Goal: Task Accomplishment & Management: Use online tool/utility

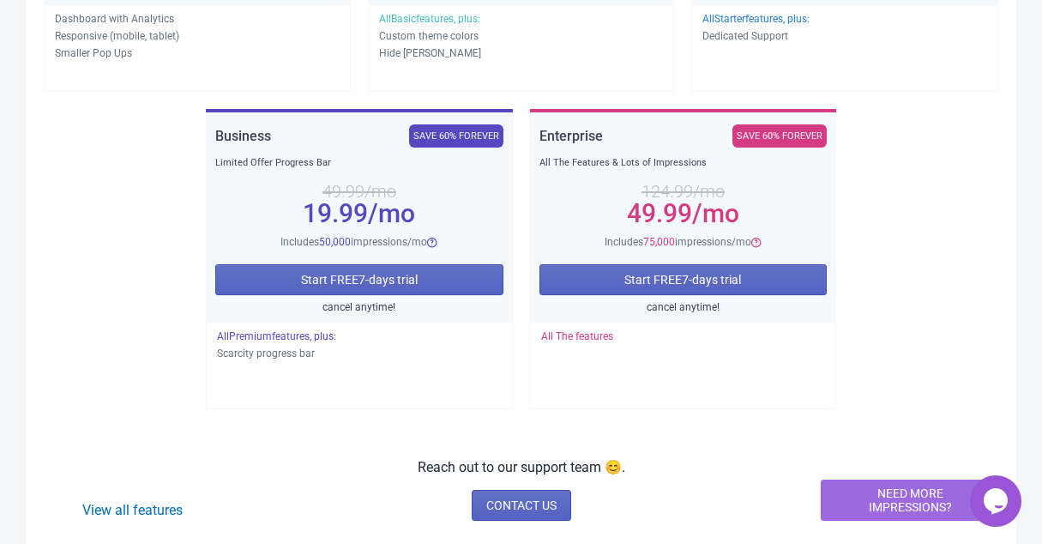
scroll to position [507, 0]
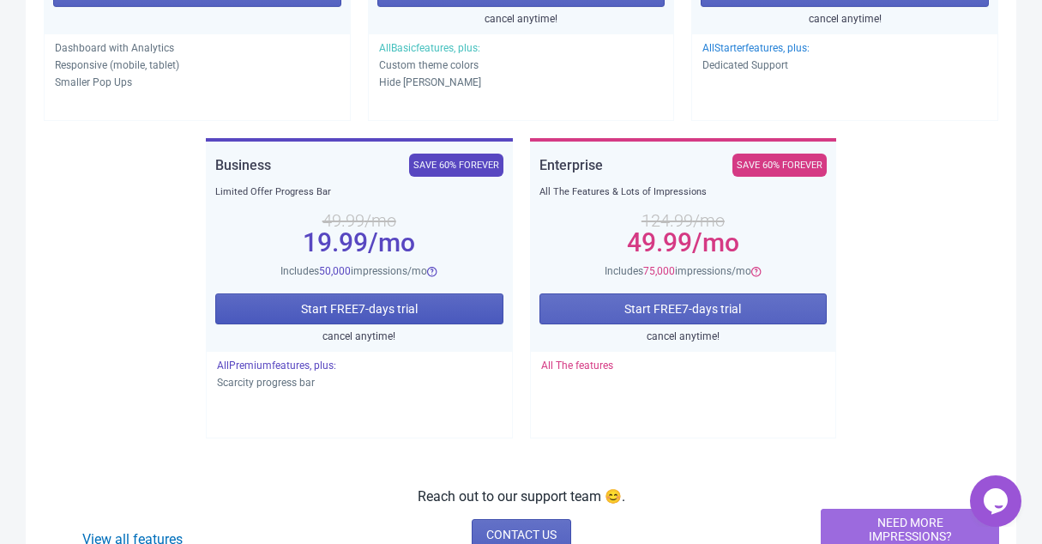
click at [428, 314] on button "Start FREE 7 -days trial" at bounding box center [359, 308] width 288 height 31
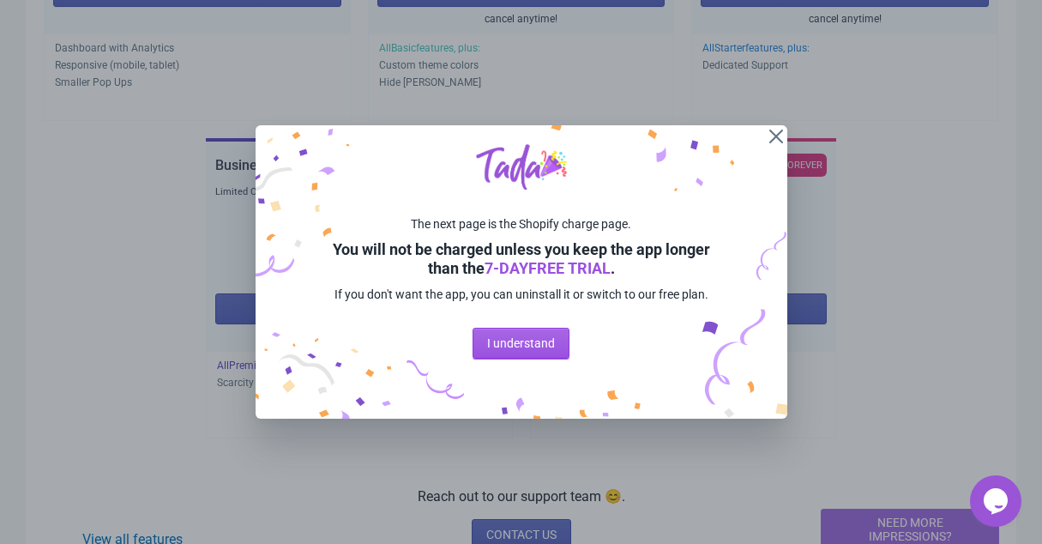
click at [509, 350] on span "I understand" at bounding box center [521, 343] width 68 height 14
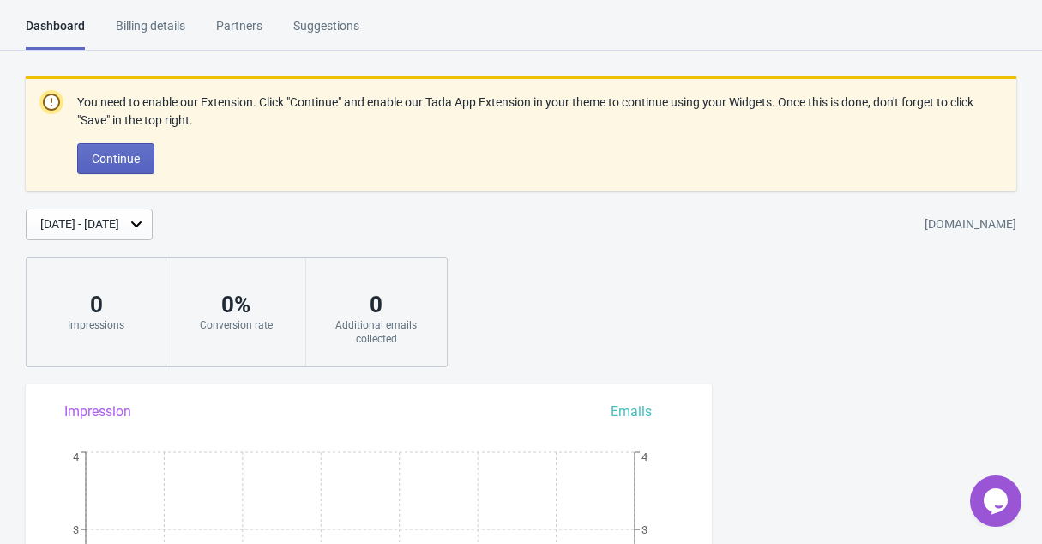
click at [988, 503] on icon "Chat widget" at bounding box center [995, 501] width 24 height 26
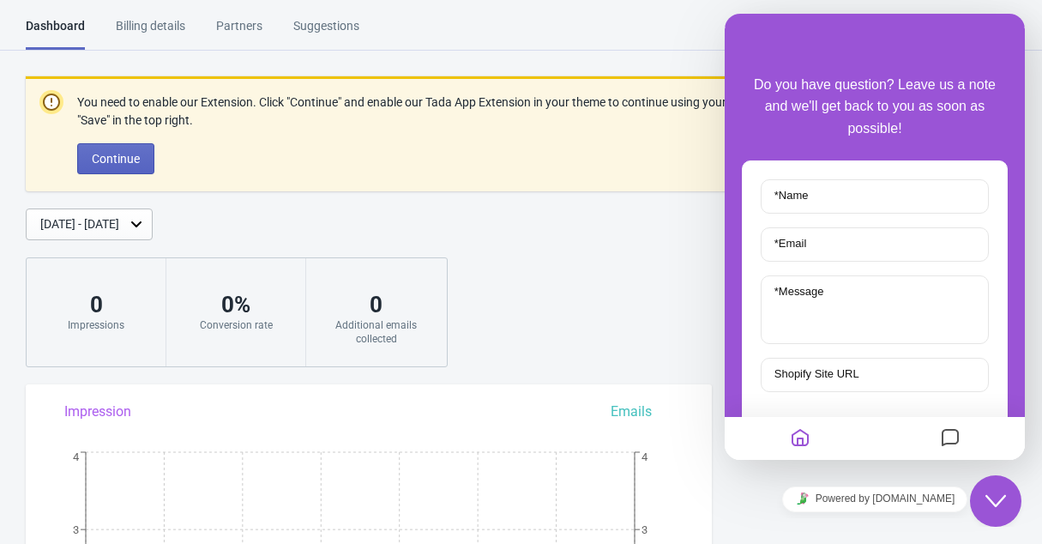
scroll to position [106, 0]
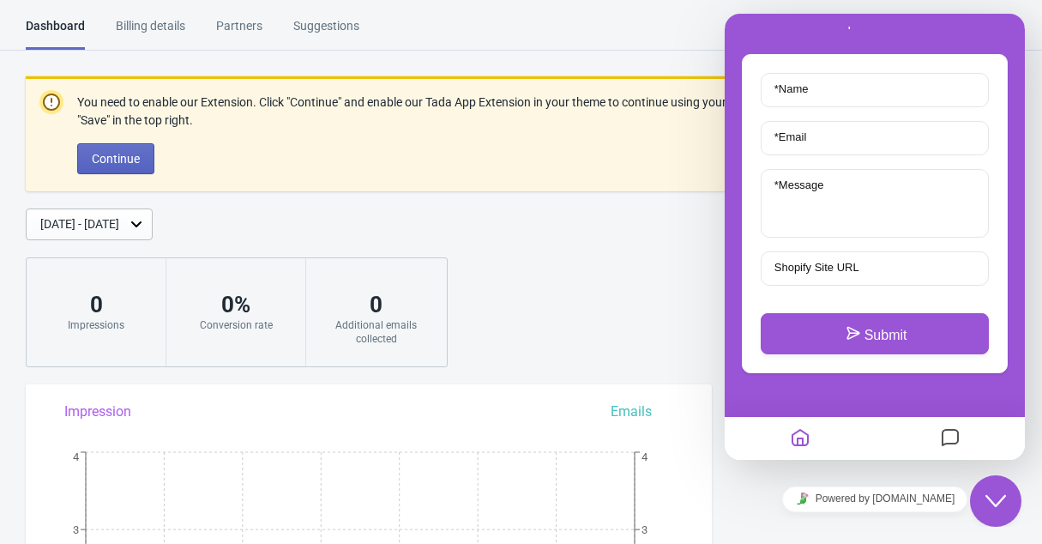
click at [966, 443] on div at bounding box center [949, 438] width 150 height 33
click at [948, 438] on icon "Messages" at bounding box center [950, 438] width 21 height 33
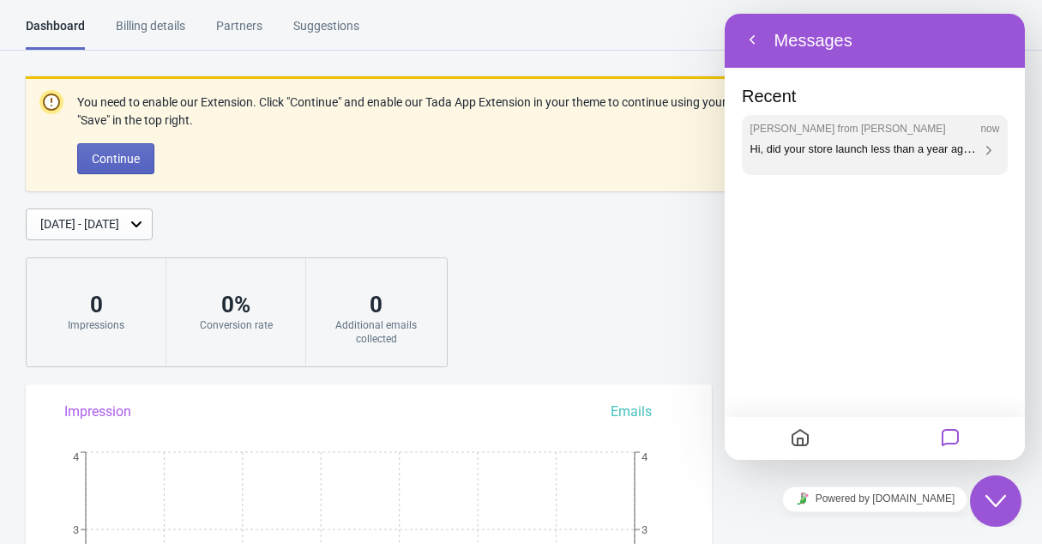
click at [892, 132] on div "Jeremy from Tada now" at bounding box center [874, 129] width 249 height 12
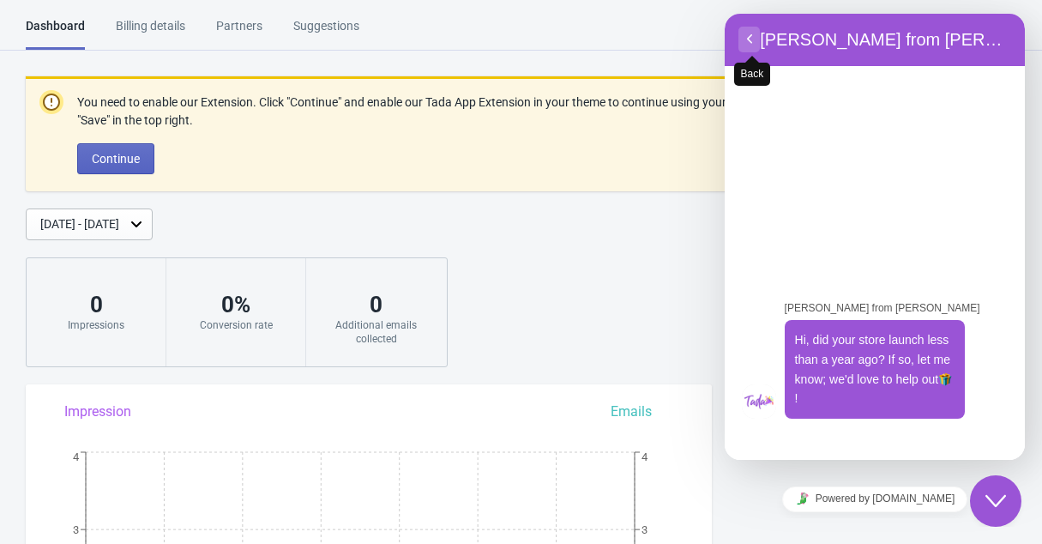
click at [746, 39] on button "Back" at bounding box center [748, 40] width 21 height 26
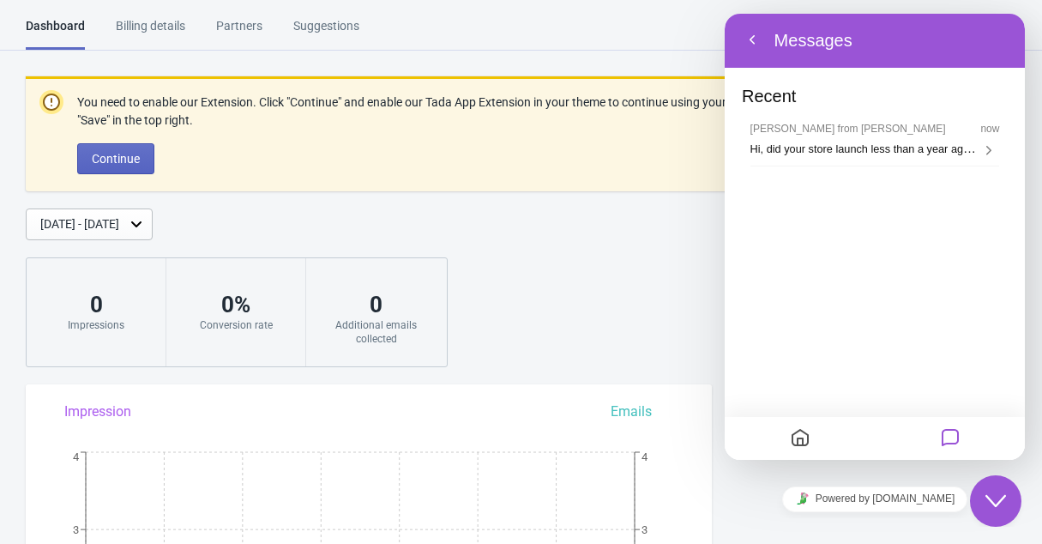
click at [952, 435] on icon "Messages" at bounding box center [950, 438] width 21 height 33
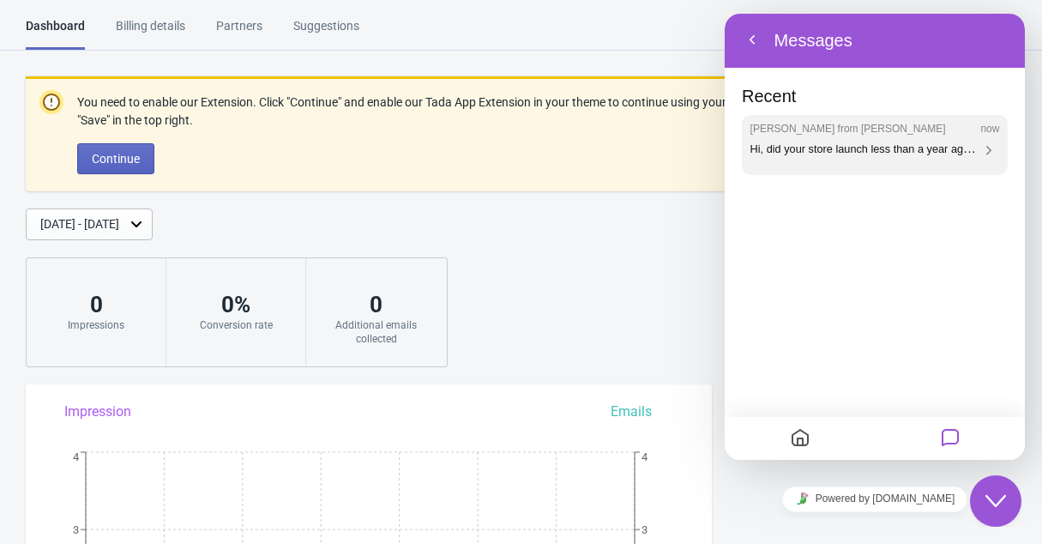
click at [937, 137] on div "Jeremy from Tada now Hi, did your store launch less than a year ago? If so, let…" at bounding box center [874, 140] width 249 height 34
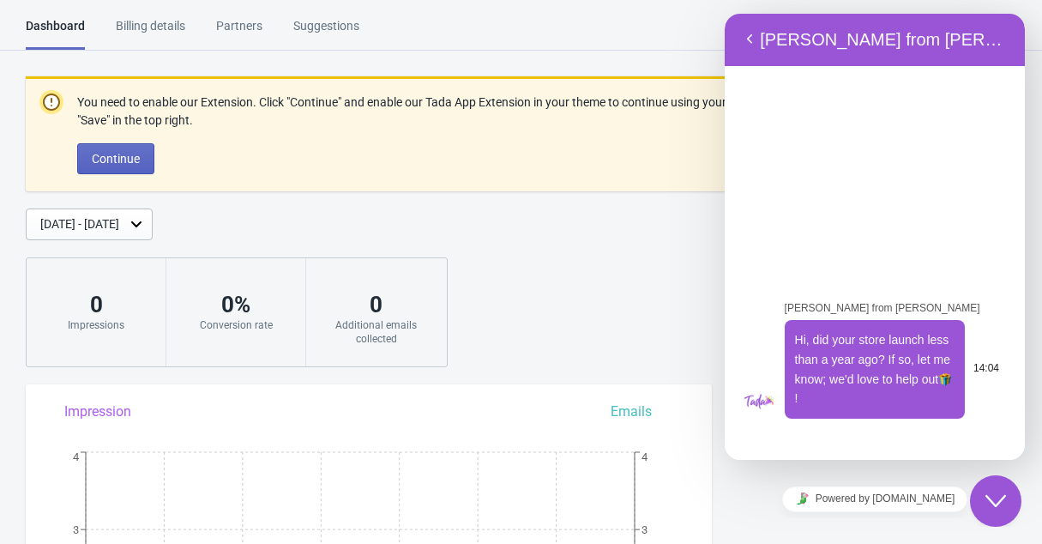
click at [811, 347] on p "Hi, did your store launch less than a year ago? If so, let me know; we'd love t…" at bounding box center [875, 369] width 160 height 78
click at [810, 347] on p "Hi, did your store launch less than a year ago? If so, let me know; we'd love t…" at bounding box center [875, 369] width 160 height 78
click at [833, 430] on div "Jeremy from Tada Hi, did your store launch less than a year ago? If so, let me …" at bounding box center [875, 357] width 266 height 149
click at [748, 39] on button "Back" at bounding box center [748, 40] width 21 height 26
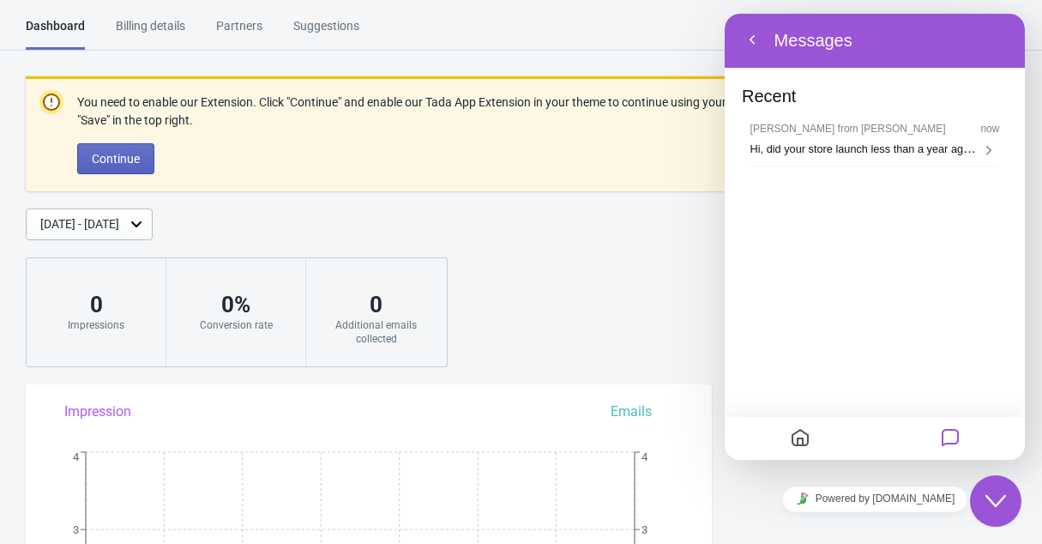
click at [819, 411] on div "Recent Jeremy from Tada now Hi, did your store launch less than a year ago? If …" at bounding box center [874, 237] width 300 height 446
click at [809, 100] on p "Recent" at bounding box center [875, 100] width 266 height 29
click at [767, 86] on p "Recent" at bounding box center [875, 100] width 266 height 29
click at [752, 46] on button "Back" at bounding box center [751, 40] width 27 height 26
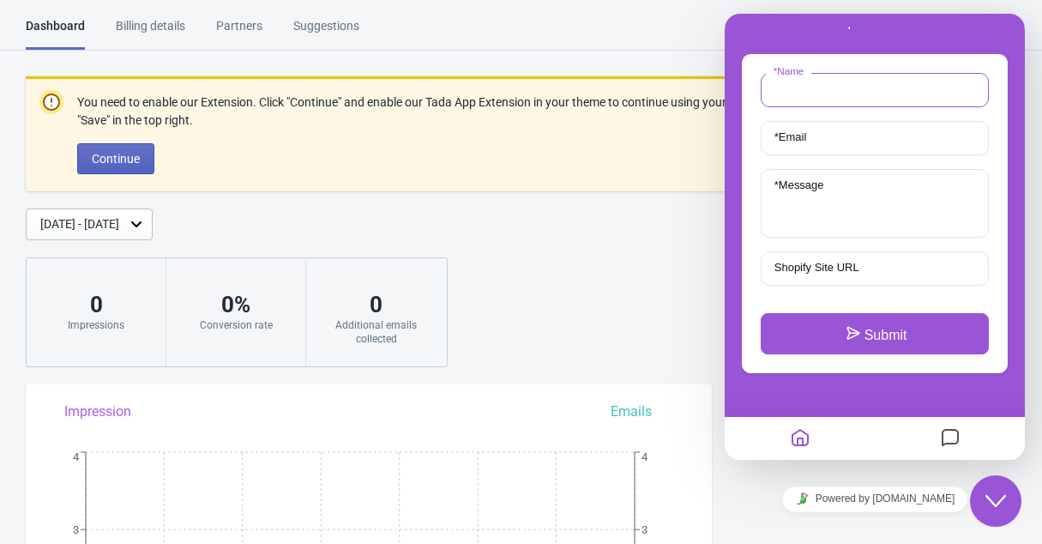
click at [862, 81] on input "* Name" at bounding box center [874, 90] width 228 height 34
type input "Luisa"
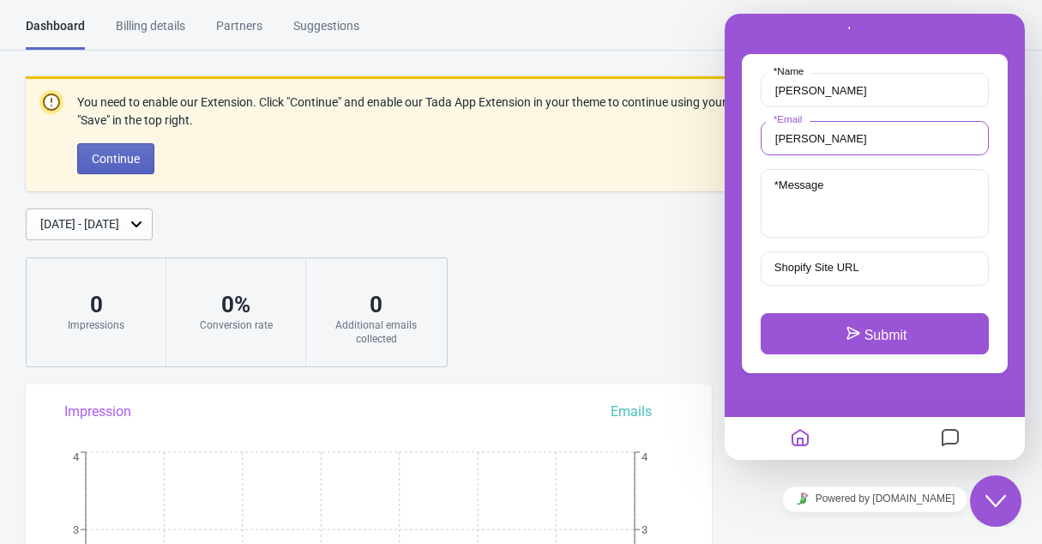
type input "luisa@natulim.pt"
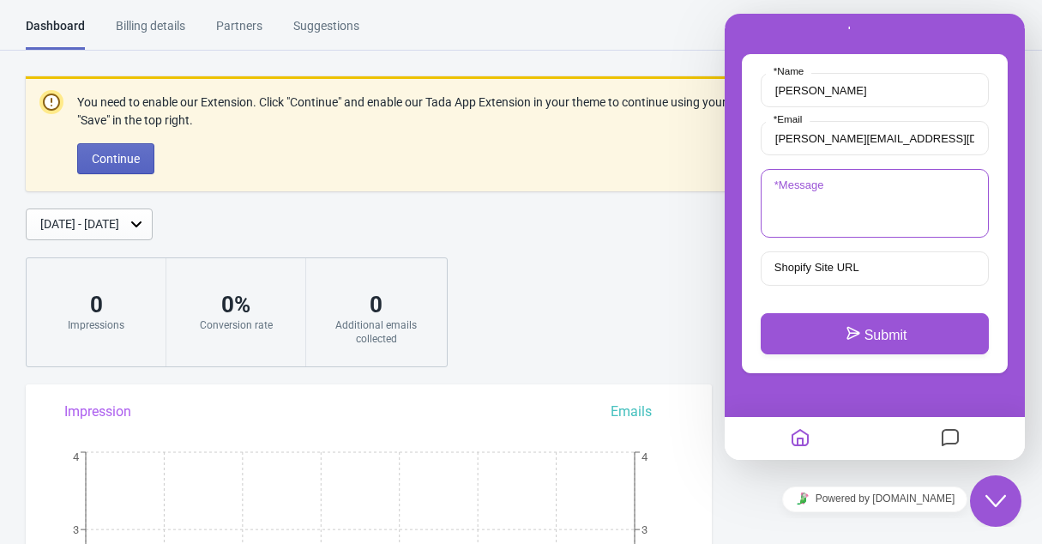
click at [852, 203] on textarea "* Message" at bounding box center [874, 203] width 228 height 69
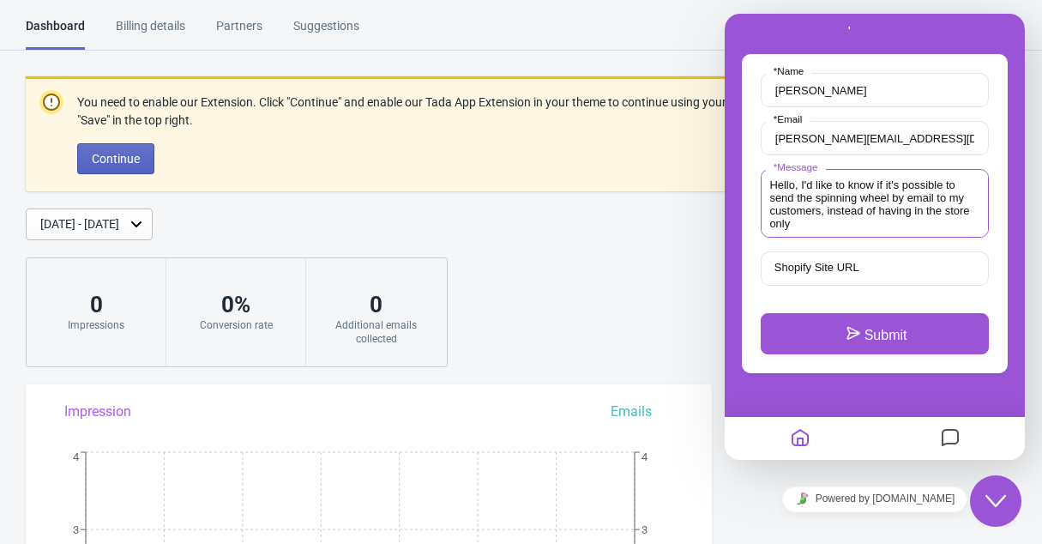
type textarea "Hello, I'd like to know if it's possible to send the spinning wheel by email to…"
click at [835, 267] on label "Shopify Site URL" at bounding box center [816, 267] width 101 height 13
click at [835, 267] on input "Shopify Site URL" at bounding box center [874, 268] width 228 height 34
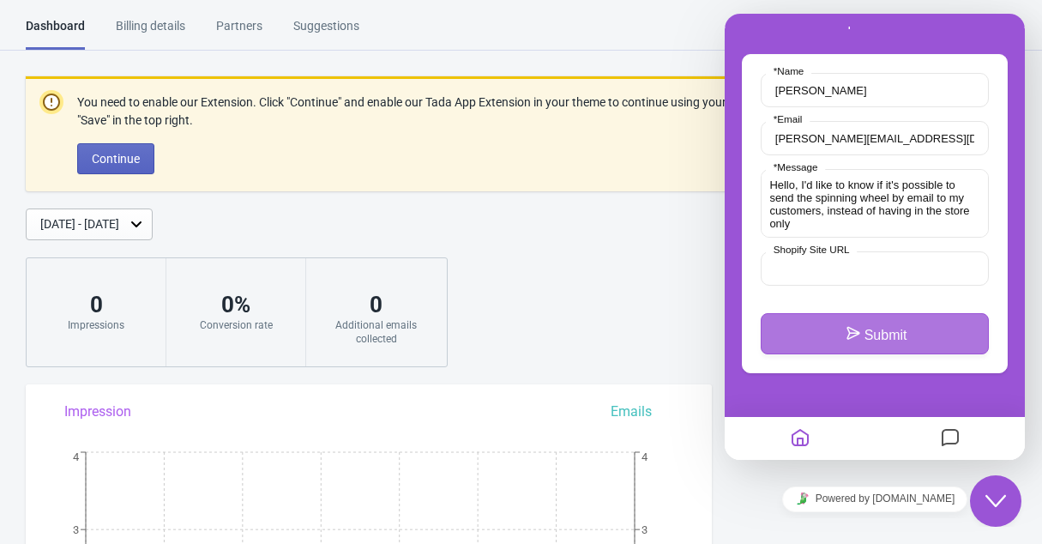
click at [853, 332] on button "Submit" at bounding box center [874, 333] width 228 height 41
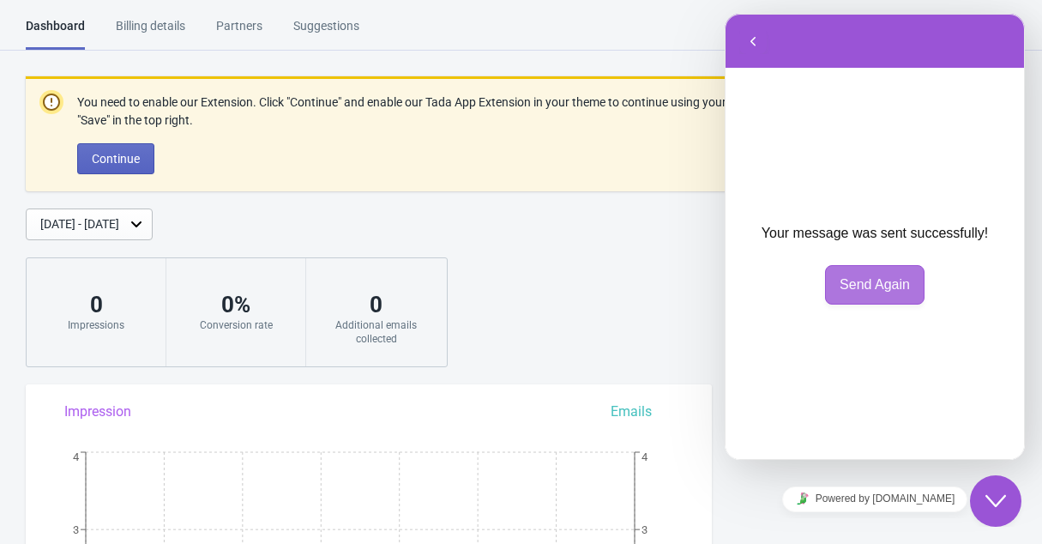
click at [868, 278] on button "Send Again" at bounding box center [874, 284] width 99 height 39
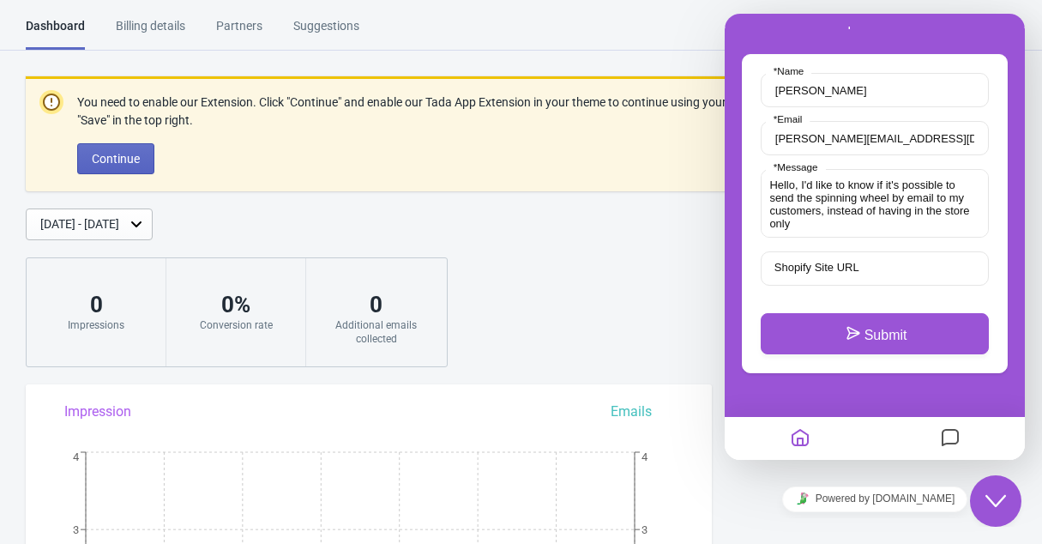
click at [949, 435] on icon "Messages" at bounding box center [950, 438] width 21 height 33
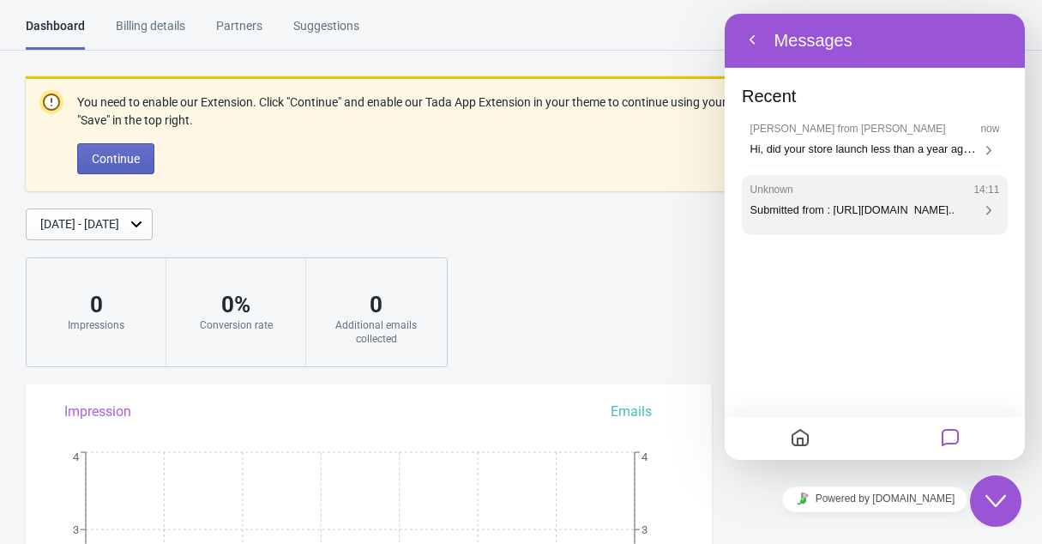
click at [967, 198] on div "Unknown 14:11 Submitted from : https://app.trytadapp.com/?embedded=1&hmac=6a04b…" at bounding box center [874, 200] width 249 height 34
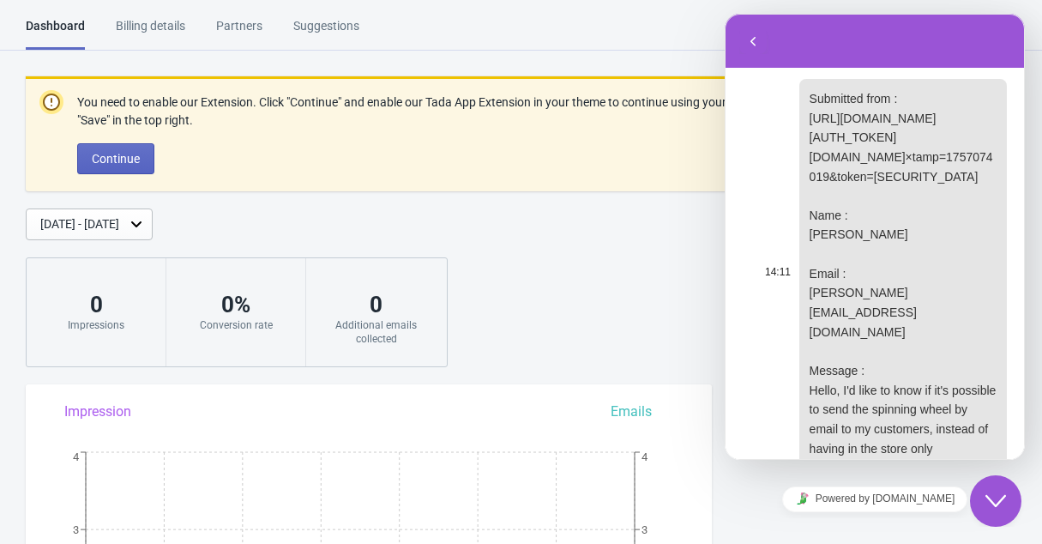
scroll to position [0, 0]
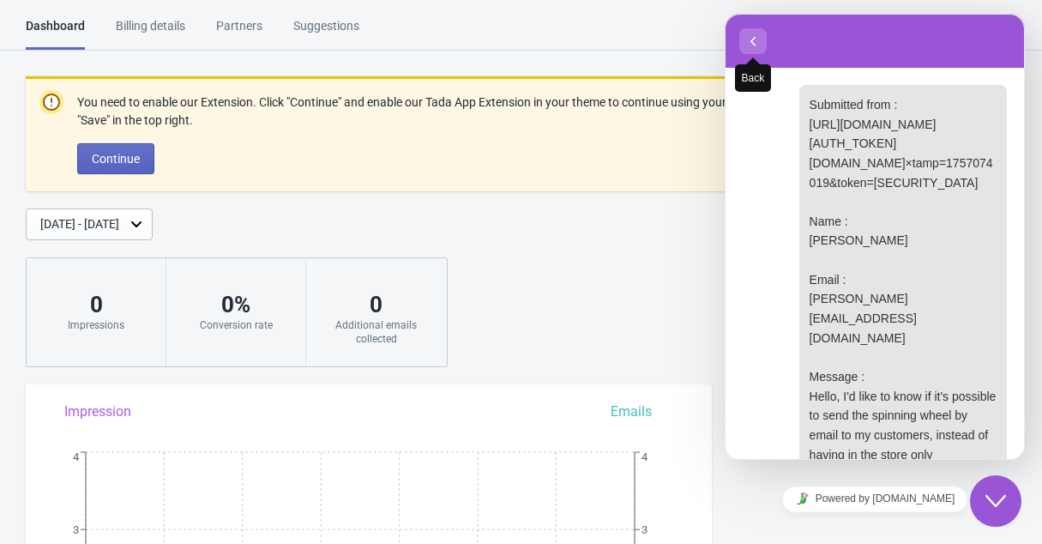
click at [743, 32] on button "Back" at bounding box center [752, 41] width 27 height 26
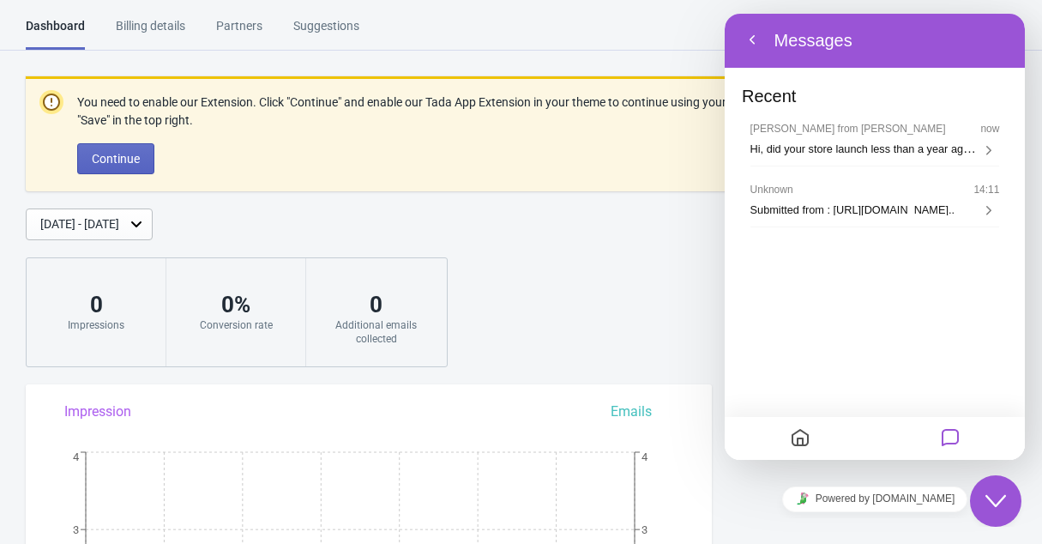
click at [683, 247] on div "You need to enable our Extension. Click "Continue" and enable our Tada App Exte…" at bounding box center [521, 221] width 1042 height 291
click at [588, 282] on div "You need to enable our Extension. Click "Continue" and enable our Tada App Exte…" at bounding box center [521, 221] width 1042 height 291
click at [999, 498] on icon "Close Chat This icon closes the chat window." at bounding box center [995, 500] width 21 height 21
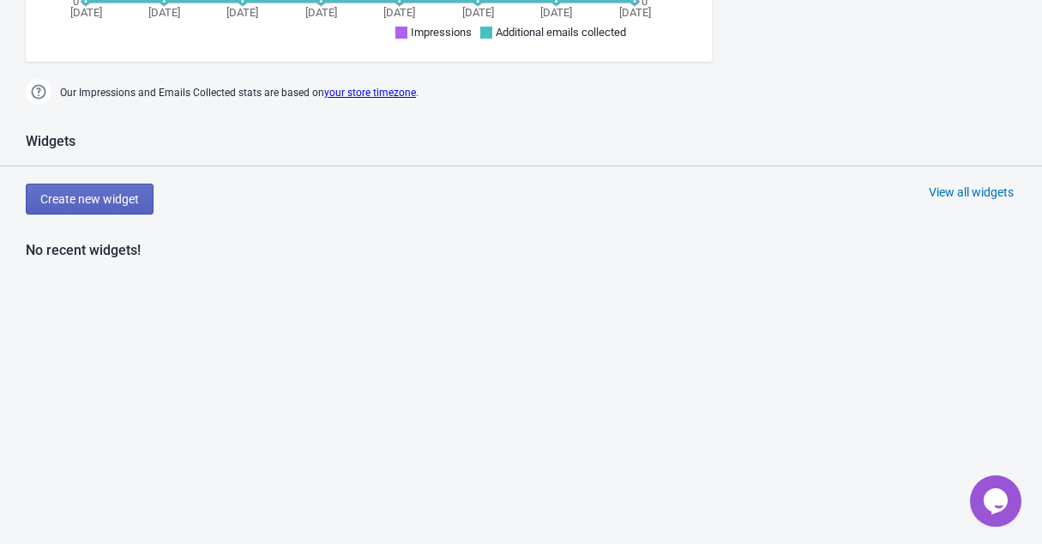
scroll to position [654, 0]
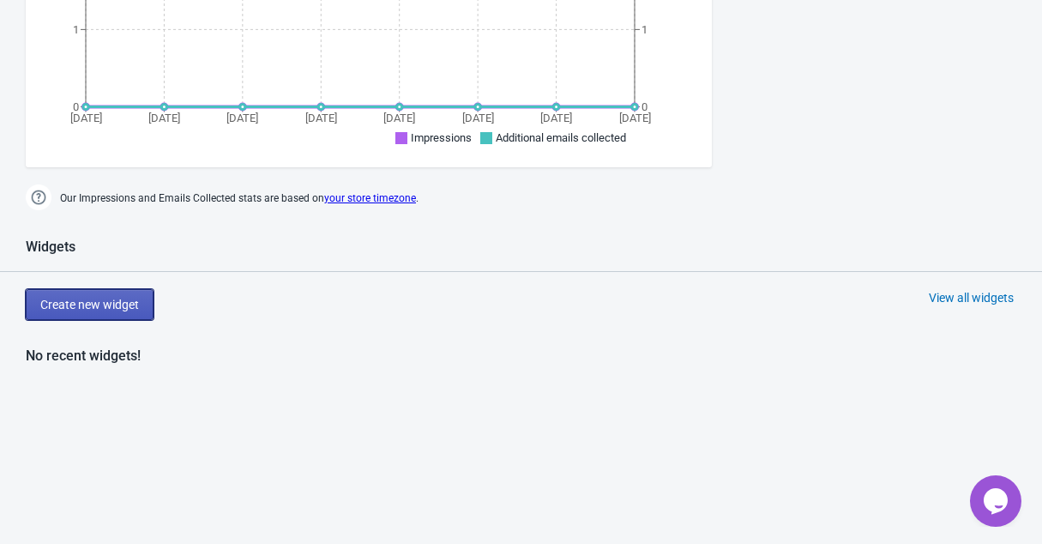
click at [133, 310] on span "Create new widget" at bounding box center [89, 304] width 99 height 14
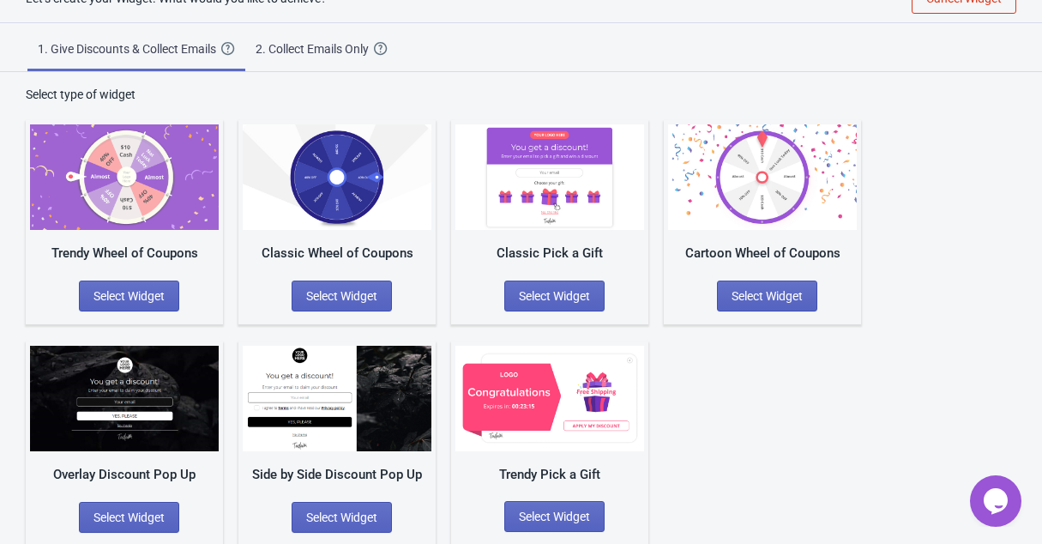
scroll to position [17, 0]
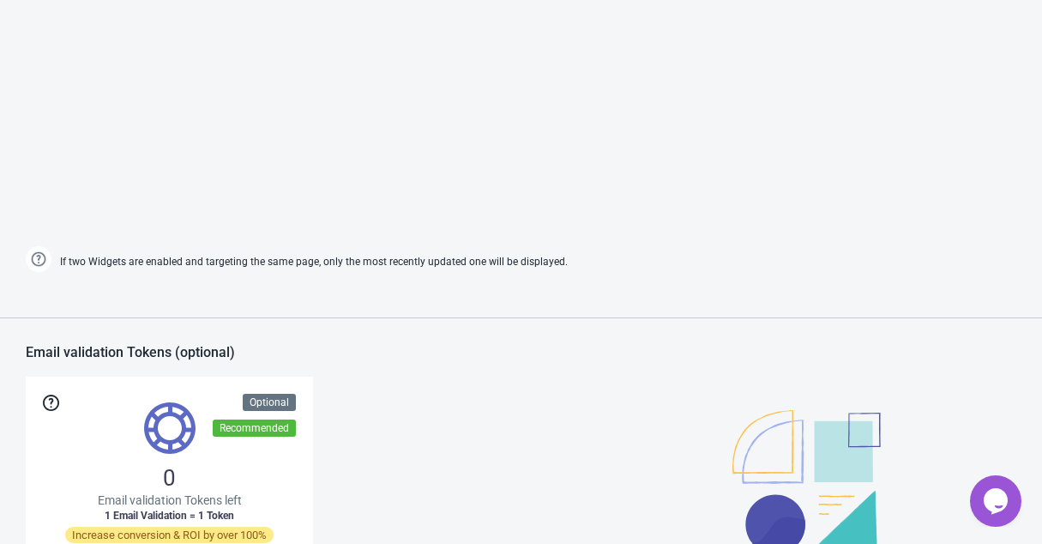
scroll to position [858, 0]
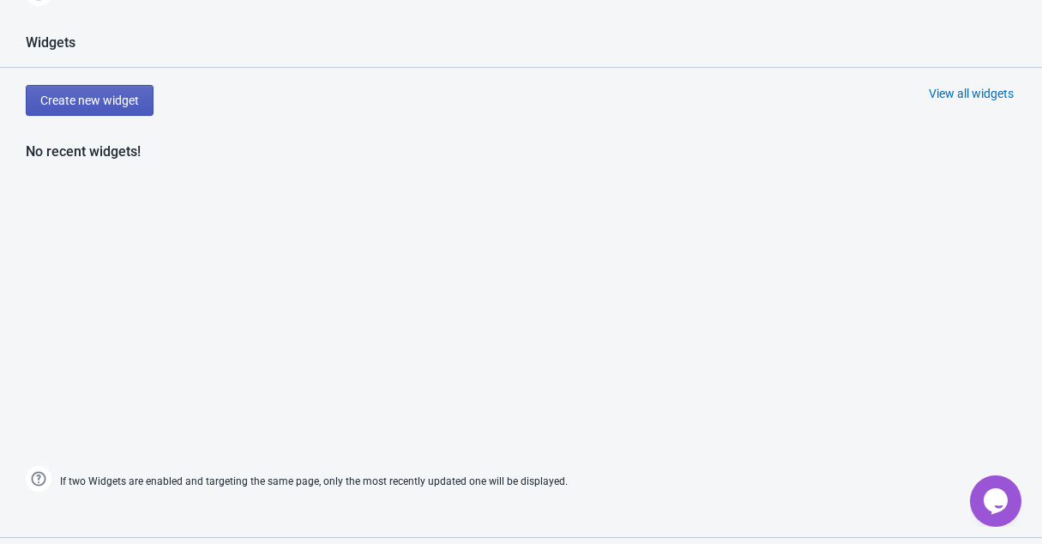
click at [89, 101] on span "Create new widget" at bounding box center [89, 100] width 99 height 14
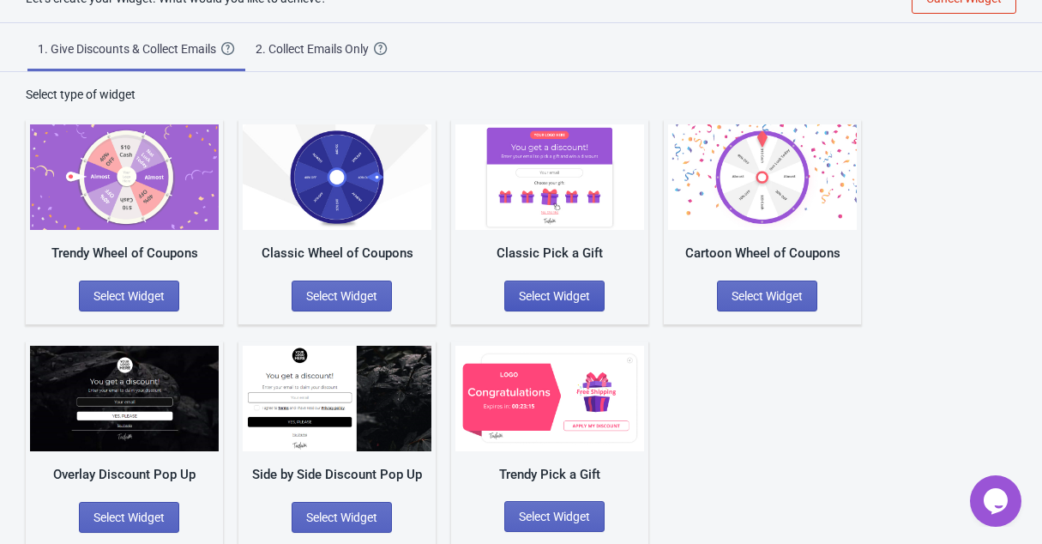
click at [576, 305] on button "Select Widget" at bounding box center [554, 295] width 100 height 31
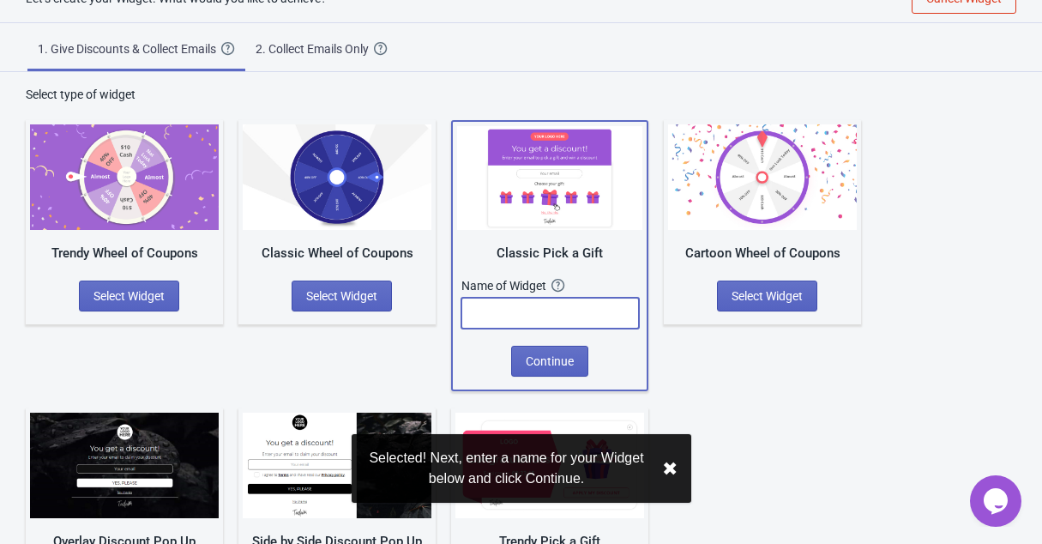
click at [576, 305] on input "text" at bounding box center [549, 312] width 177 height 31
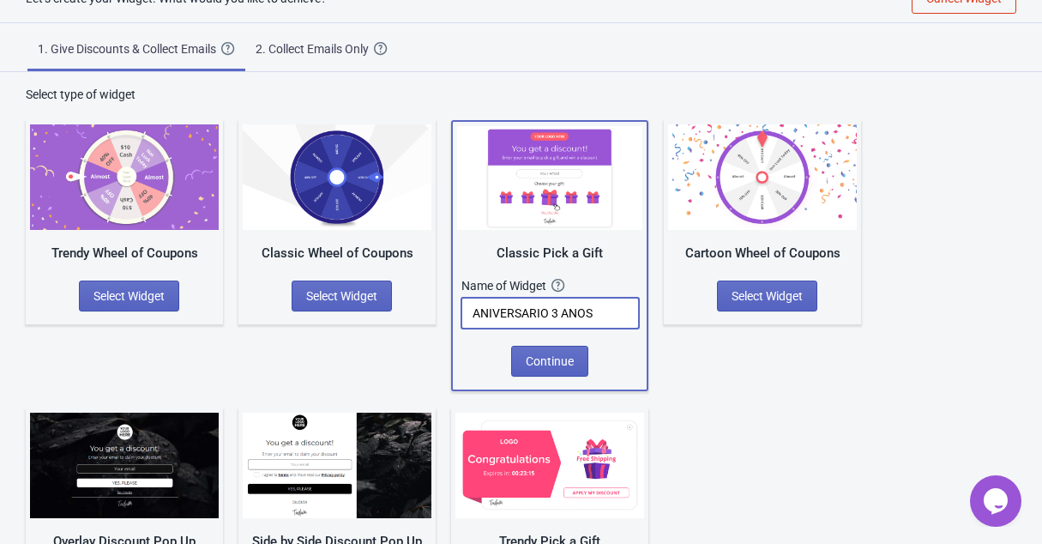
type input "ANIVERSARIO 3 ANOS"
click at [557, 363] on span "Continue" at bounding box center [550, 361] width 48 height 14
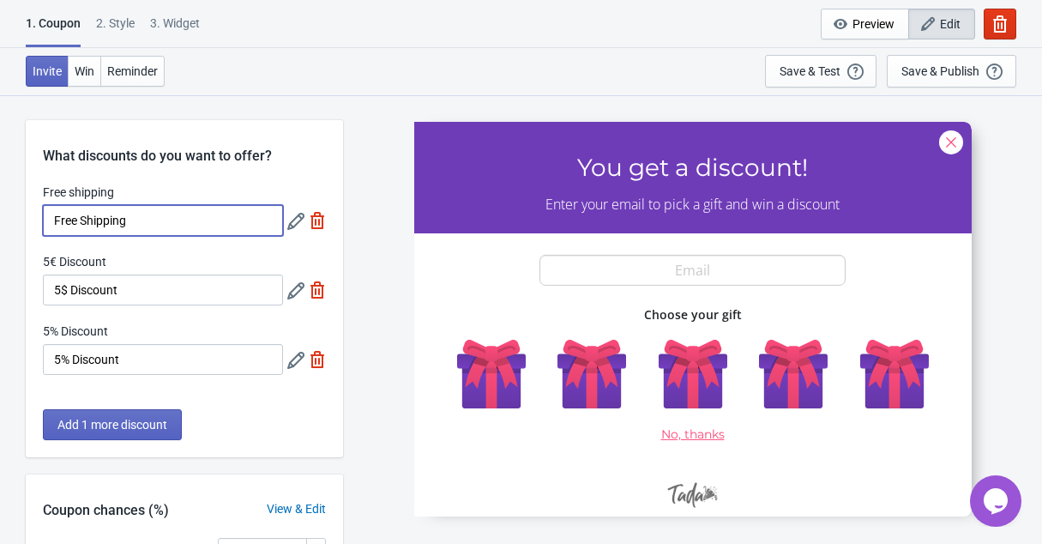
click at [192, 224] on input "Free Shipping" at bounding box center [163, 220] width 240 height 31
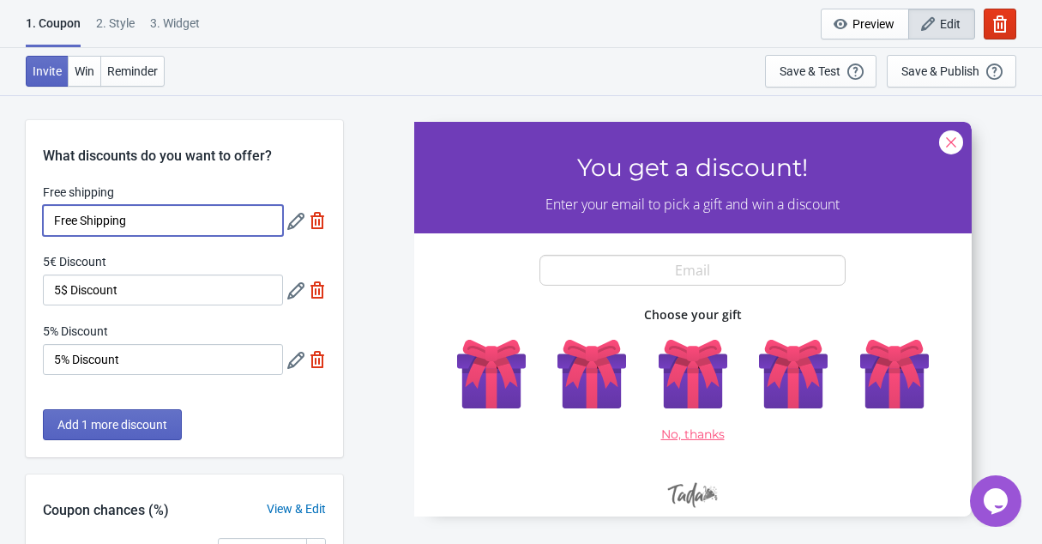
click at [192, 224] on input "Free Shipping" at bounding box center [163, 220] width 240 height 31
type input "5% OFF"
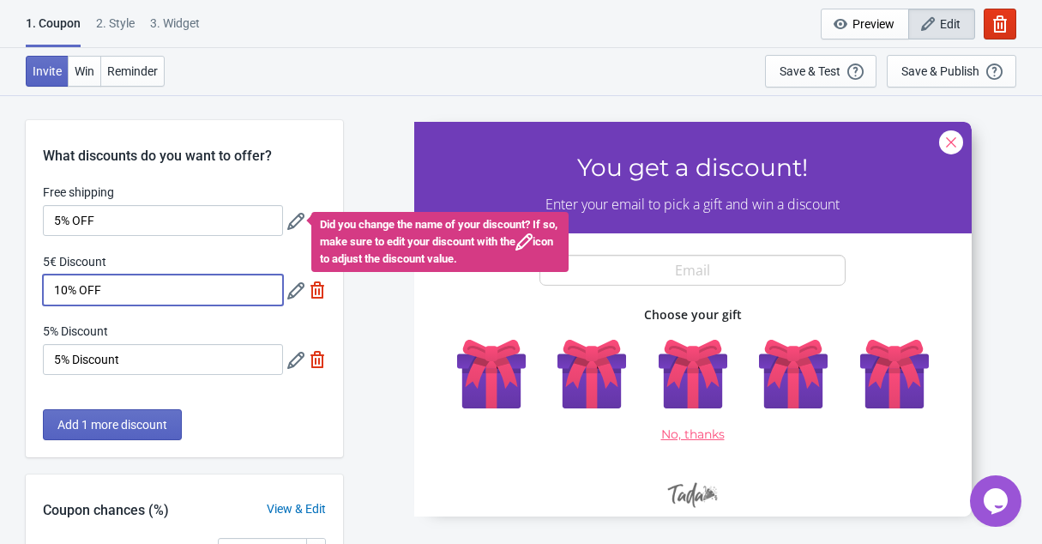
type input "10% OFF"
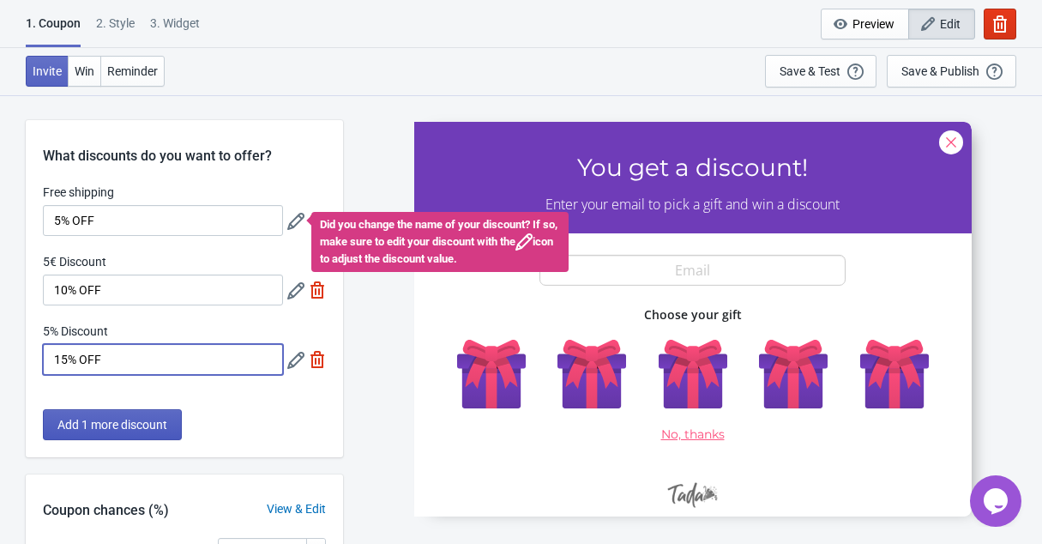
type input "15% OFF"
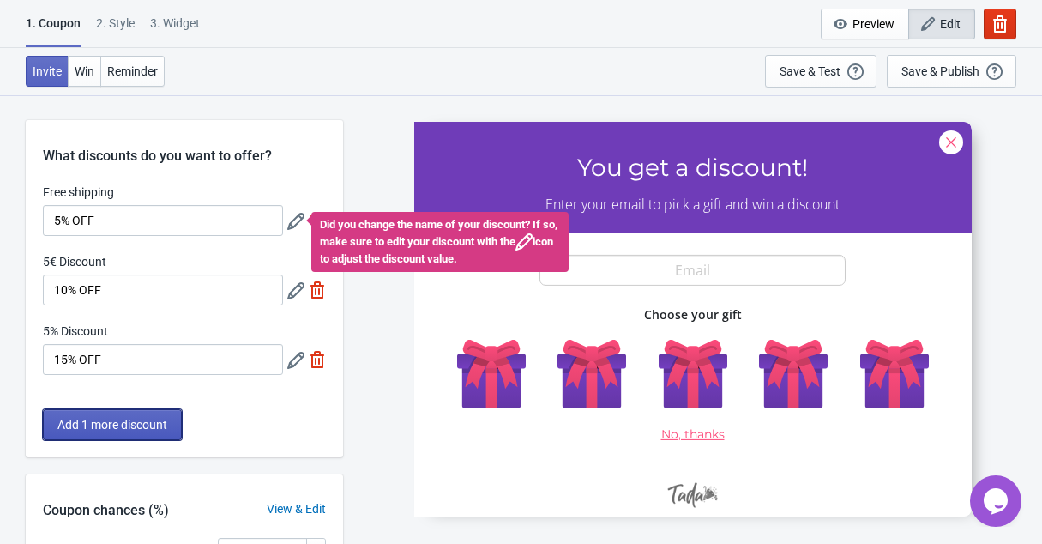
click at [135, 423] on span "Add 1 more discount" at bounding box center [112, 425] width 110 height 14
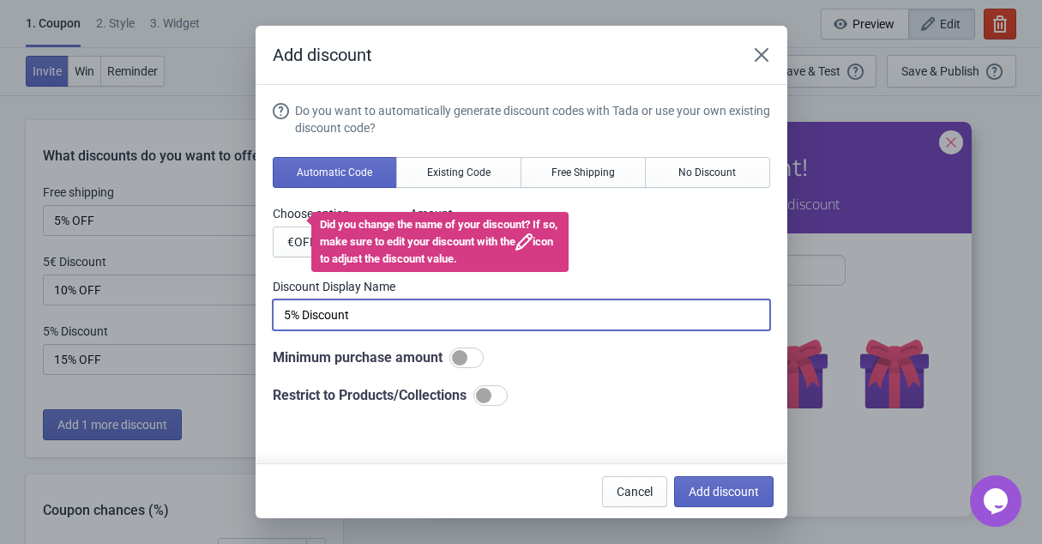
click at [476, 326] on input "5% Discount" at bounding box center [521, 314] width 497 height 31
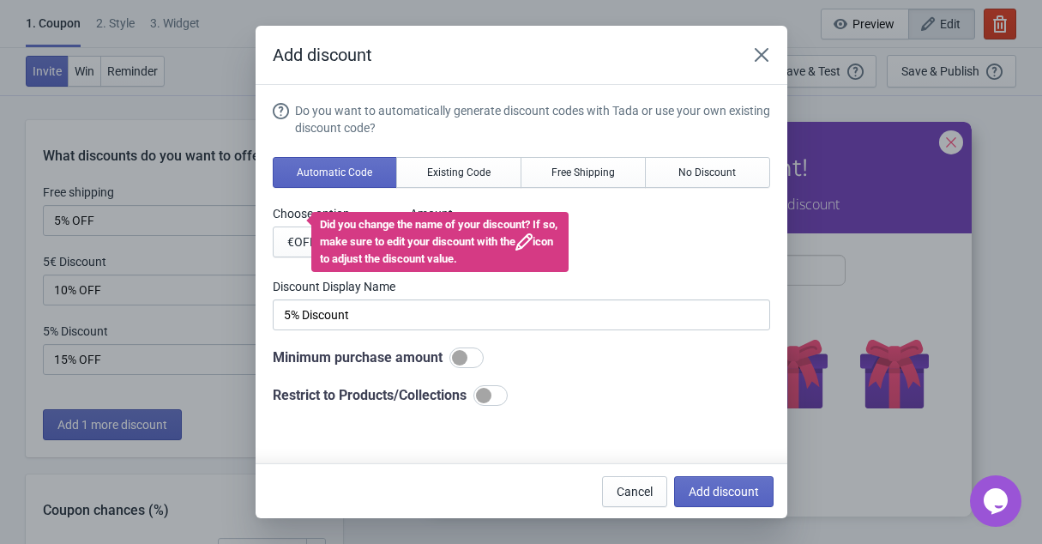
click at [731, 212] on div "Choose option € OFF % OFF Amount % 5" at bounding box center [521, 231] width 497 height 52
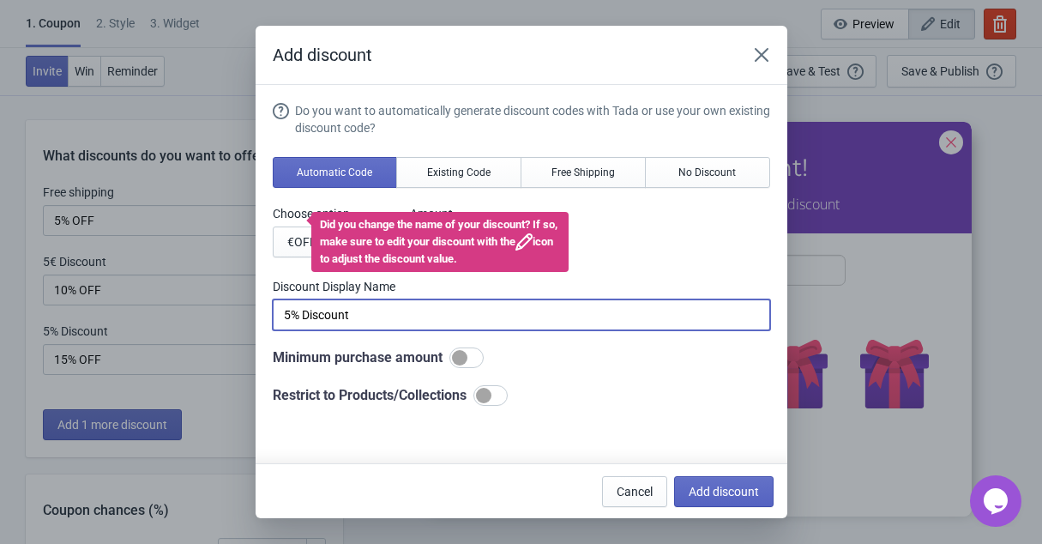
click at [472, 317] on input "5% Discount" at bounding box center [521, 314] width 497 height 31
click at [614, 381] on div "Do you want to automatically generate discount codes with Tada or use your own …" at bounding box center [521, 253] width 497 height 303
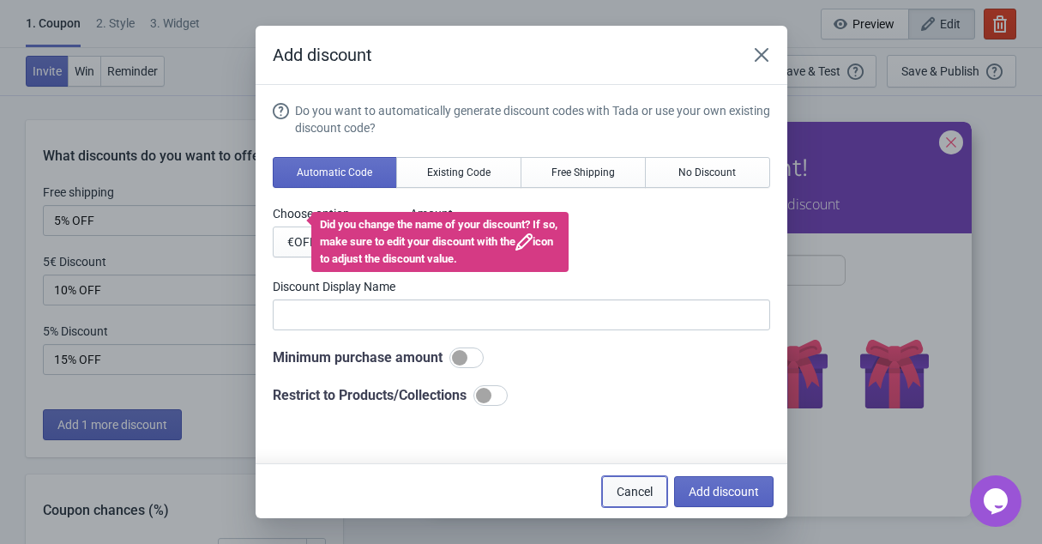
click at [627, 494] on span "Cancel" at bounding box center [634, 491] width 36 height 14
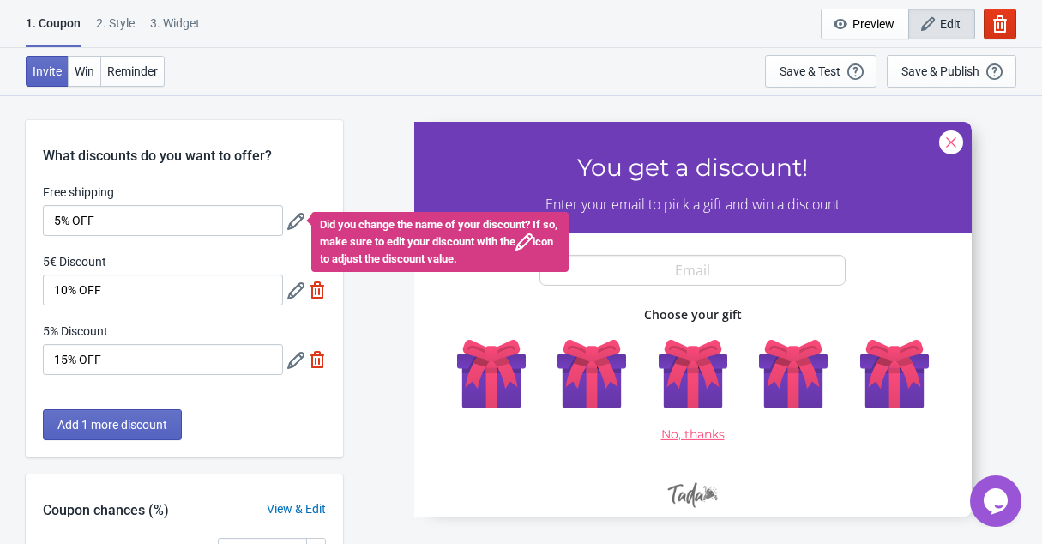
click at [372, 235] on div "Did you change the name of your discount? If so, make sure to edit your discoun…" at bounding box center [439, 242] width 257 height 60
click at [292, 218] on icon at bounding box center [295, 221] width 17 height 17
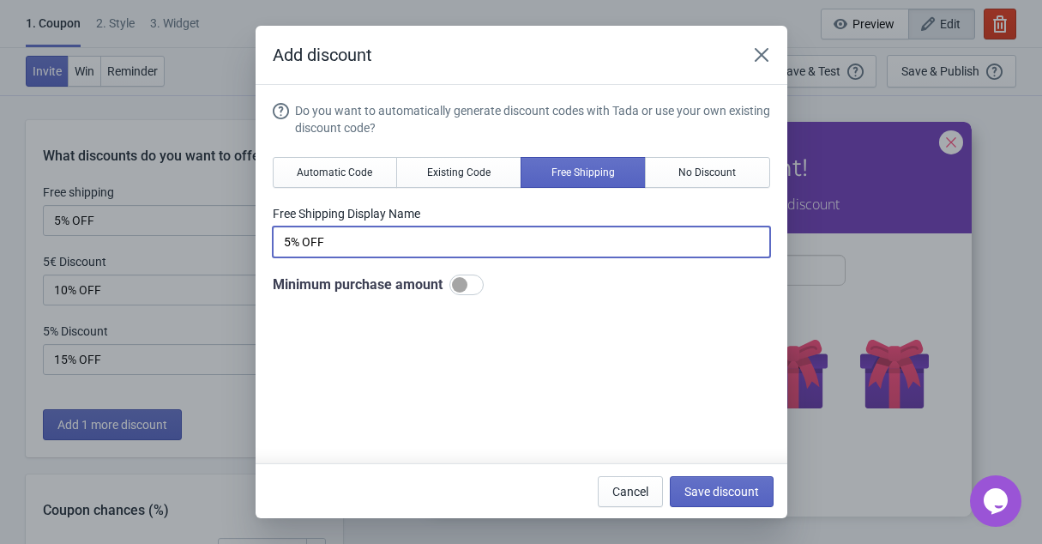
click at [300, 246] on input "5% OFF" at bounding box center [521, 241] width 497 height 31
click at [318, 167] on span "Automatic Code" at bounding box center [334, 172] width 75 height 14
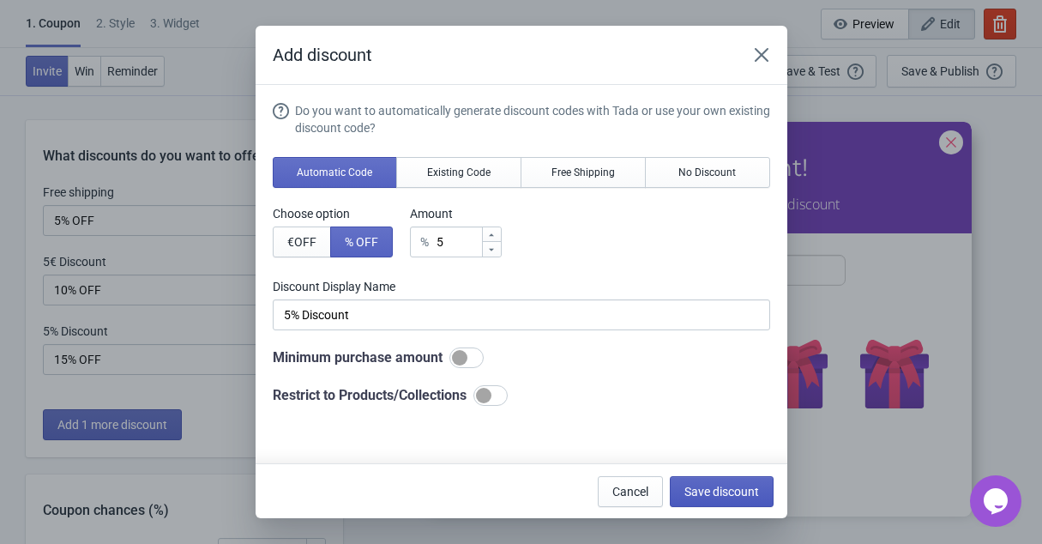
click at [684, 493] on span "Save discount" at bounding box center [721, 491] width 75 height 14
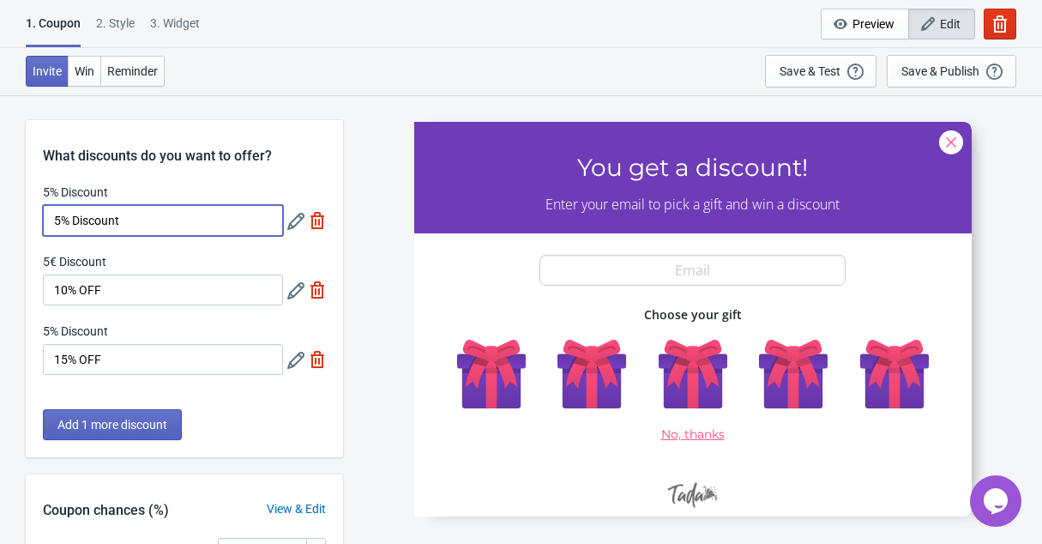
click at [104, 225] on input "5% Discount" at bounding box center [163, 220] width 240 height 31
type input "5% OFF"
click at [210, 166] on div "What discounts do you want to offer? 5% Discount 5% OFF 5€ Discount 10% OFF 5% …" at bounding box center [184, 288] width 317 height 337
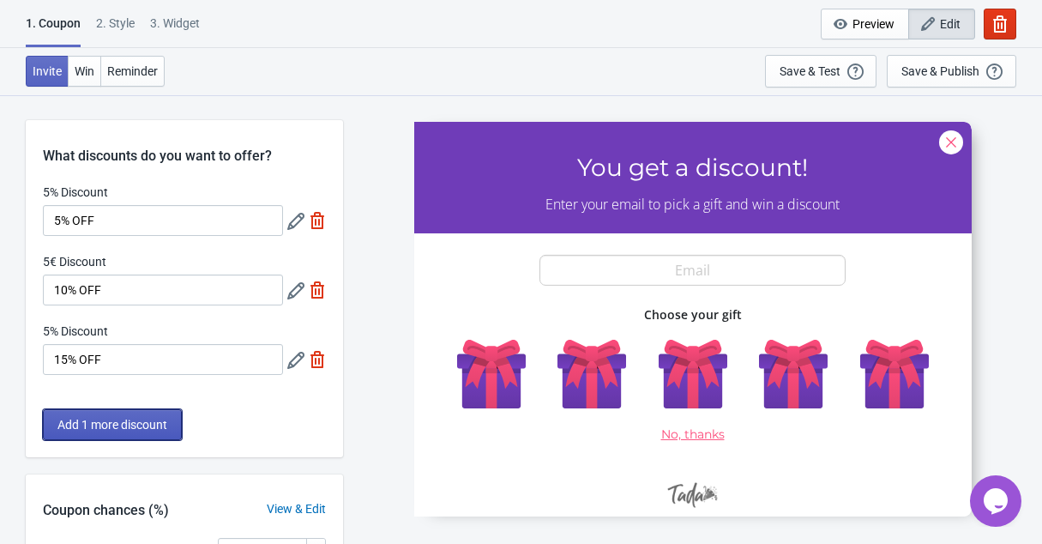
click at [125, 429] on span "Add 1 more discount" at bounding box center [112, 425] width 110 height 14
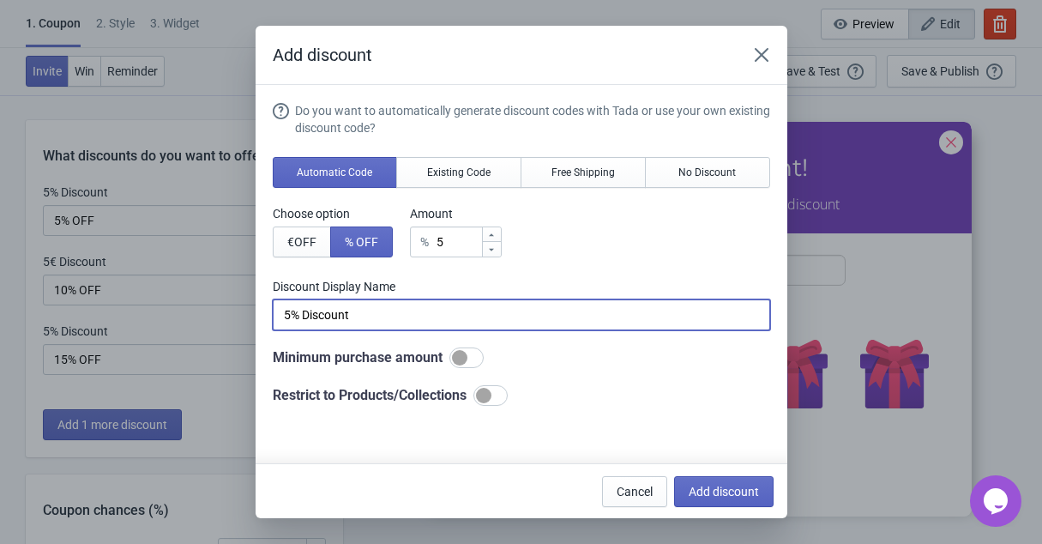
click at [360, 314] on input "5% Discount" at bounding box center [521, 314] width 497 height 31
type input "!"
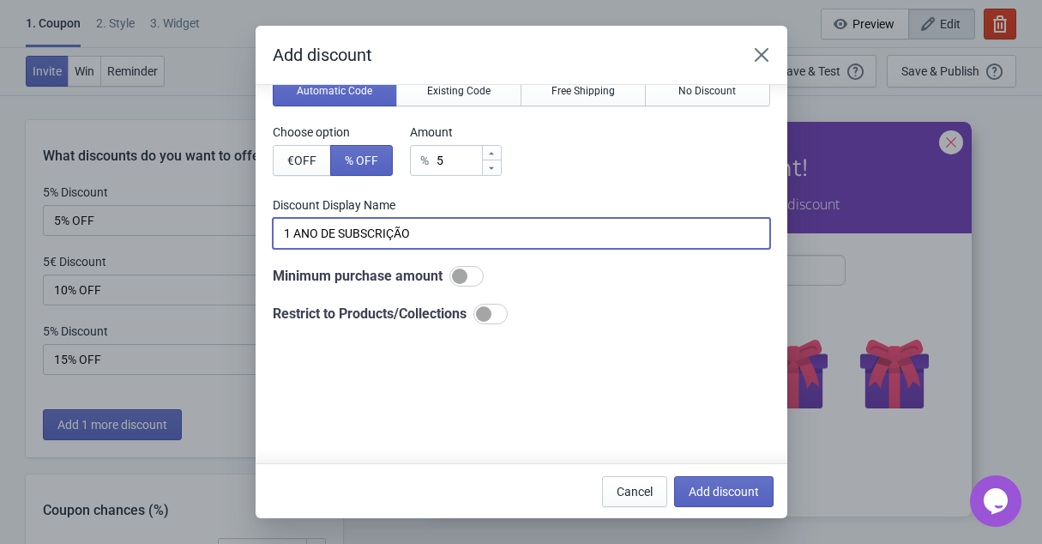
scroll to position [110, 0]
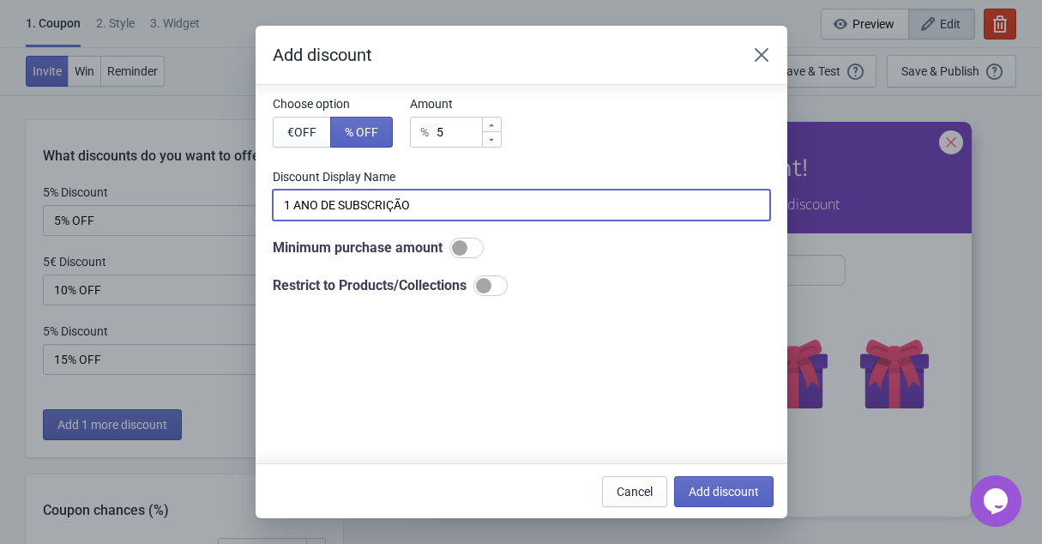
type input "1 ANO DE SUBSCRIÇÃO"
click at [491, 279] on div at bounding box center [483, 285] width 15 height 15
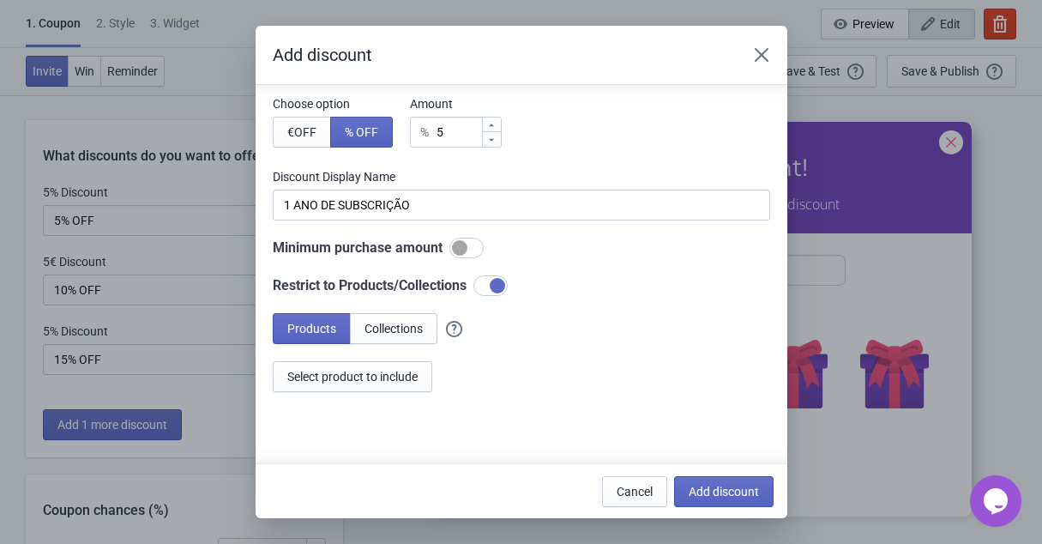
click at [506, 282] on div at bounding box center [490, 285] width 34 height 21
checkbox input "false"
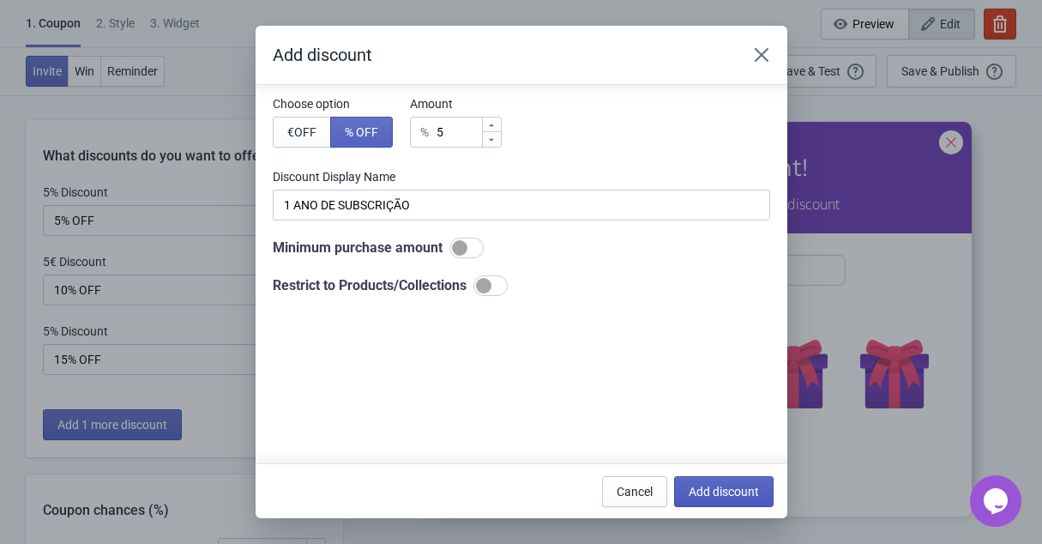
click at [717, 501] on button "Add discount" at bounding box center [723, 491] width 99 height 31
type input "25"
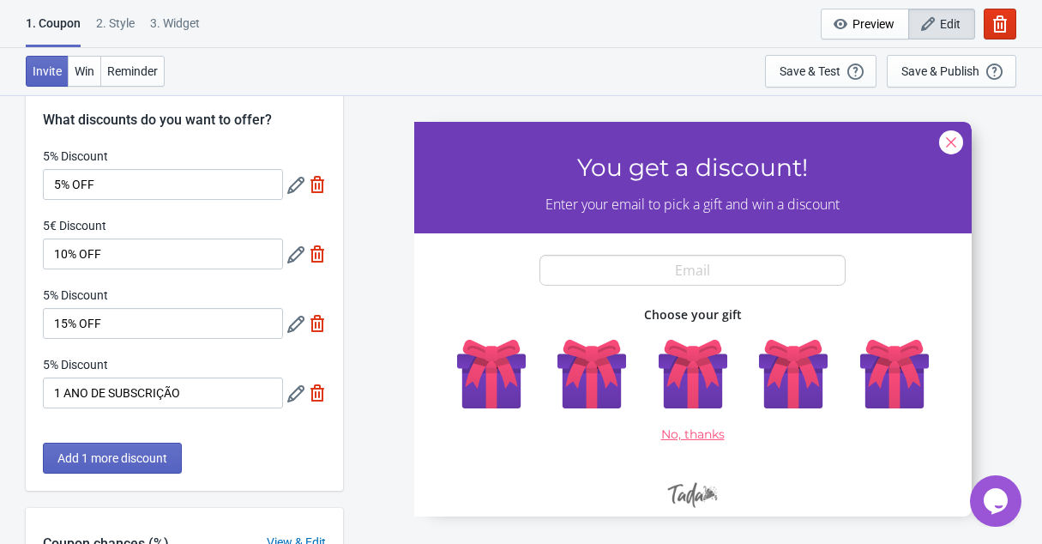
scroll to position [0, 0]
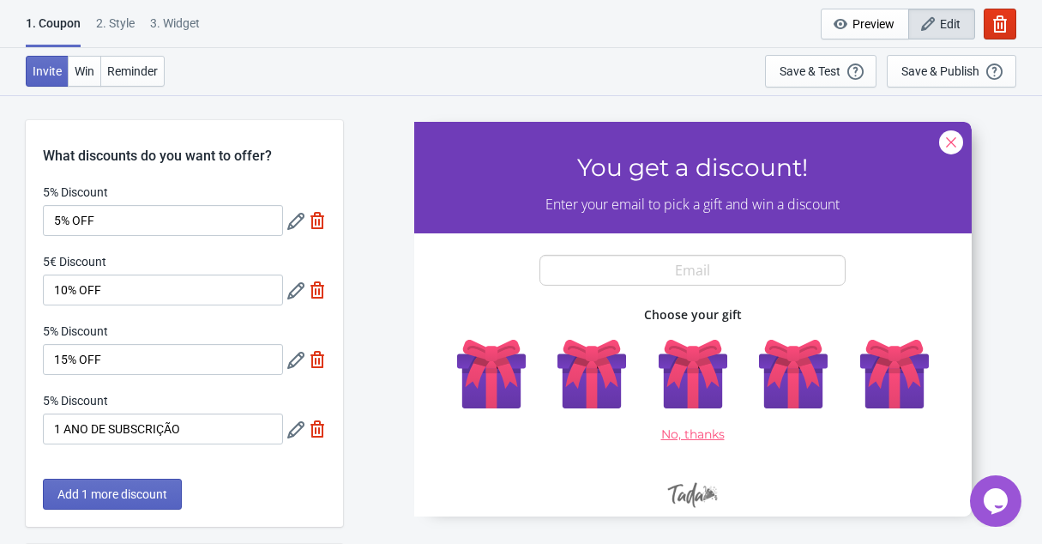
click at [295, 432] on icon at bounding box center [295, 429] width 17 height 17
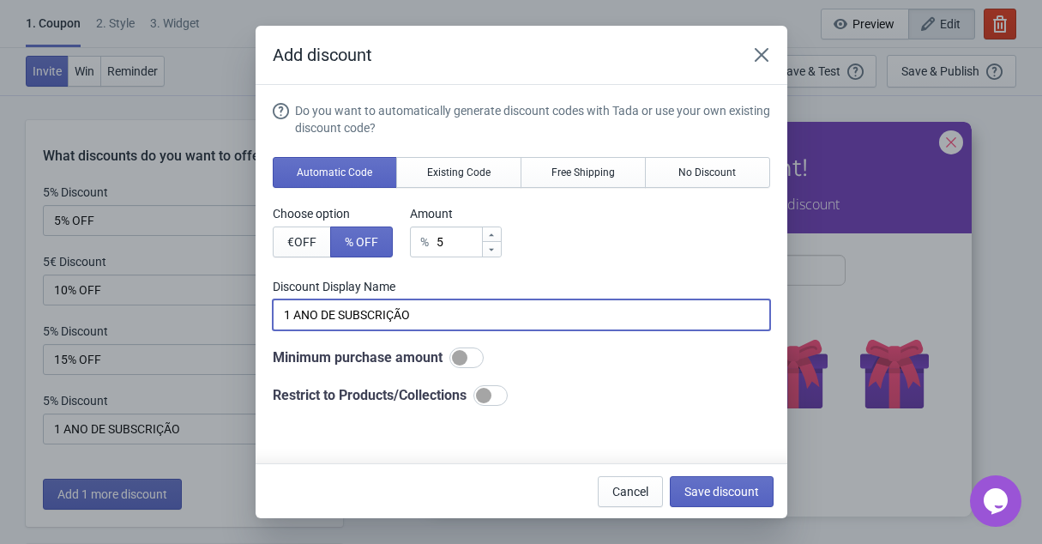
click at [379, 315] on input "1 ANO DE SUBSCRIÇÃO" at bounding box center [521, 314] width 497 height 31
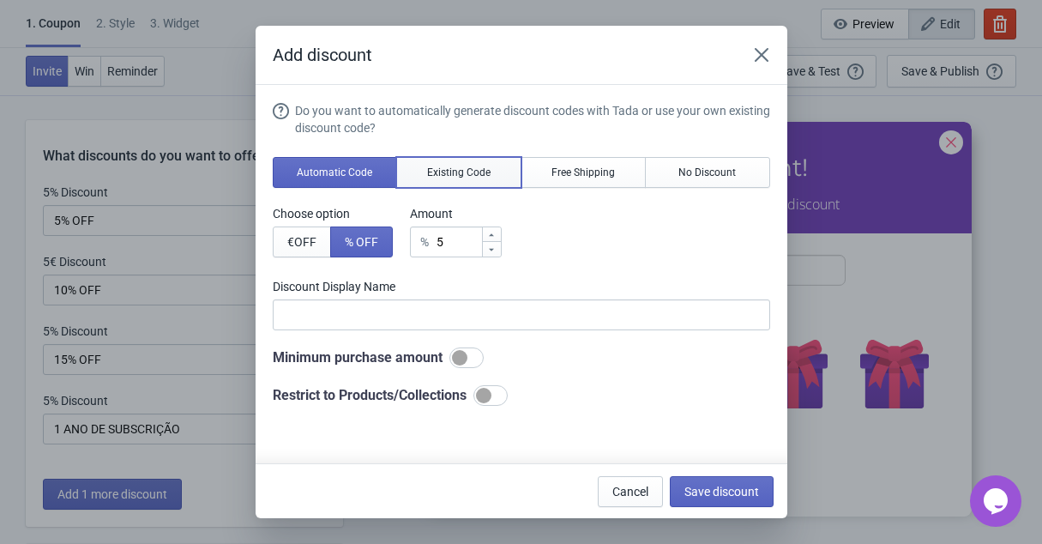
click at [459, 165] on button "Existing Code" at bounding box center [458, 172] width 125 height 31
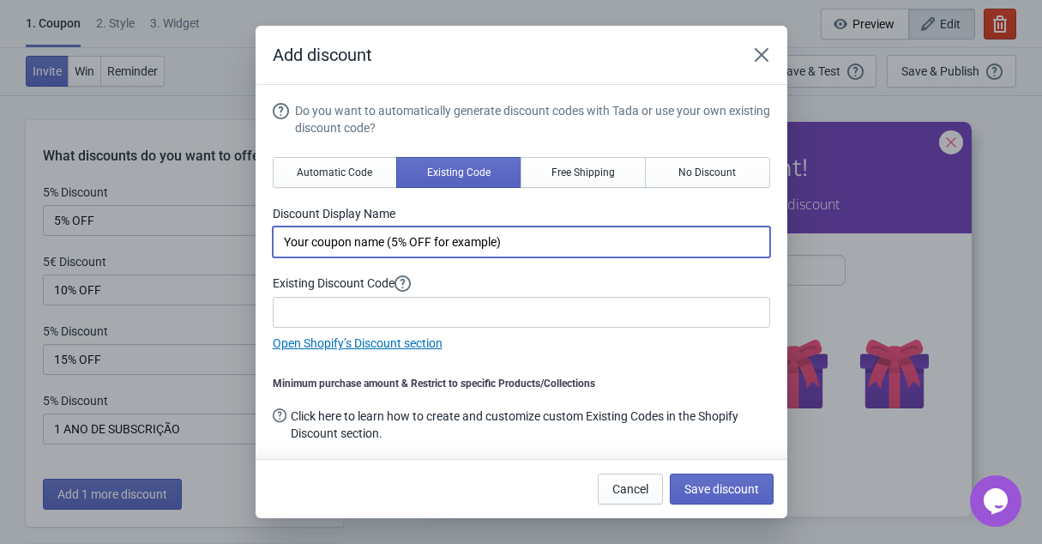
click at [356, 249] on input "Your coupon name (5% OFF for example)" at bounding box center [521, 241] width 497 height 31
paste input "1 ANO DE SUBSCRIÇÃO"
type input "1 ANO DE SUBSCRIÇÃO"
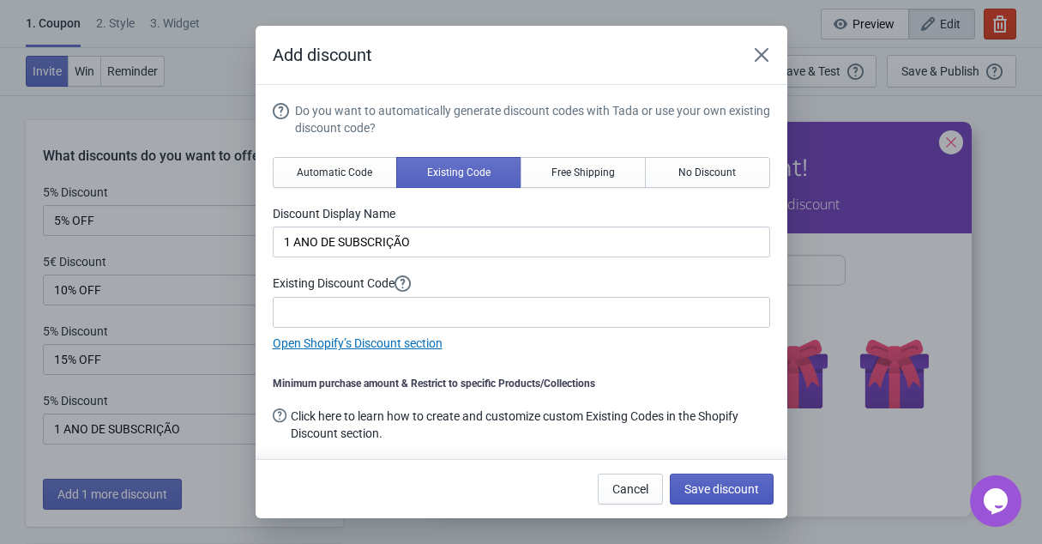
click at [709, 490] on span "Save discount" at bounding box center [721, 489] width 75 height 14
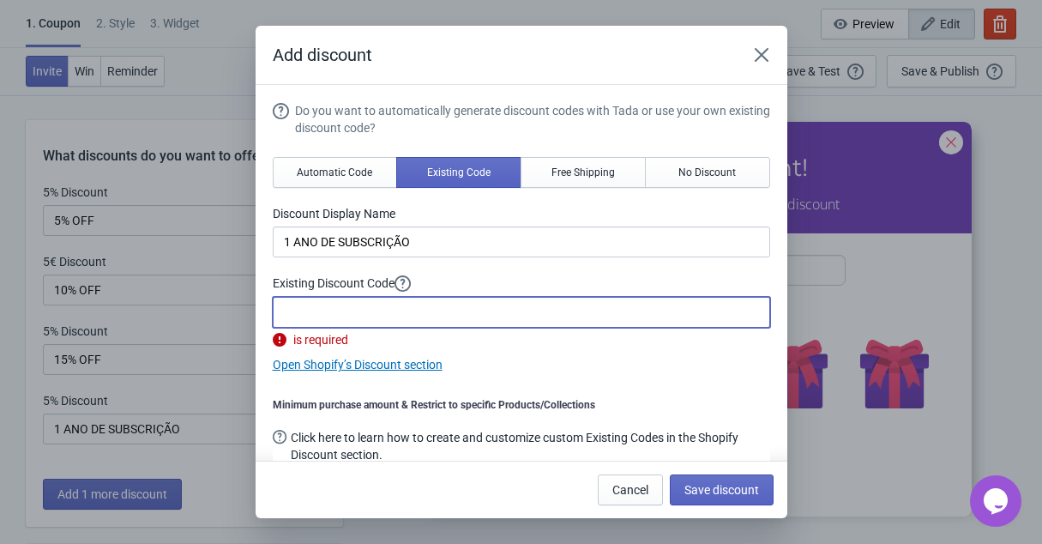
click at [423, 315] on input at bounding box center [521, 312] width 497 height 31
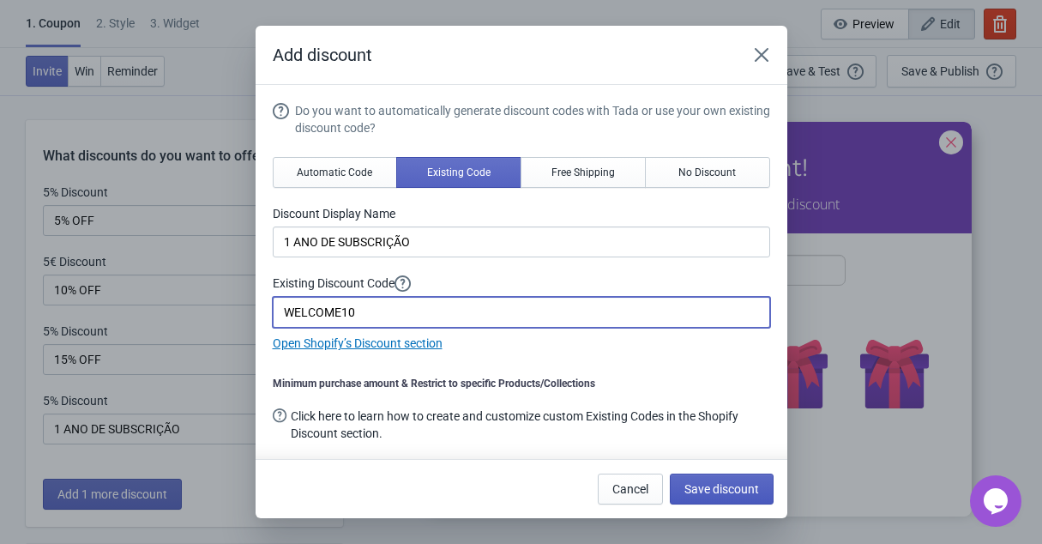
type input "WELCOME10"
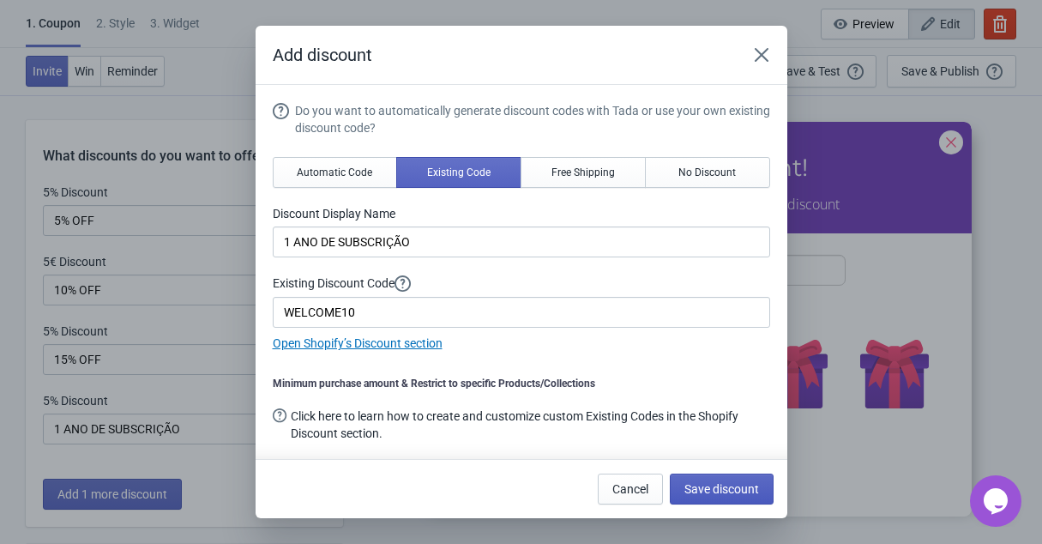
click at [715, 496] on button "Save discount" at bounding box center [722, 488] width 104 height 31
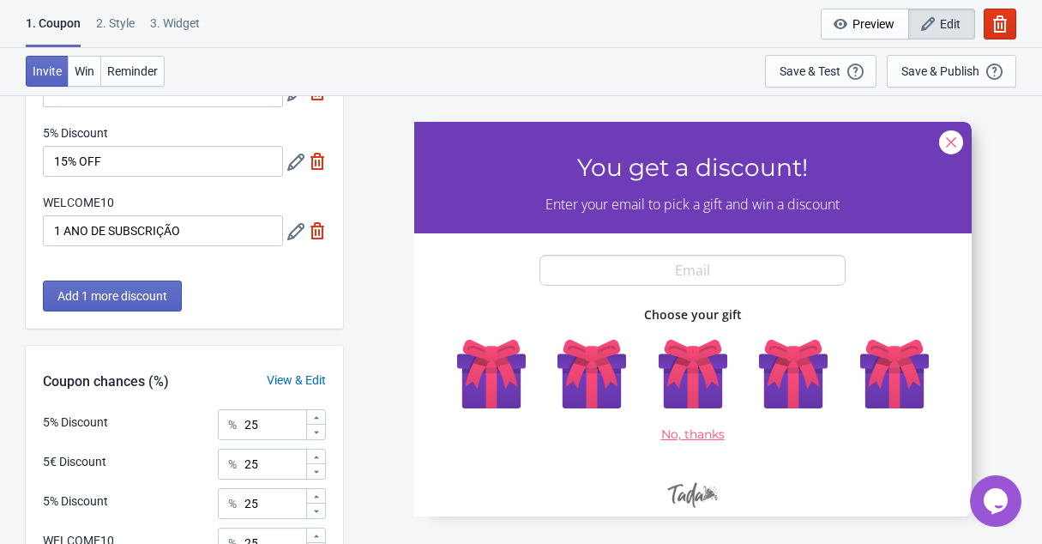
scroll to position [370, 0]
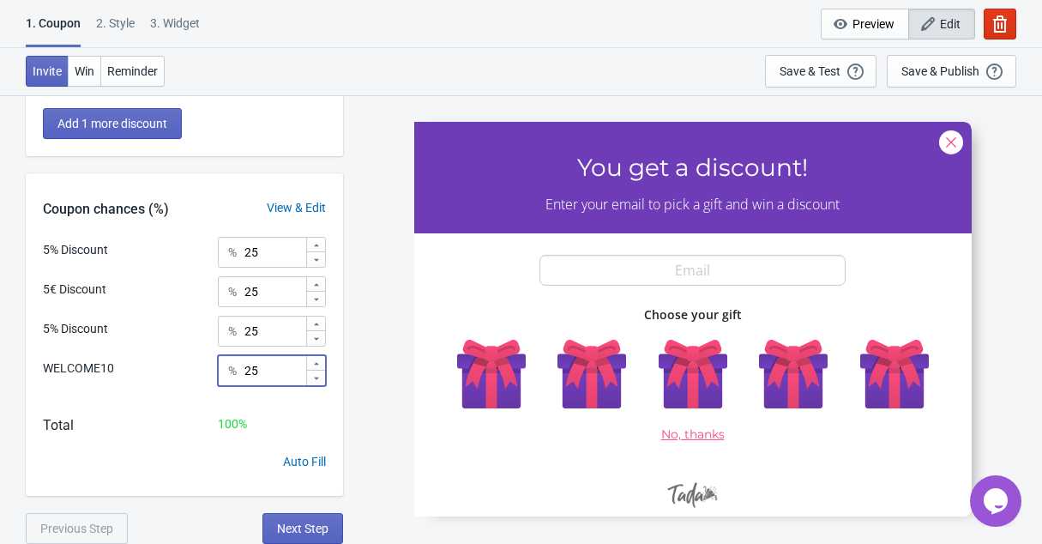
click at [257, 367] on input "25" at bounding box center [274, 370] width 62 height 31
click at [269, 255] on input "25" at bounding box center [274, 252] width 62 height 31
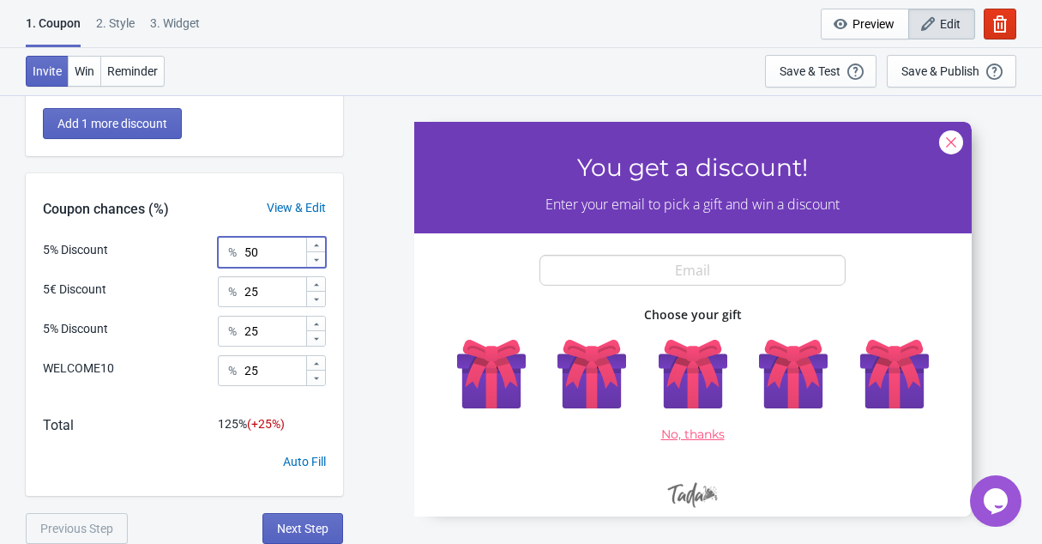
type input "50"
click at [279, 303] on input "25" at bounding box center [274, 291] width 62 height 31
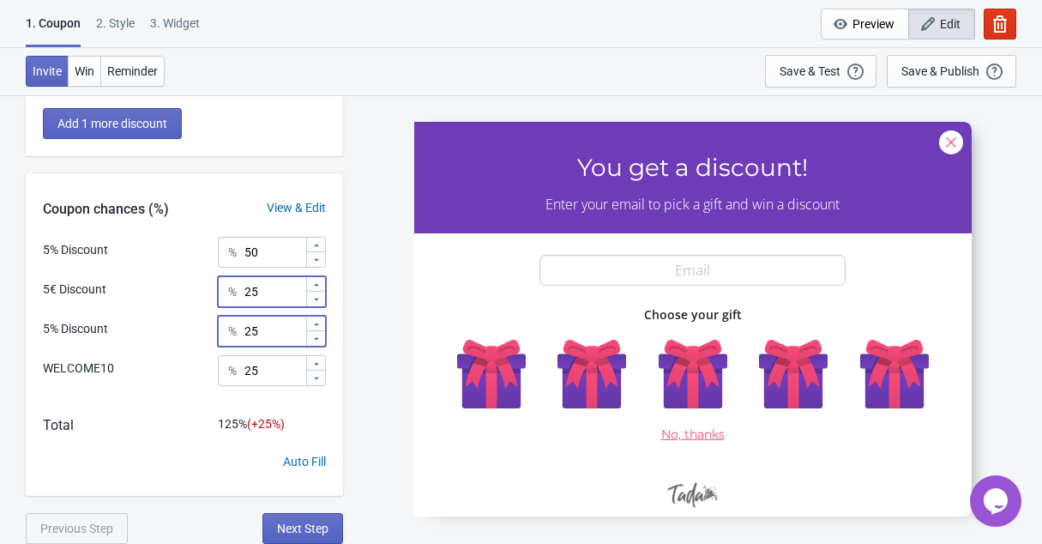
click at [276, 325] on input "25" at bounding box center [274, 330] width 62 height 31
type input "2"
type input "15"
click at [280, 375] on input "25" at bounding box center [274, 370] width 62 height 31
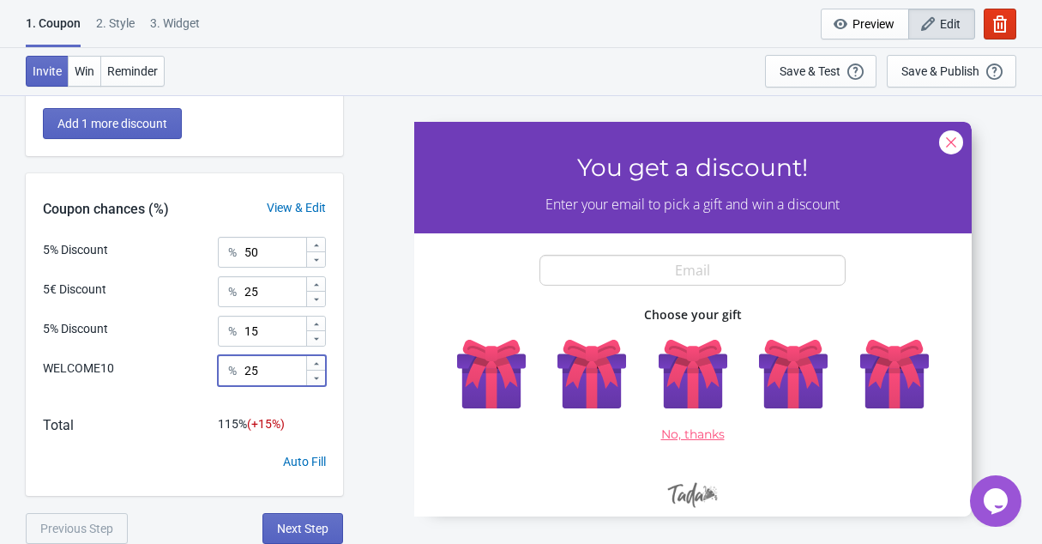
click at [280, 375] on input "25" at bounding box center [274, 370] width 62 height 31
type input "5"
click at [272, 297] on input "25" at bounding box center [274, 291] width 62 height 31
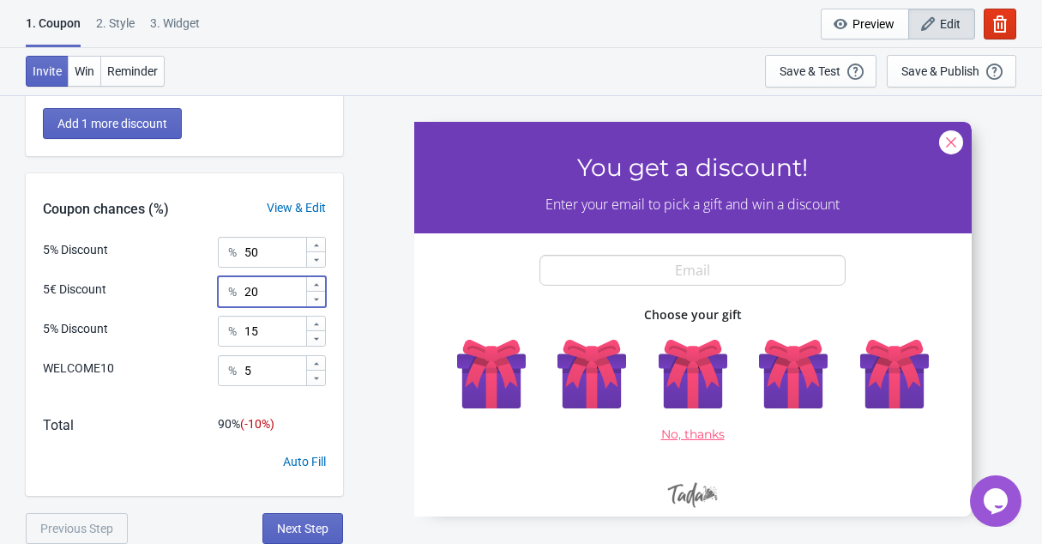
type input "20"
click at [261, 254] on input "50" at bounding box center [274, 252] width 62 height 31
type input "40"
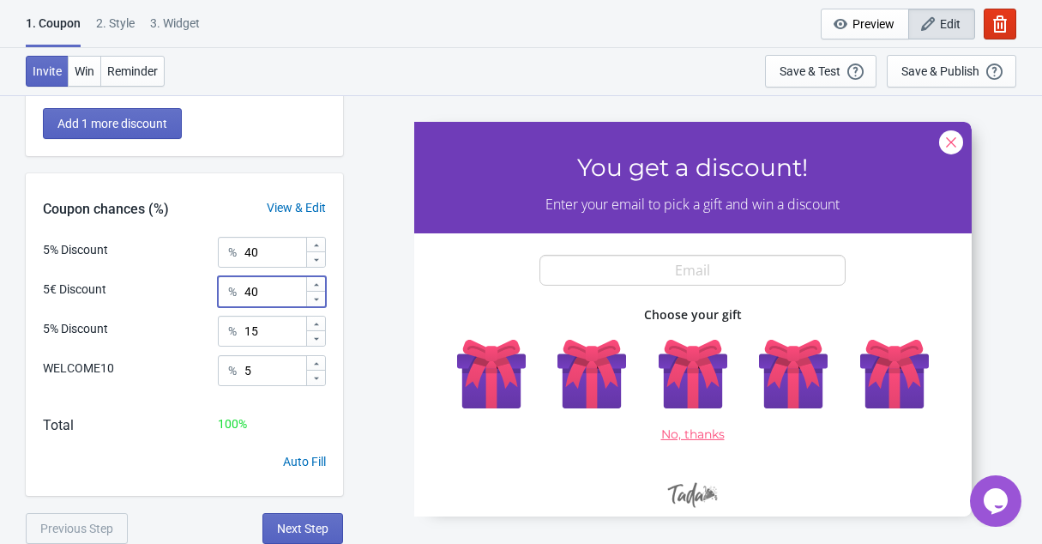
type input "40"
click at [292, 137] on div "Add 1 more discount" at bounding box center [184, 132] width 317 height 48
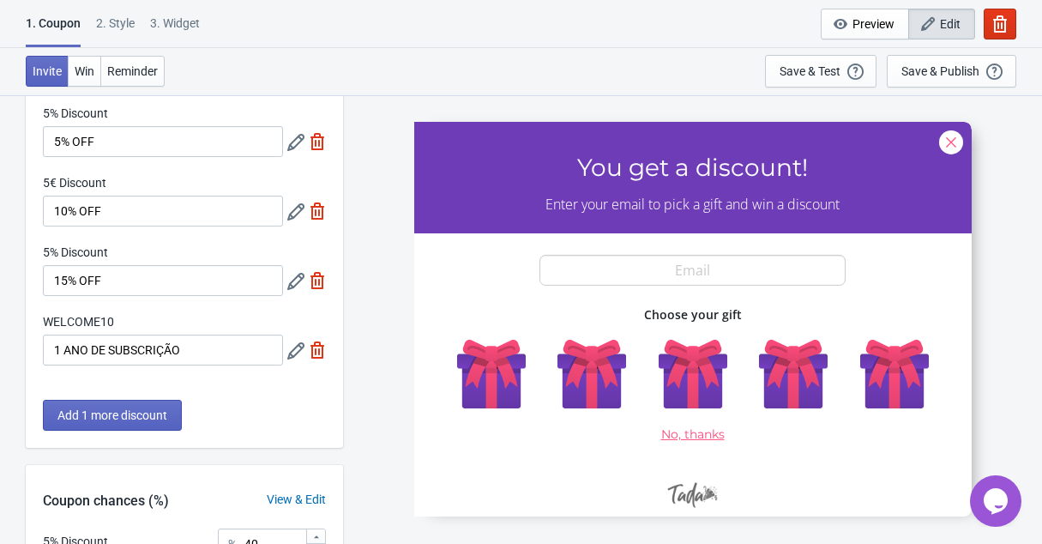
scroll to position [0, 0]
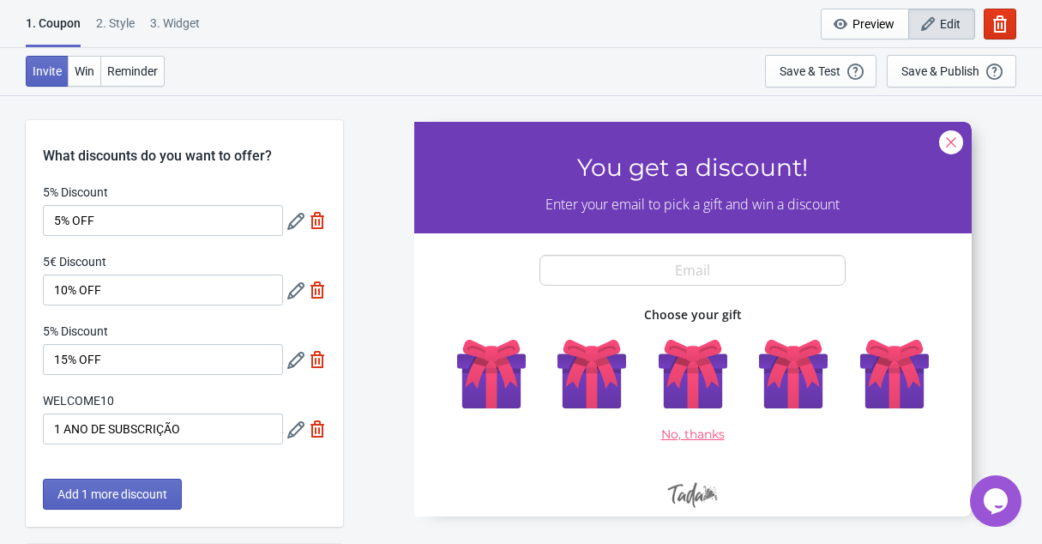
click at [292, 295] on icon at bounding box center [295, 290] width 17 height 17
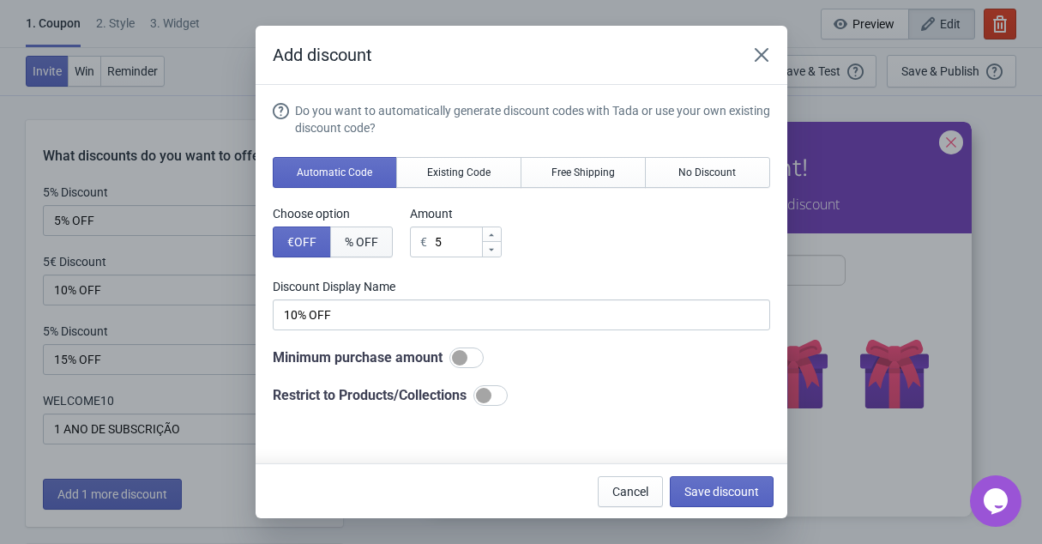
click at [362, 249] on button "% OFF" at bounding box center [361, 241] width 63 height 31
type input "5% Discount"
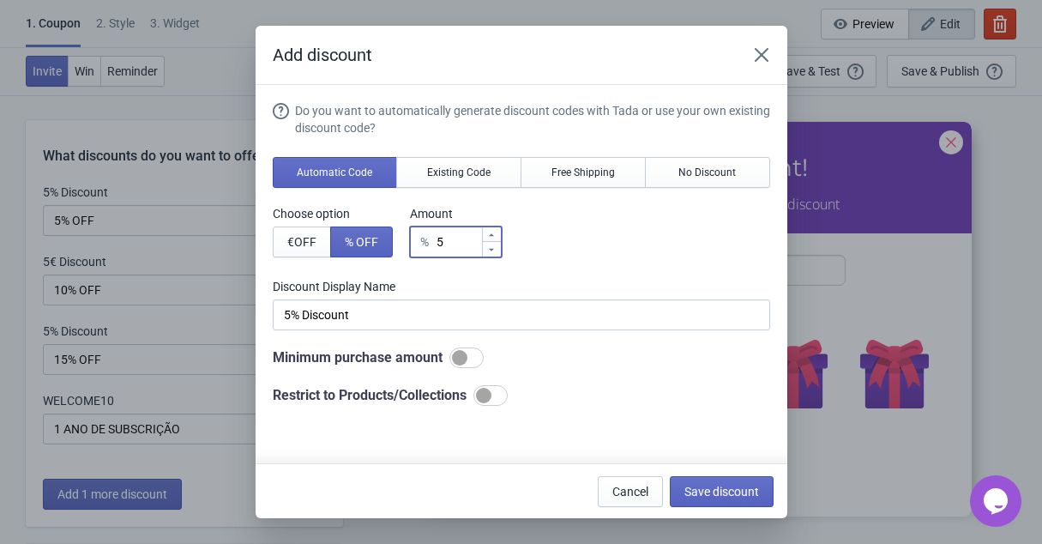
click at [475, 244] on input "5" at bounding box center [458, 241] width 45 height 31
type input "1"
type input "1% Discount"
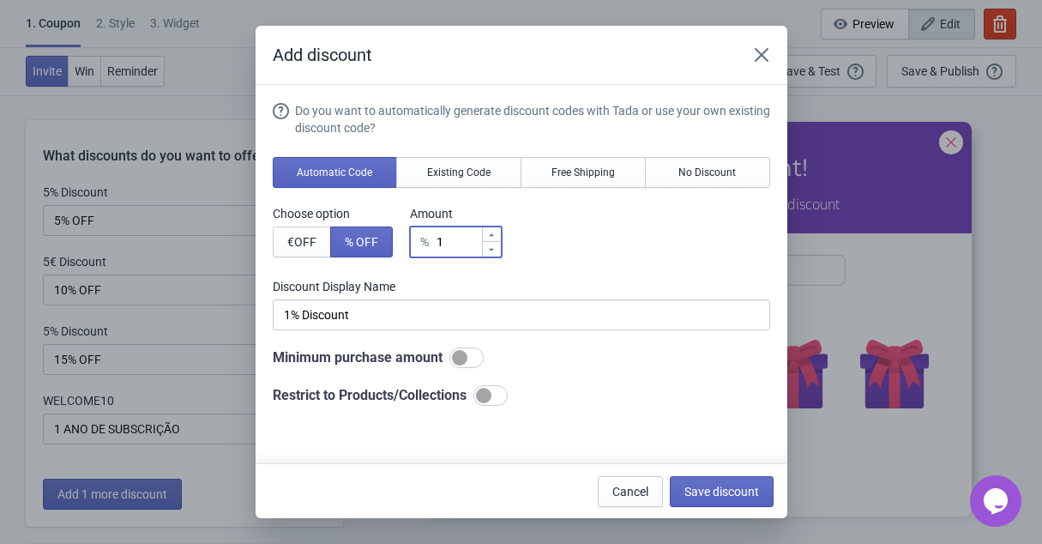
type input "10"
type input "10% Discount"
type input "10"
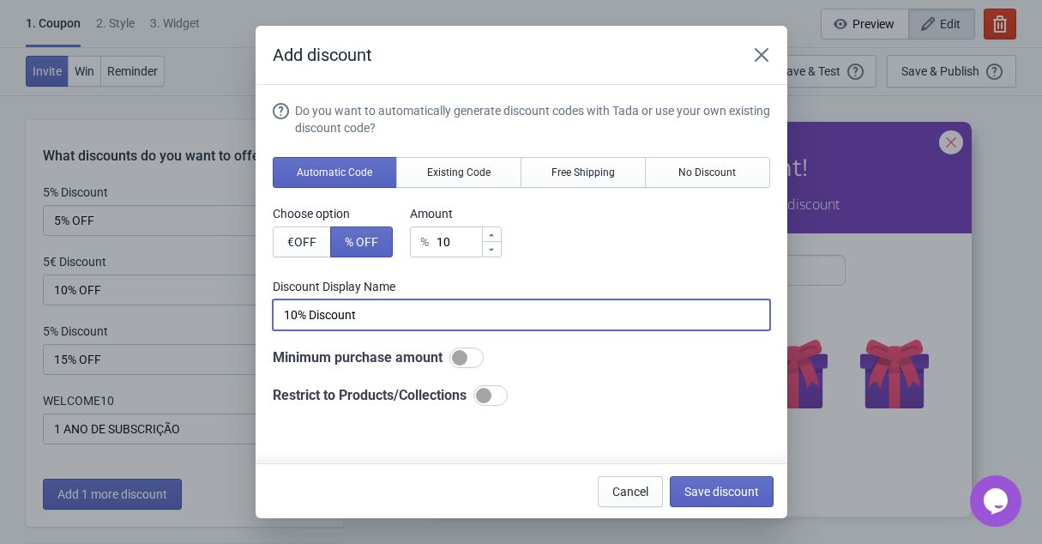
click at [345, 308] on input "10% Discount" at bounding box center [521, 314] width 497 height 31
type input "10% OFF"
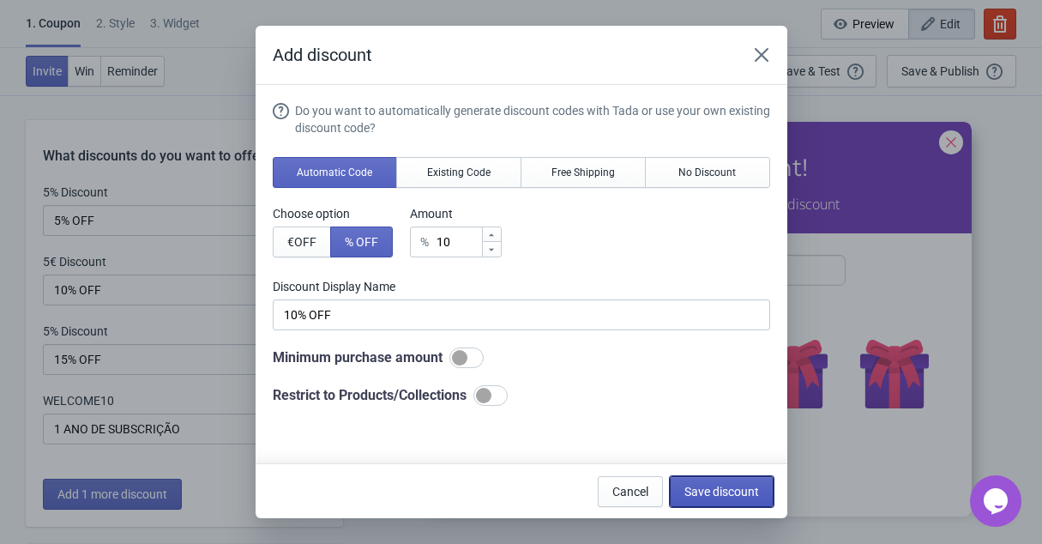
click at [710, 491] on span "Save discount" at bounding box center [721, 491] width 75 height 14
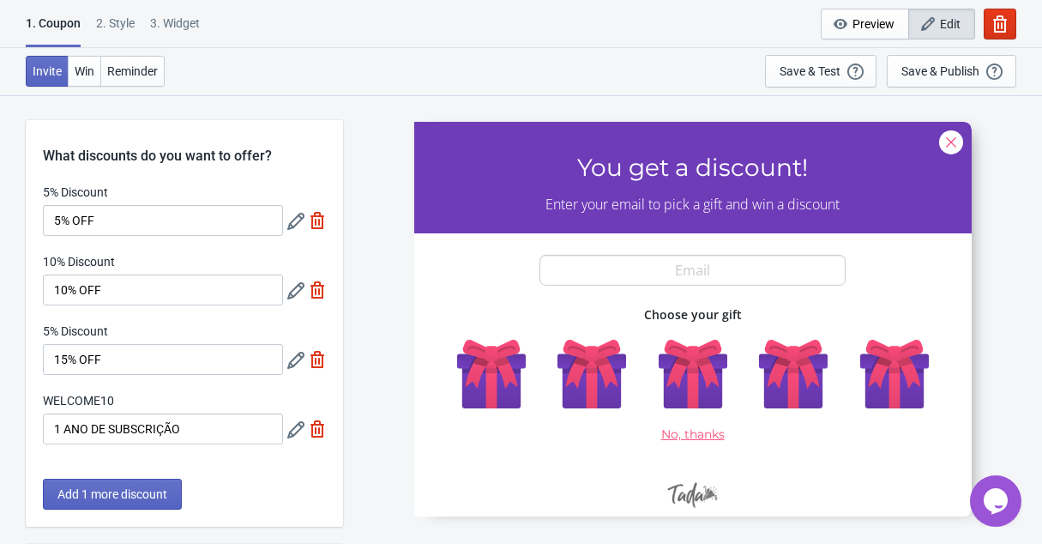
click at [295, 361] on icon at bounding box center [295, 359] width 17 height 17
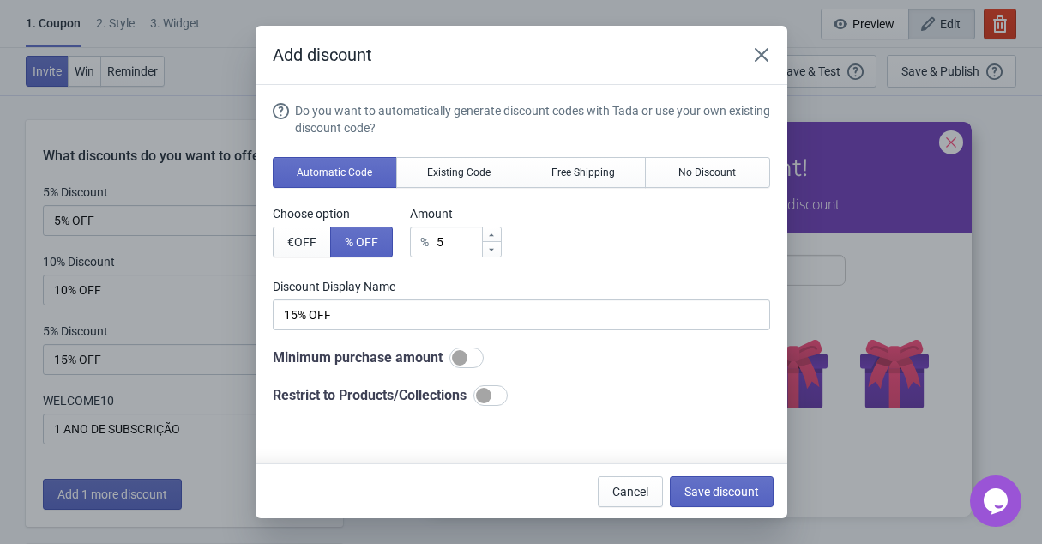
click at [426, 244] on div "% 5" at bounding box center [456, 241] width 92 height 31
drag, startPoint x: 466, startPoint y: 254, endPoint x: 421, endPoint y: 233, distance: 49.1
click at [421, 233] on div "% 5" at bounding box center [456, 241] width 92 height 31
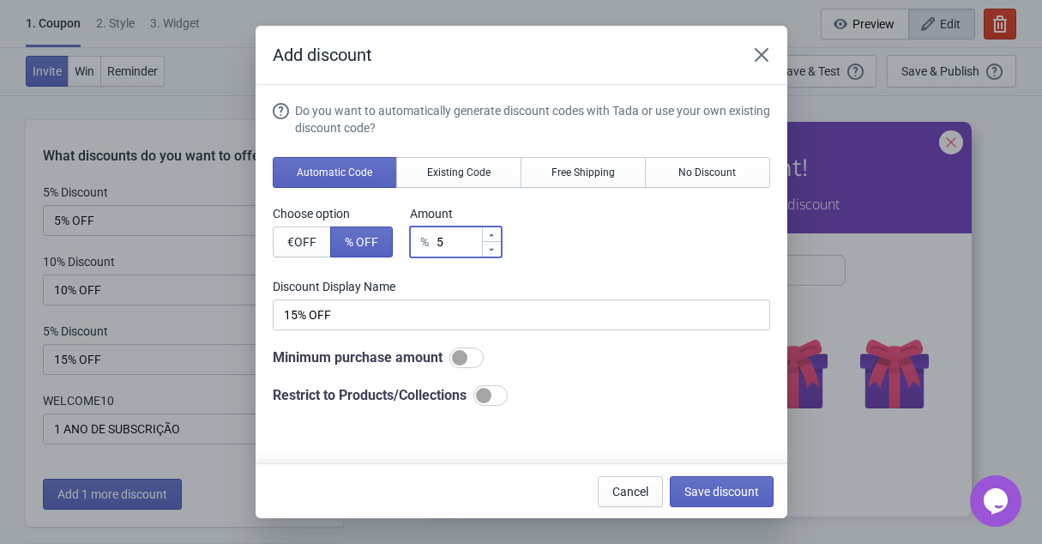
type input "1"
type input "1% Discount"
type input "15"
type input "15% Discount"
type input "15"
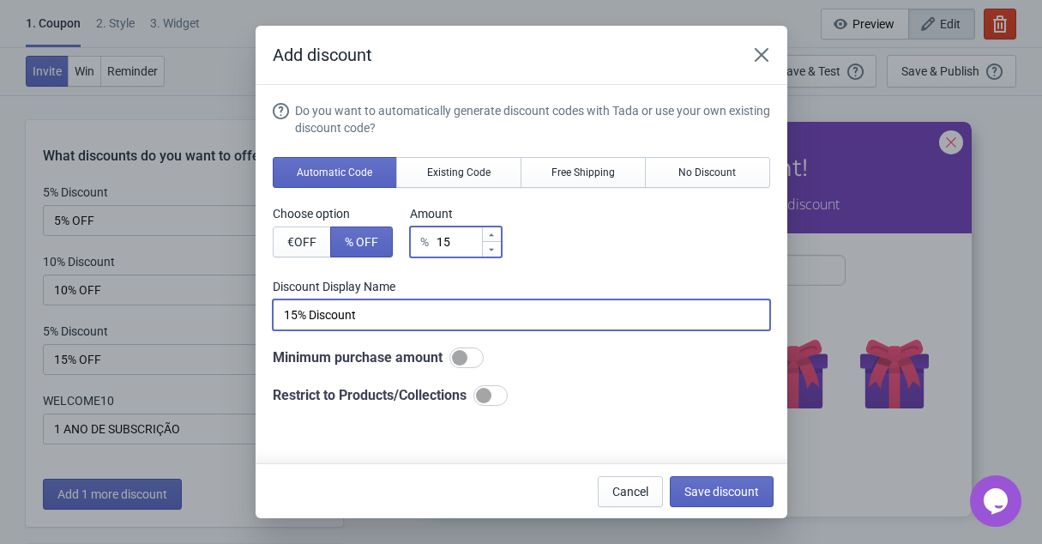
click at [329, 318] on input "15% Discount" at bounding box center [521, 314] width 497 height 31
type input "15% OFF"
click at [739, 493] on span "Save discount" at bounding box center [721, 491] width 75 height 14
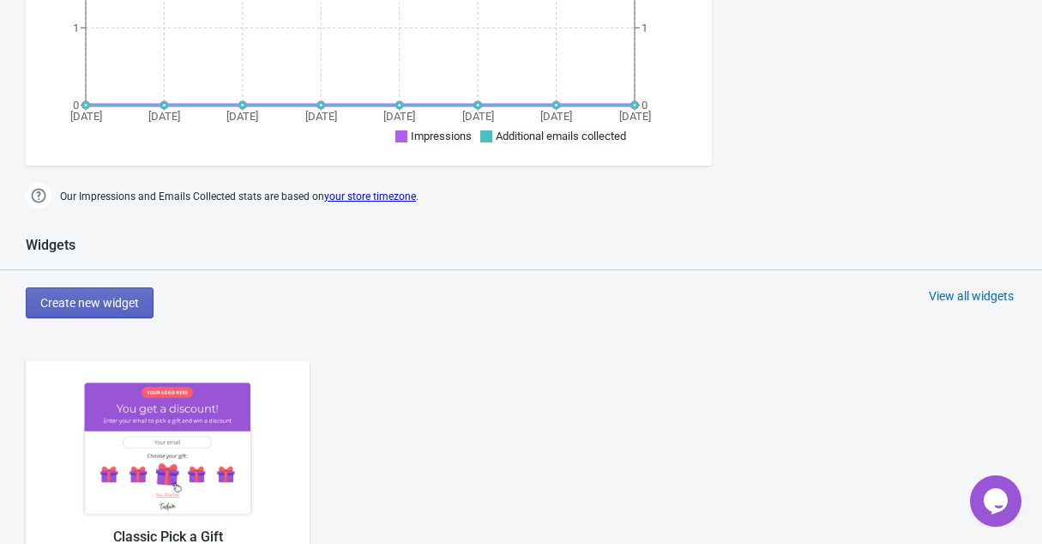
scroll to position [799, 0]
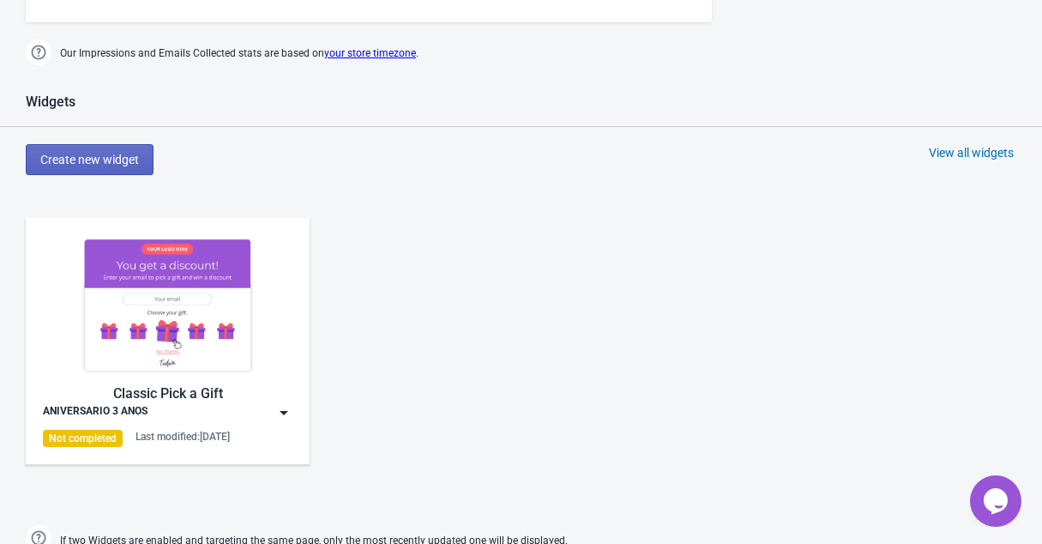
click at [193, 321] on img at bounding box center [167, 305] width 249 height 140
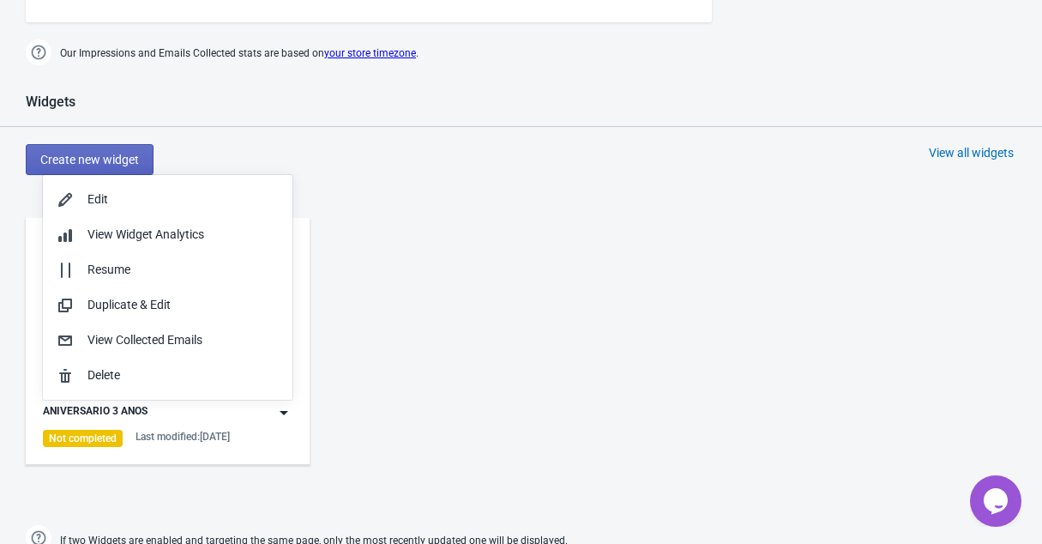
click at [337, 460] on div "Classic Pick a Gift ANIVERSARIO 3 ANOS Not completed Last modified: [DATE]" at bounding box center [521, 355] width 1042 height 309
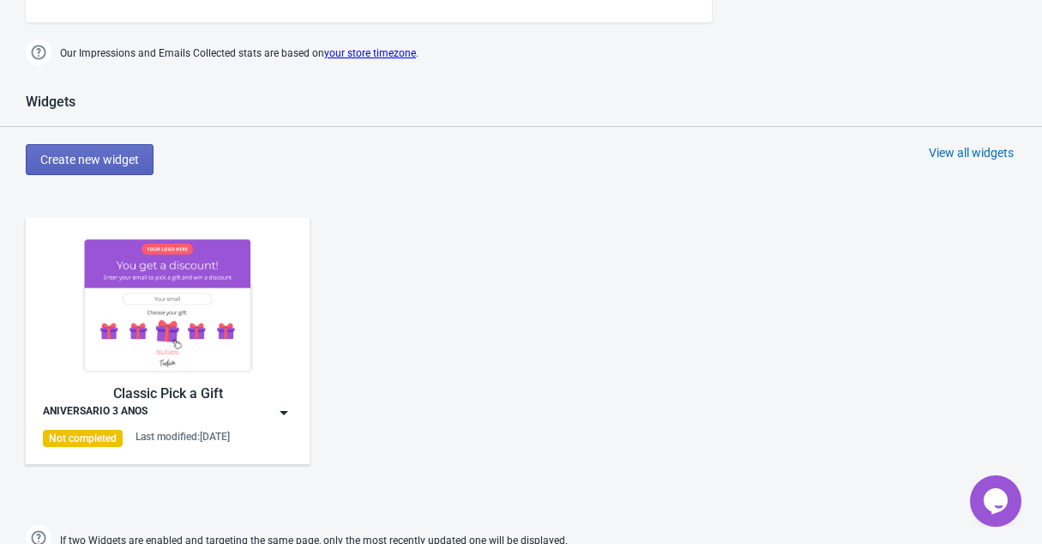
click at [273, 419] on div "ANIVERSARIO 3 ANOS" at bounding box center [167, 412] width 249 height 17
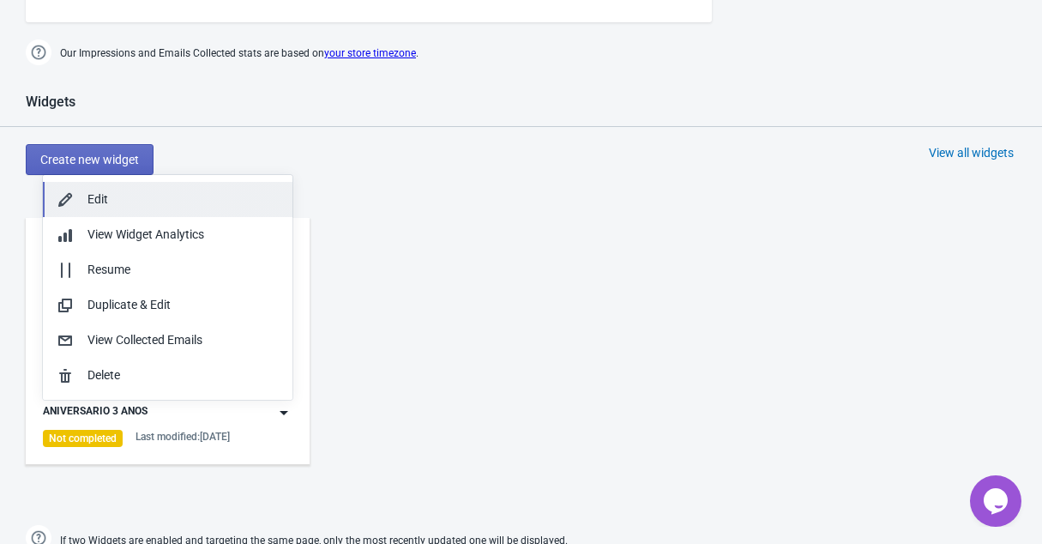
click at [105, 197] on div "Edit" at bounding box center [182, 199] width 191 height 18
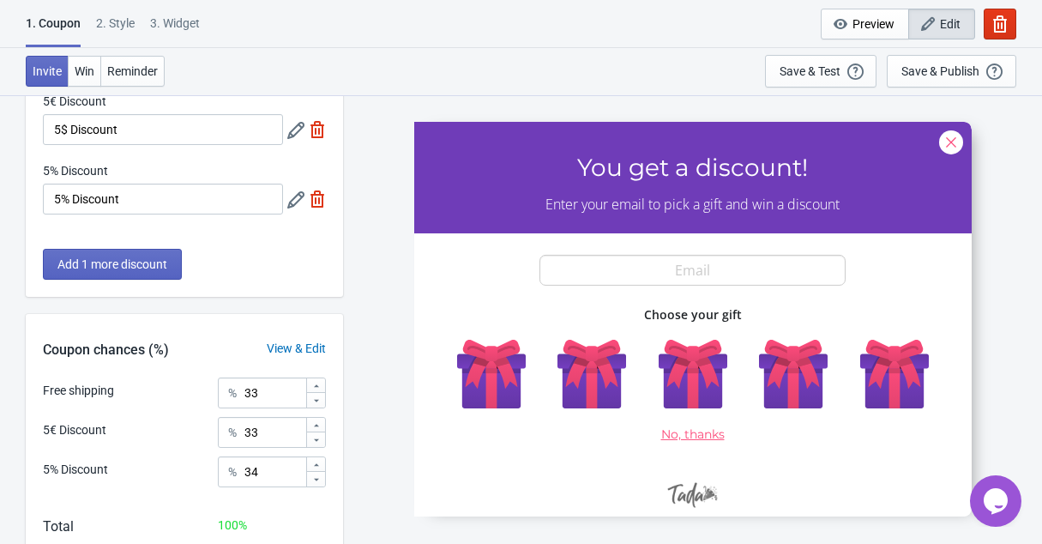
scroll to position [261, 0]
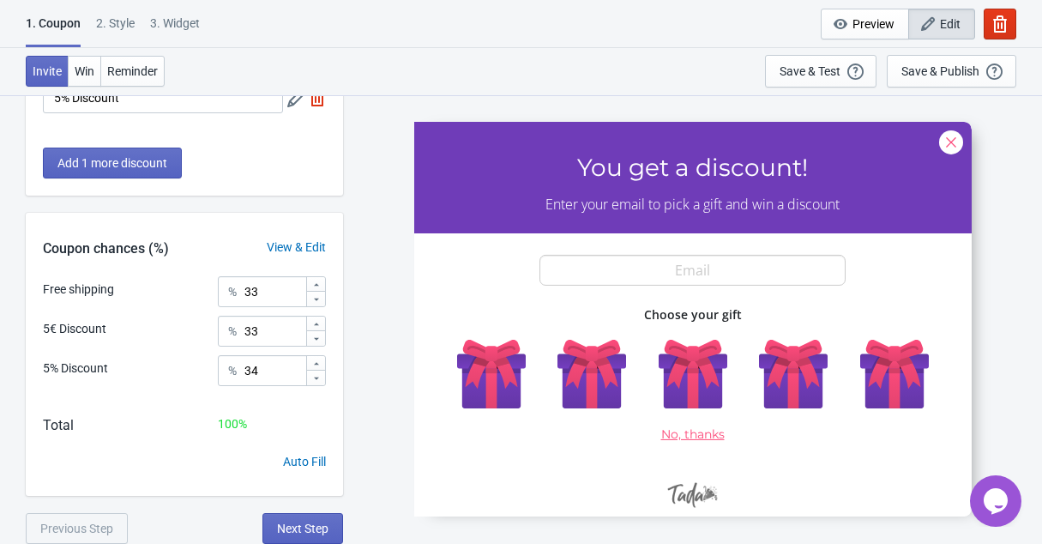
click at [170, 235] on div "Coupon chances (%) View & Edit" at bounding box center [184, 244] width 317 height 63
click at [303, 238] on div "View & Edit" at bounding box center [295, 247] width 93 height 18
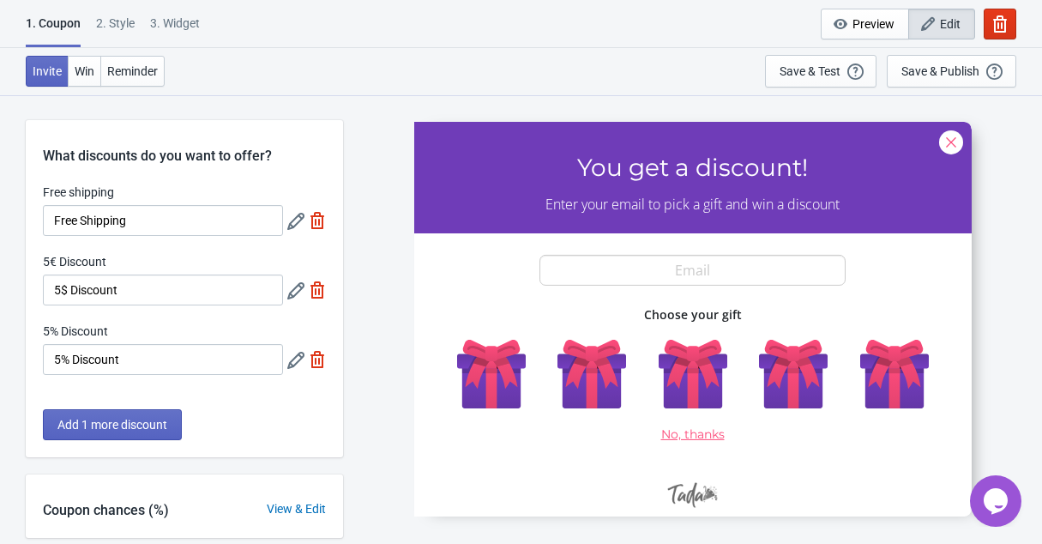
scroll to position [94, 0]
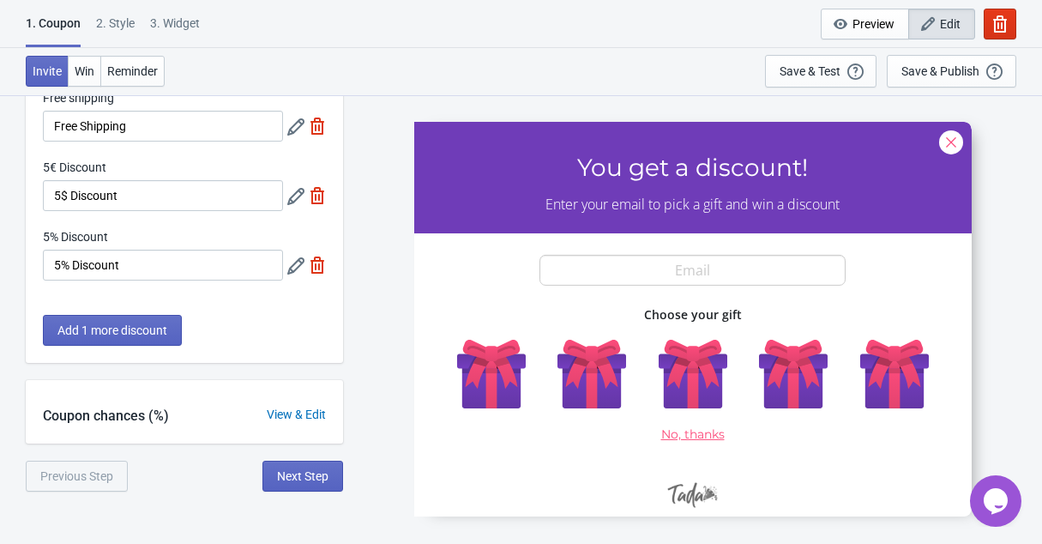
click at [292, 411] on div "View & Edit" at bounding box center [295, 415] width 93 height 18
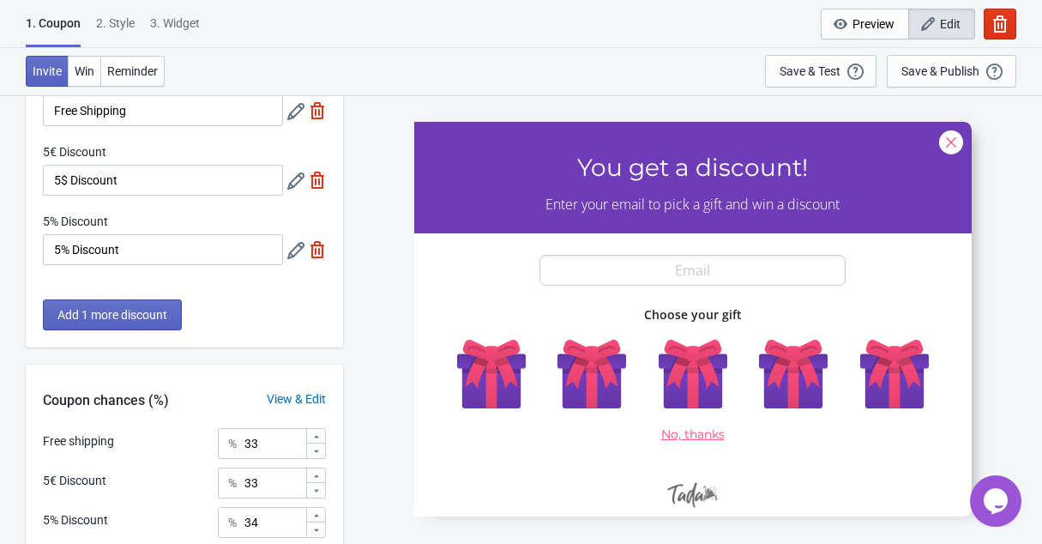
scroll to position [0, 0]
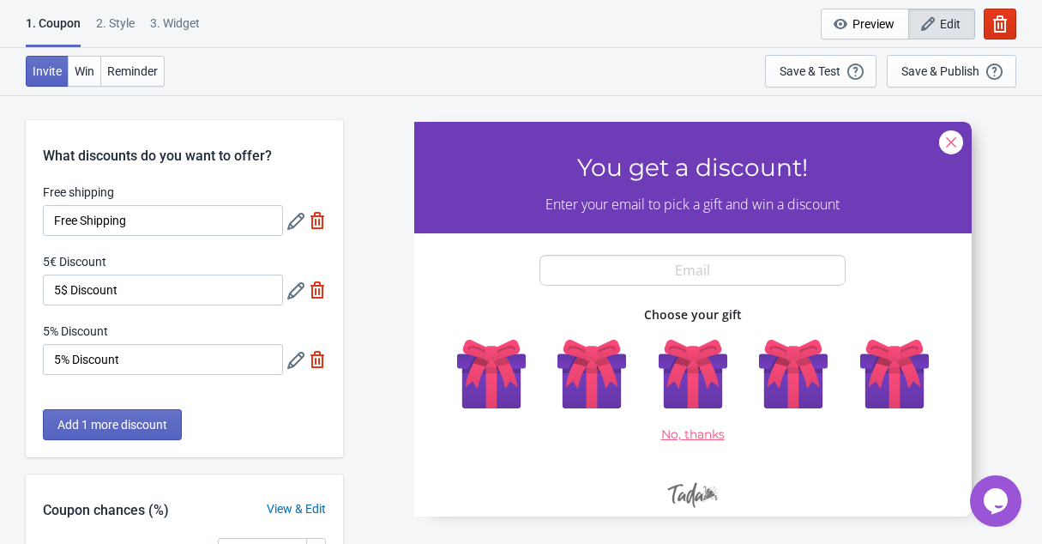
click at [301, 226] on icon at bounding box center [295, 221] width 17 height 17
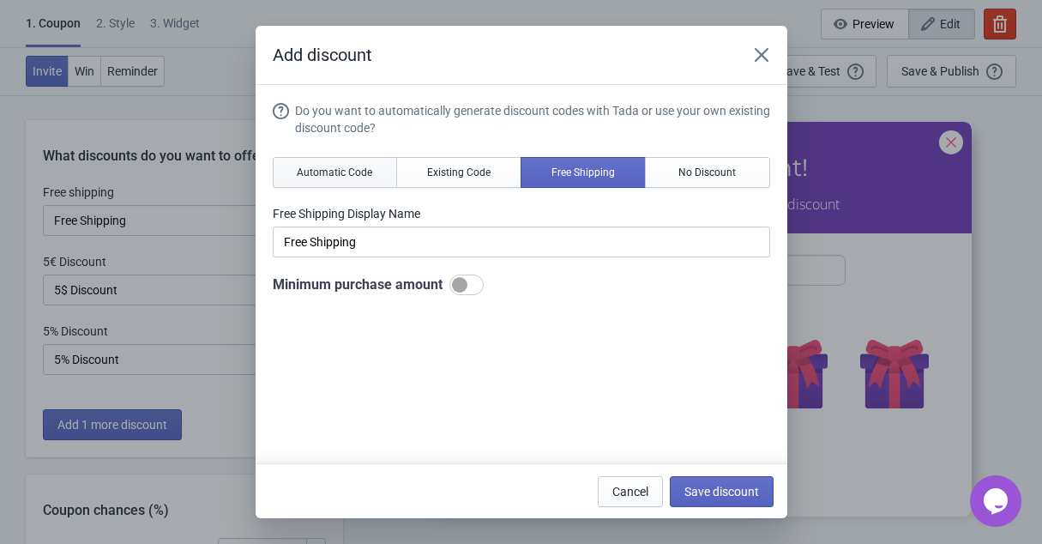
click at [321, 174] on span "Automatic Code" at bounding box center [334, 172] width 75 height 14
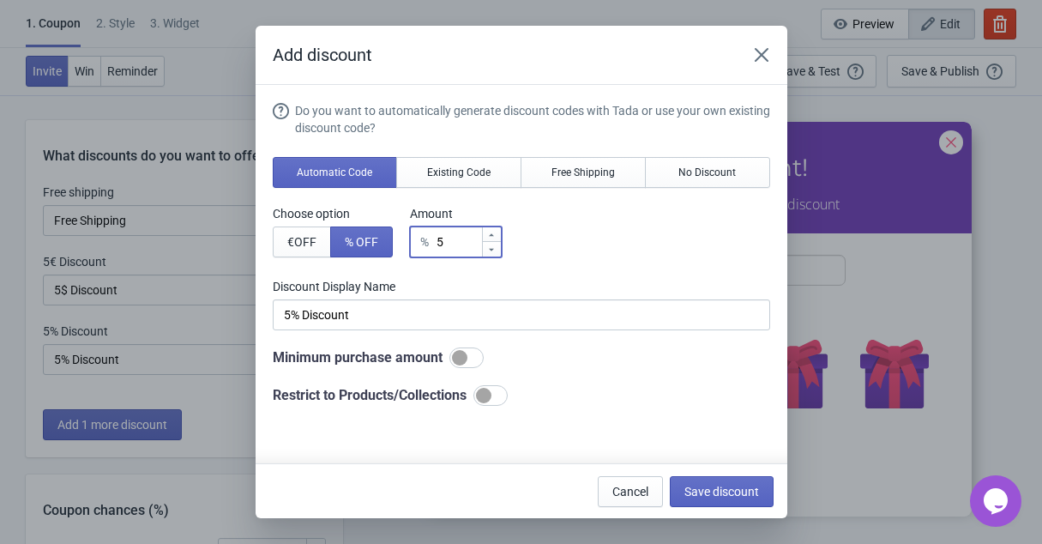
click at [457, 244] on input "5" at bounding box center [458, 241] width 45 height 31
type input "1"
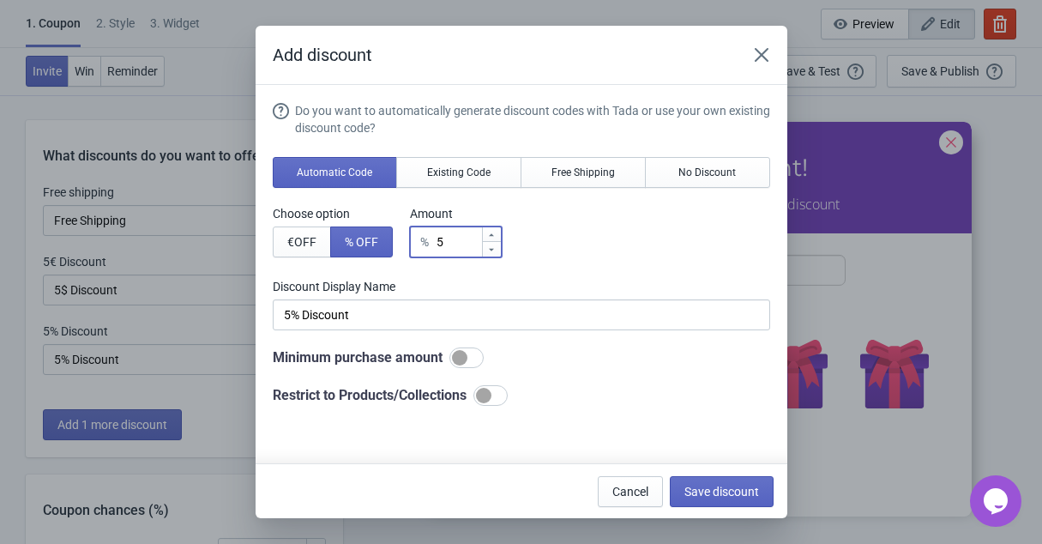
type input "1% Discount"
type input "10"
type input "10% Discount"
type input "10"
click at [690, 494] on span "Save discount" at bounding box center [721, 491] width 75 height 14
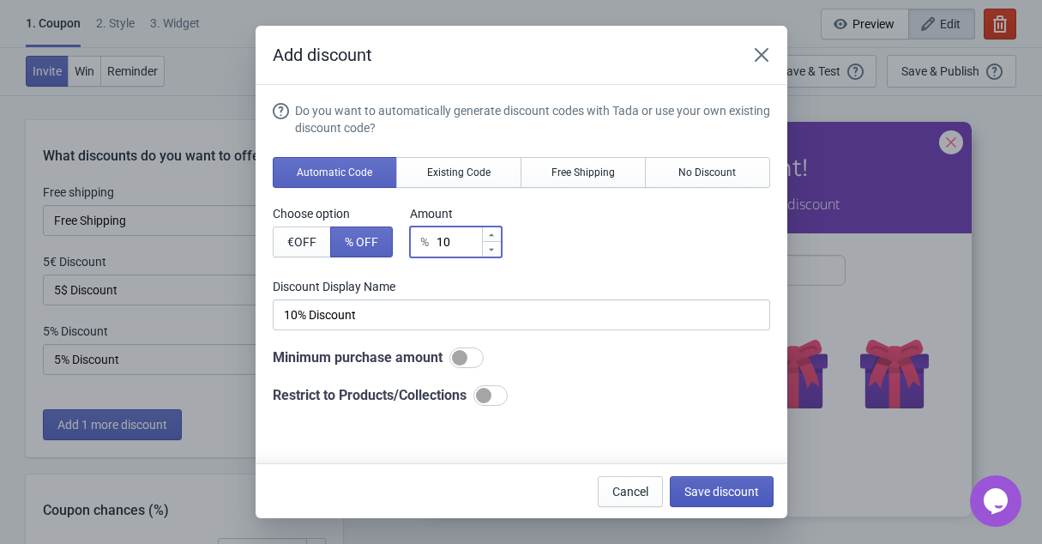
type input "10% Discount"
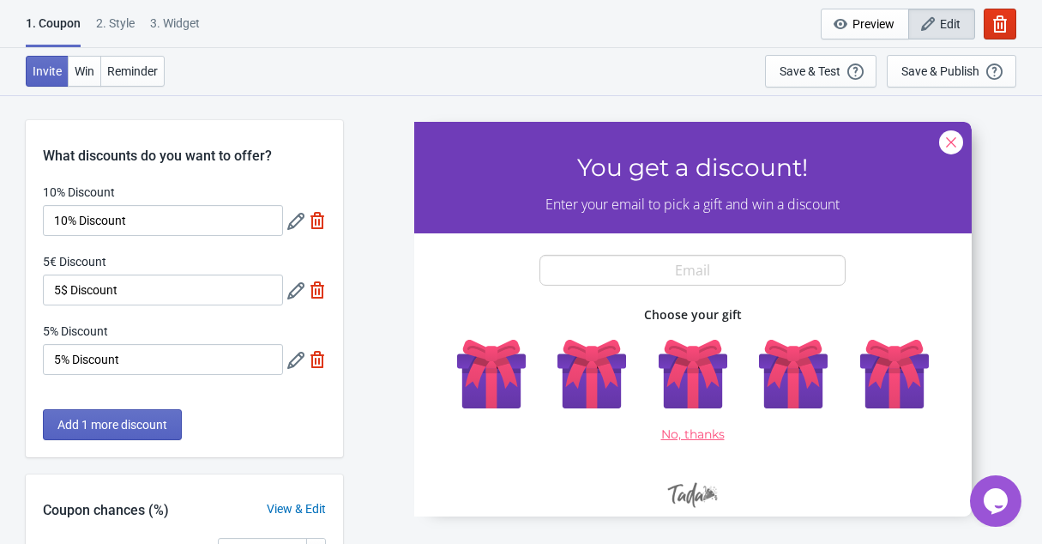
click at [291, 297] on icon at bounding box center [295, 290] width 17 height 17
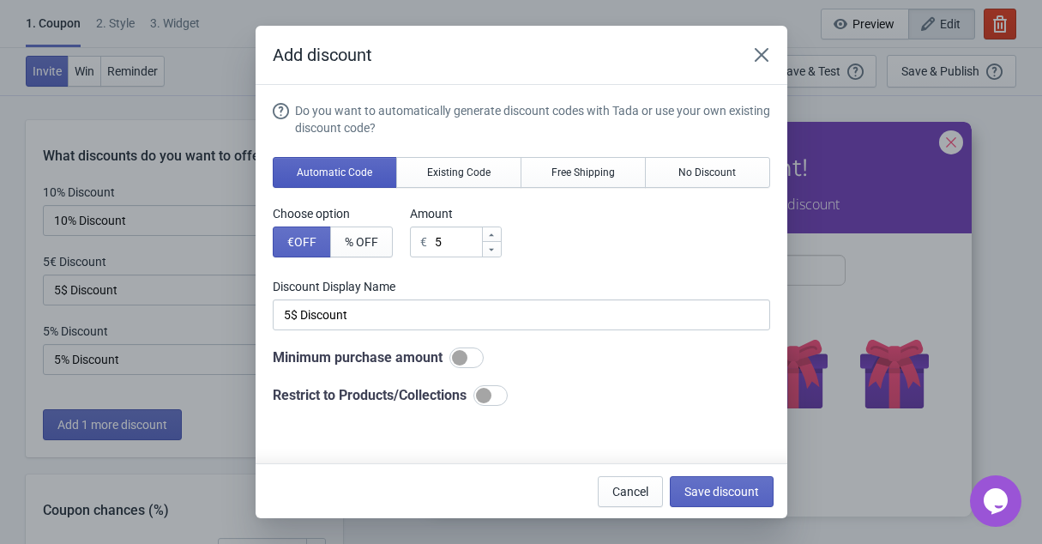
click at [331, 166] on span "Automatic Code" at bounding box center [334, 172] width 75 height 14
type input "5€ Discount"
click at [452, 243] on input "5" at bounding box center [457, 241] width 47 height 31
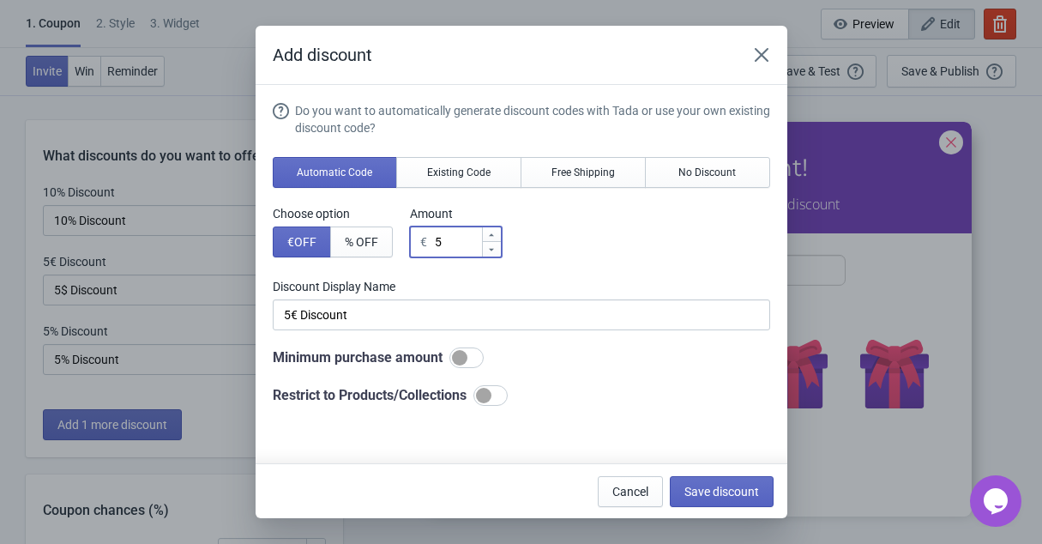
type input "1"
type input "1€ Discount"
type input "15"
type input "15€ Discount"
type input "15"
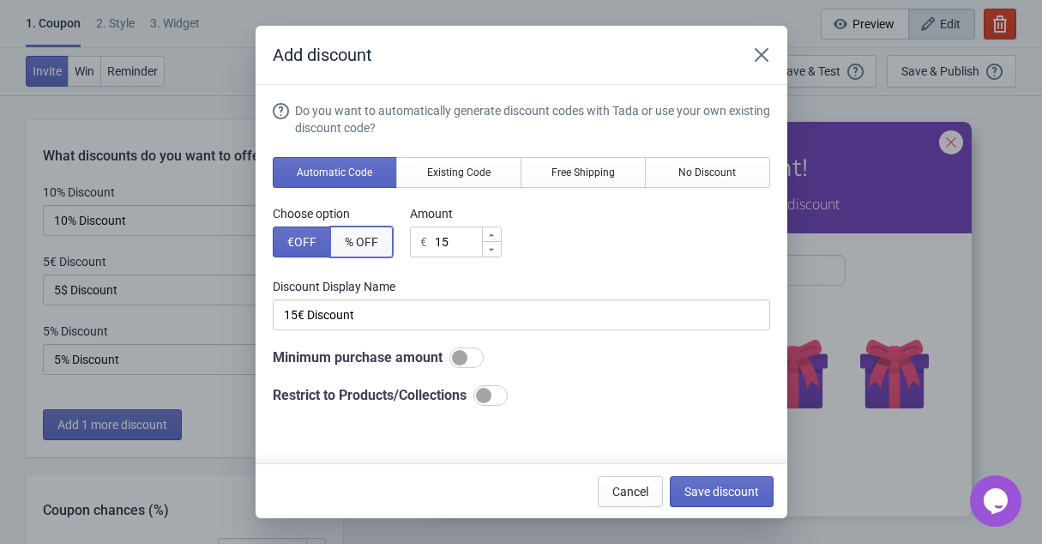
click at [356, 244] on span "% OFF" at bounding box center [361, 242] width 33 height 14
type input "15% Discount"
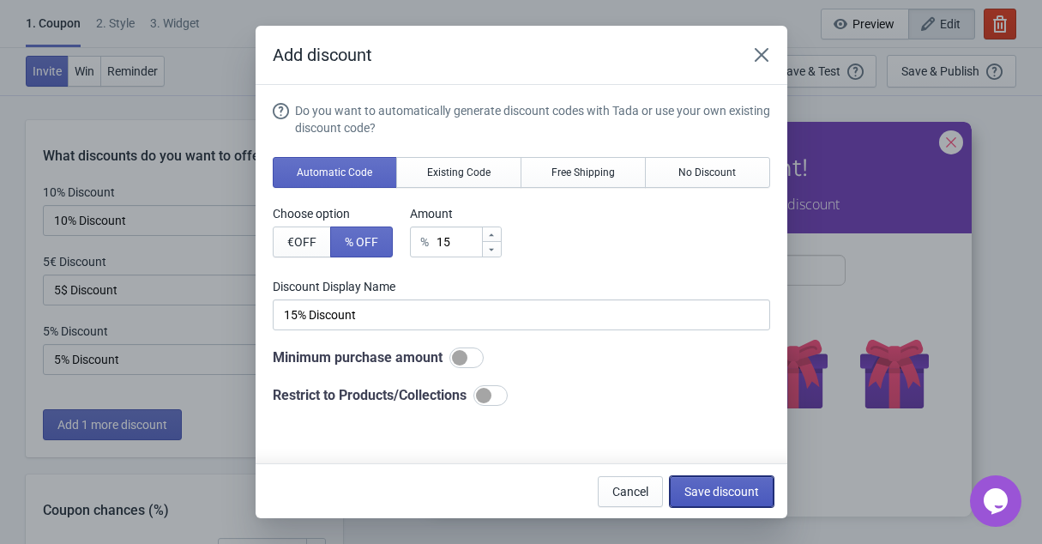
click at [730, 492] on span "Save discount" at bounding box center [721, 491] width 75 height 14
type input "15% Discount"
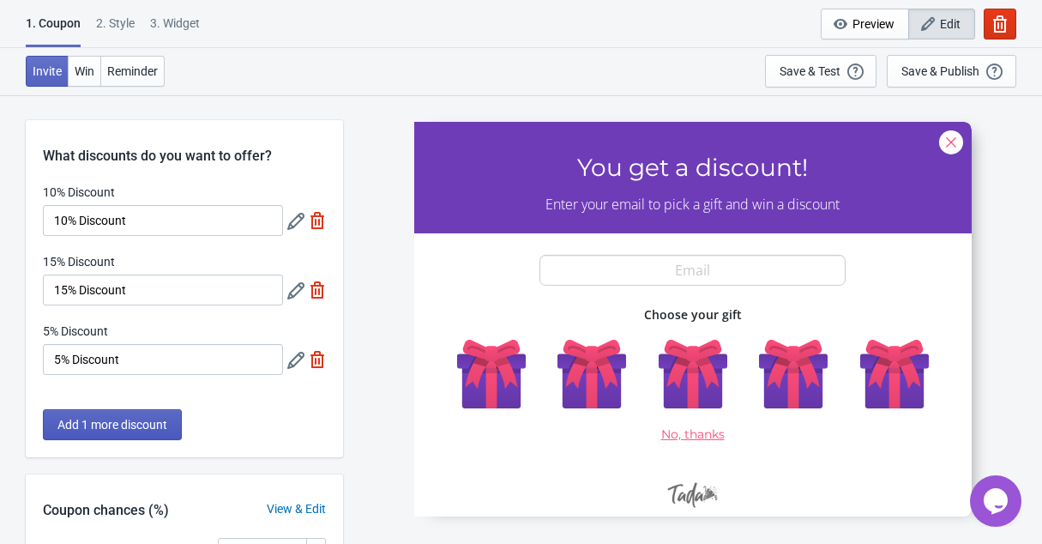
click at [135, 420] on span "Add 1 more discount" at bounding box center [112, 425] width 110 height 14
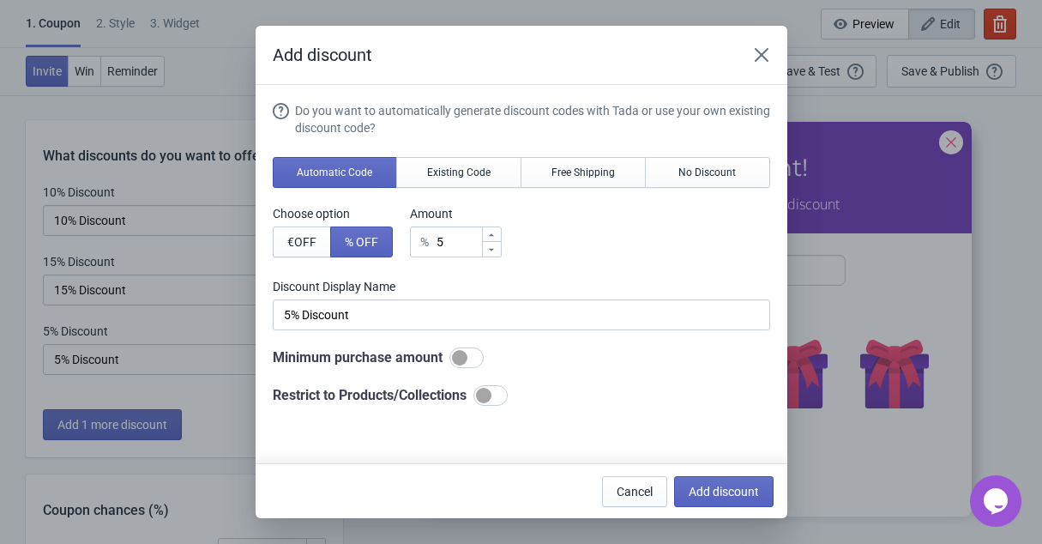
click at [460, 191] on div "Do you want to automatically generate discount codes with Tada or use your own …" at bounding box center [521, 253] width 497 height 303
click at [449, 171] on span "Existing Code" at bounding box center [458, 172] width 63 height 14
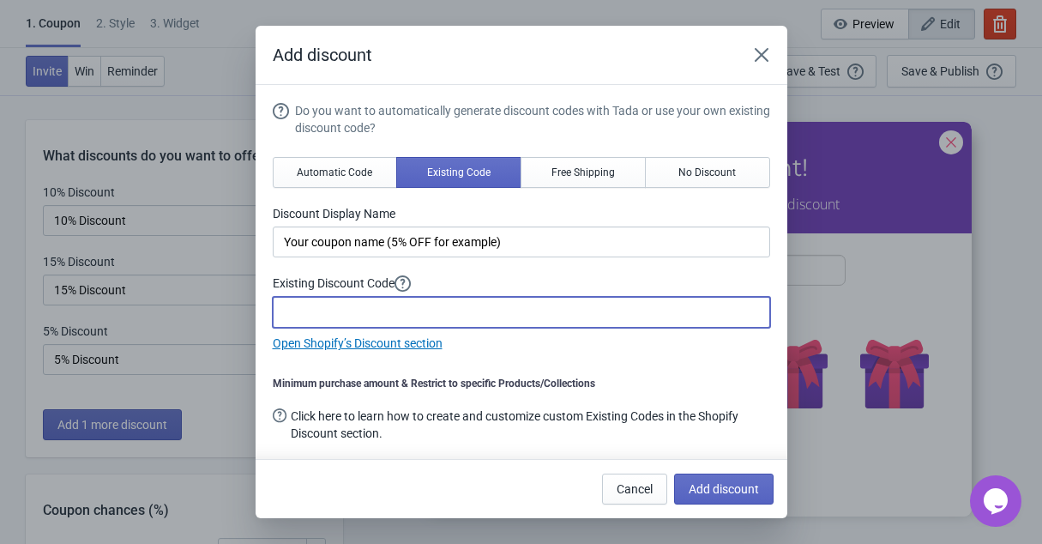
click at [339, 312] on input at bounding box center [521, 312] width 497 height 31
type input "WELCOME10"
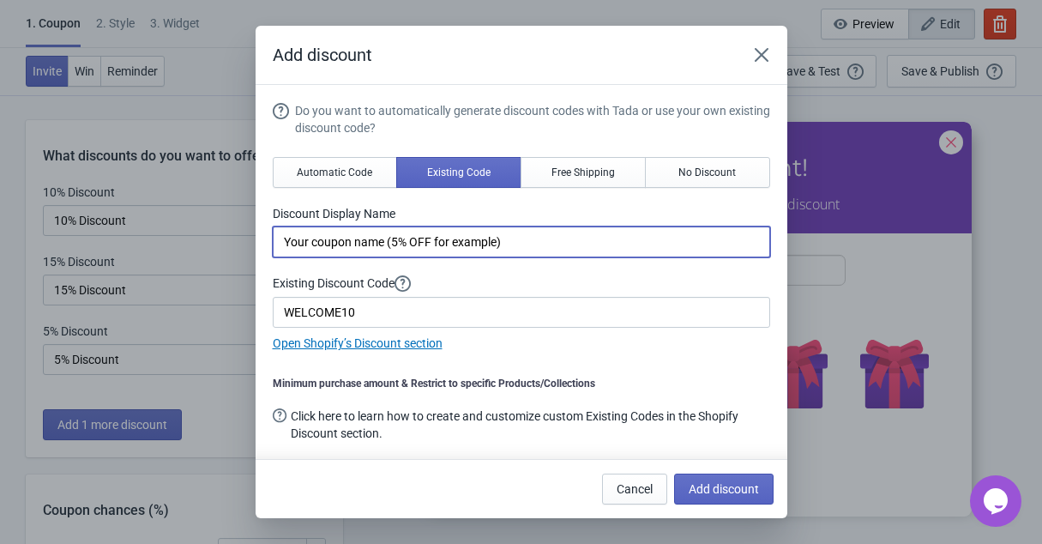
click at [312, 248] on input "Your coupon name (5% OFF for example)" at bounding box center [521, 241] width 497 height 31
type input "s"
type input "SUBSCRIÇÃO ANUAL"
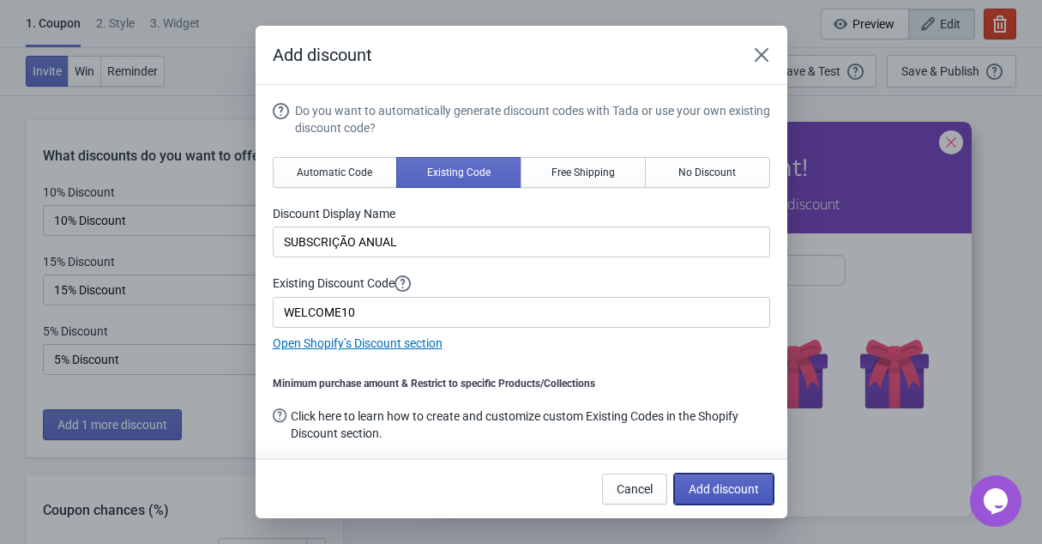
click at [741, 490] on span "Add discount" at bounding box center [723, 489] width 70 height 14
type input "25"
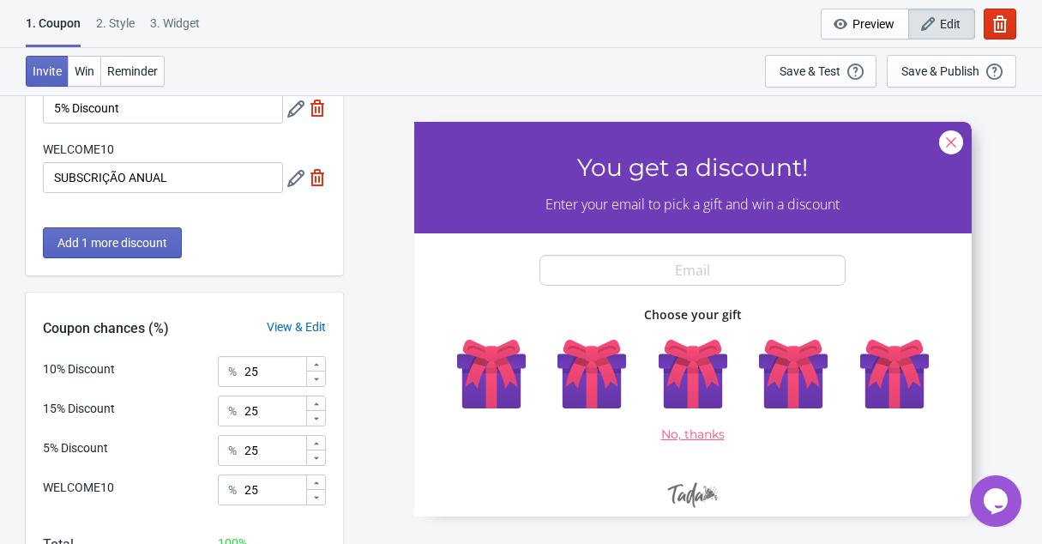
scroll to position [370, 0]
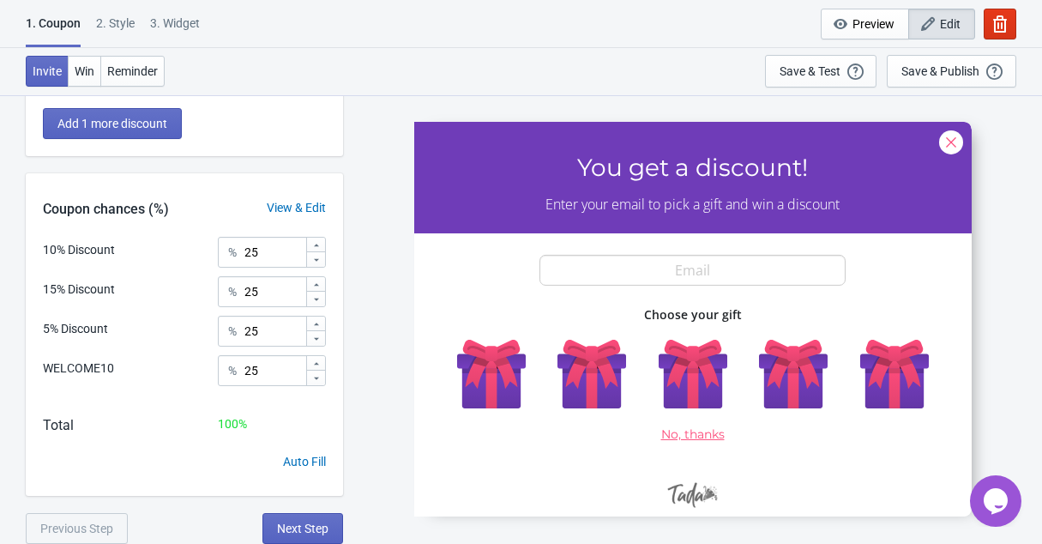
click at [268, 346] on div "10% Discount % 25 15% Discount % 25 5% Discount % 25 WELCOME10 % 25" at bounding box center [184, 317] width 317 height 161
click at [279, 339] on input "25" at bounding box center [274, 330] width 62 height 31
type input "40"
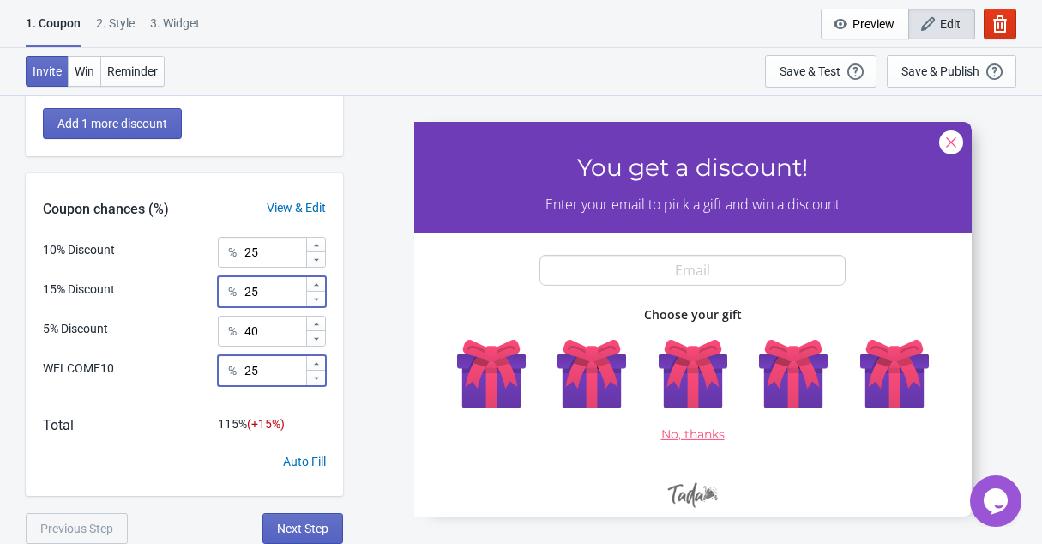
click at [267, 298] on input "25" at bounding box center [274, 291] width 62 height 31
type input "2"
type input "30"
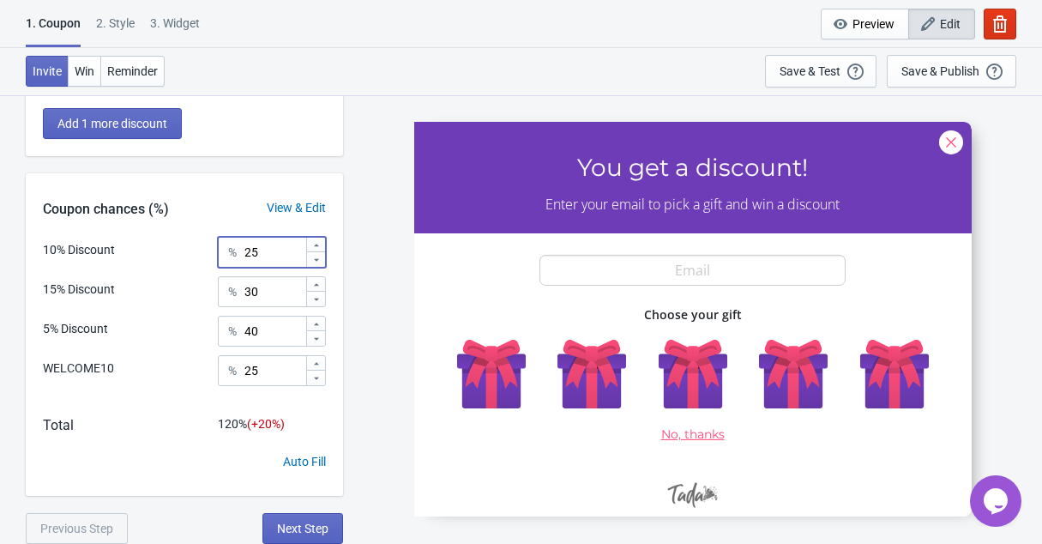
click at [264, 260] on input "25" at bounding box center [274, 252] width 62 height 31
type input "20"
click at [287, 369] on input "25" at bounding box center [274, 370] width 62 height 31
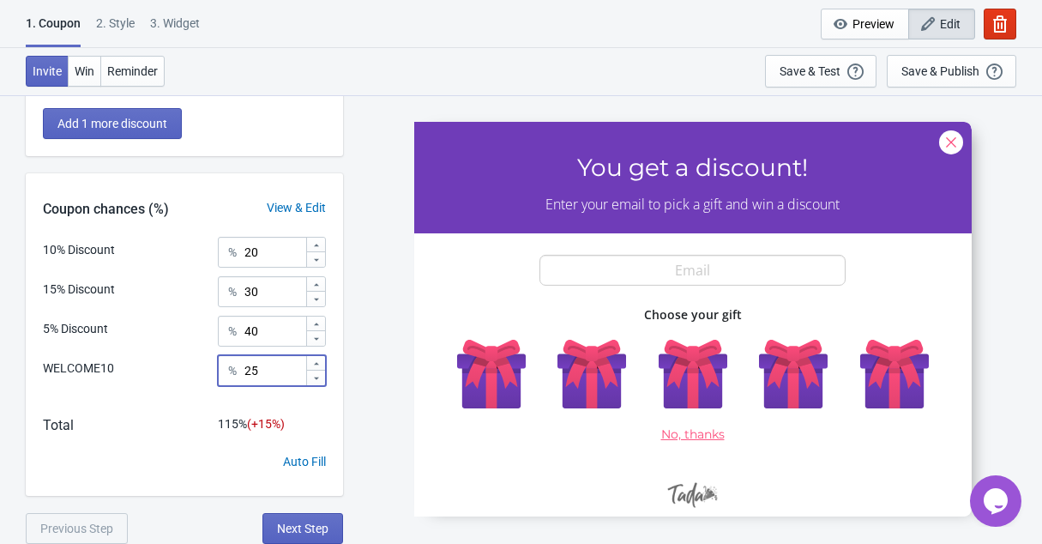
click at [287, 369] on input "25" at bounding box center [274, 370] width 62 height 31
type input "2"
type input "10"
click at [279, 297] on input "30" at bounding box center [274, 291] width 62 height 31
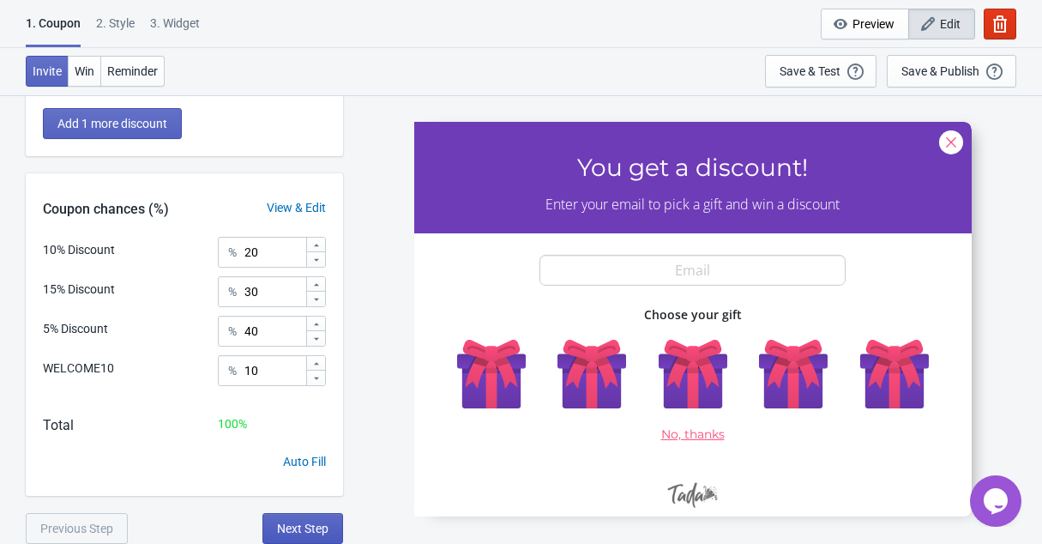
click at [307, 528] on span "Next Step" at bounding box center [302, 528] width 51 height 14
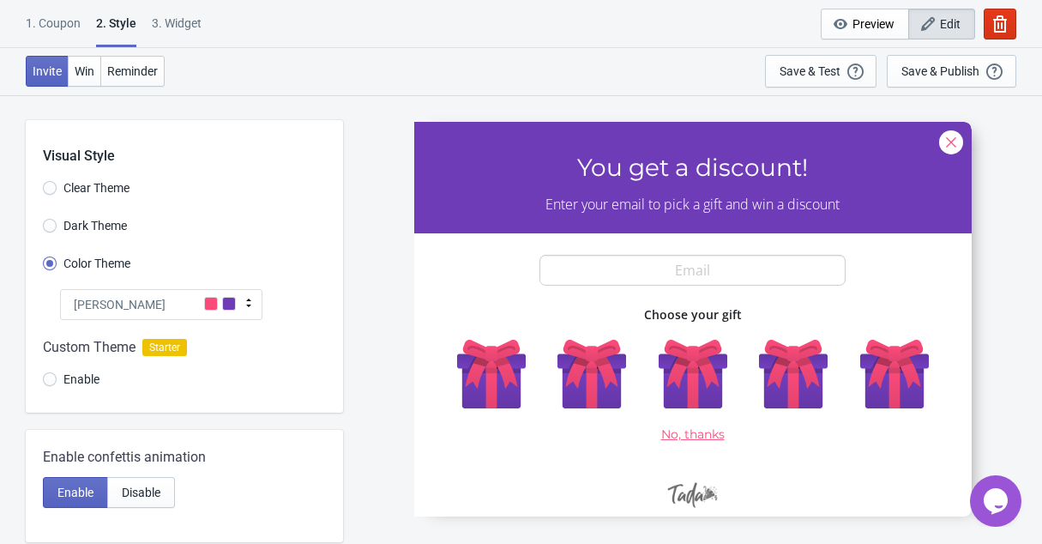
click at [65, 184] on span "Clear Theme" at bounding box center [96, 187] width 66 height 17
click at [57, 184] on input "Clear Theme" at bounding box center [50, 196] width 14 height 31
radio input "true"
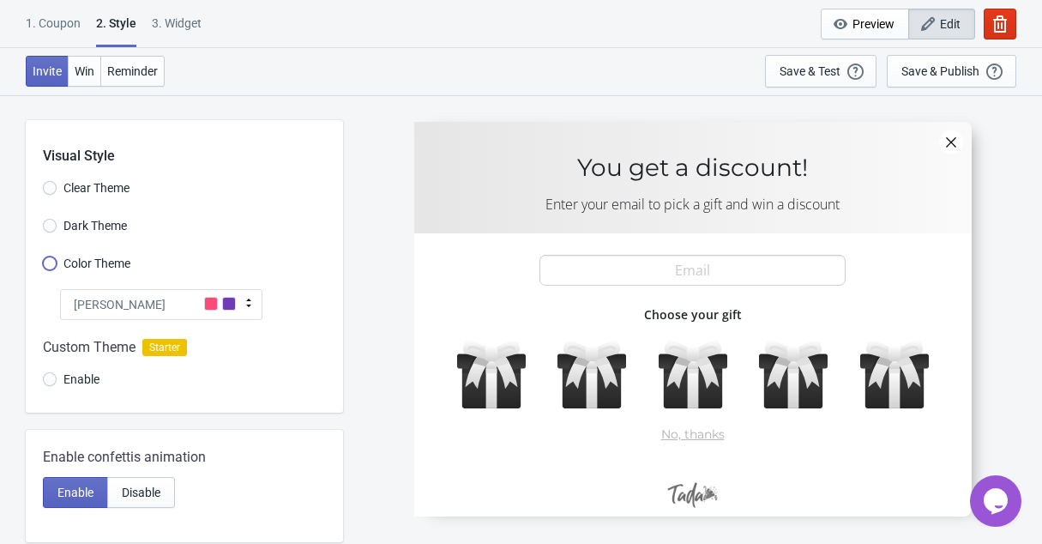
click at [51, 264] on input "Color Theme" at bounding box center [50, 271] width 14 height 31
radio input "true"
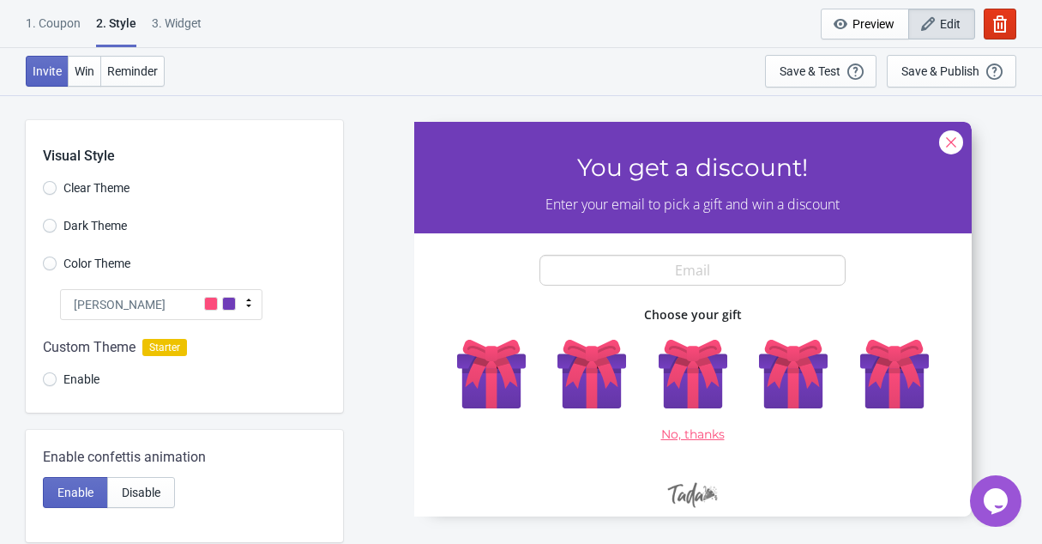
click at [91, 379] on span "Enable" at bounding box center [81, 378] width 36 height 17
click at [57, 379] on input "Enable" at bounding box center [50, 387] width 14 height 31
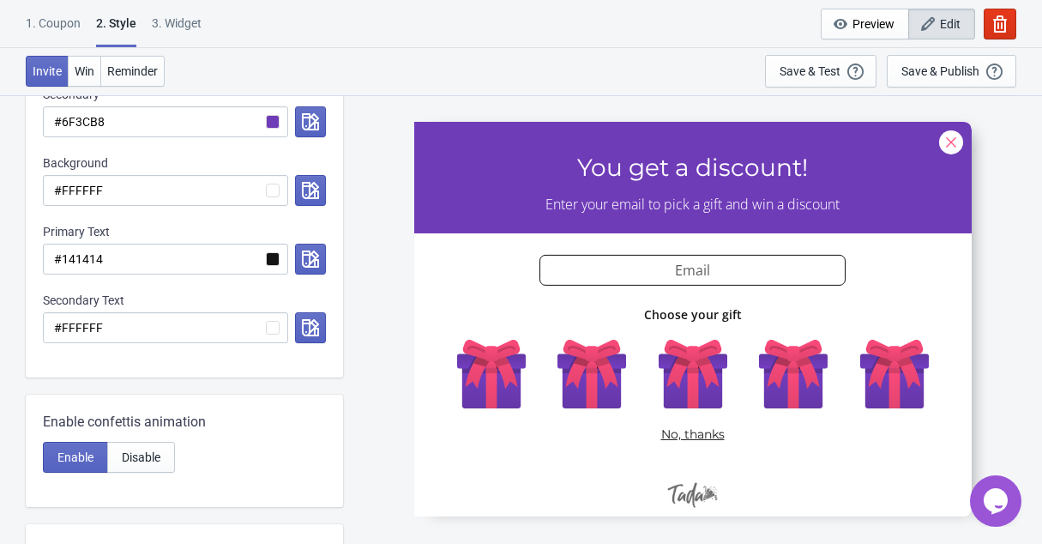
scroll to position [380, 0]
click at [60, 455] on span "Enable" at bounding box center [75, 455] width 36 height 14
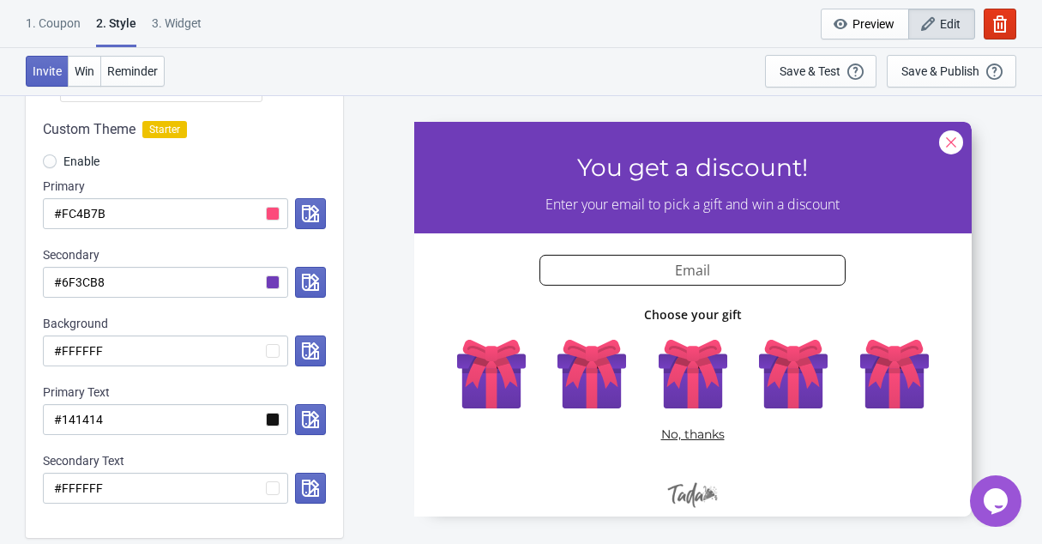
scroll to position [114, 0]
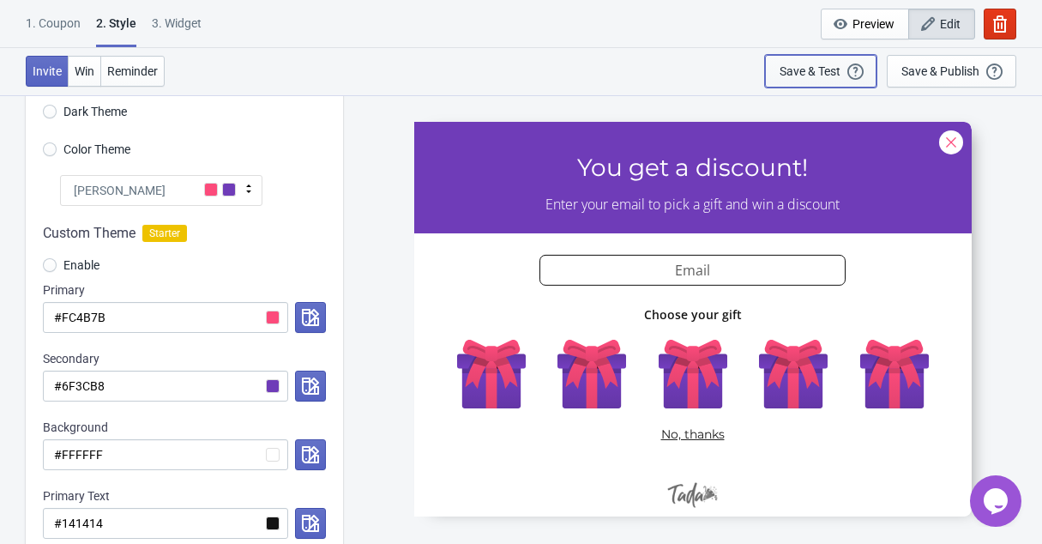
click at [821, 85] on button "Save & Test Open a Widget Preview of your site so that you can try it out. It w…" at bounding box center [820, 71] width 111 height 33
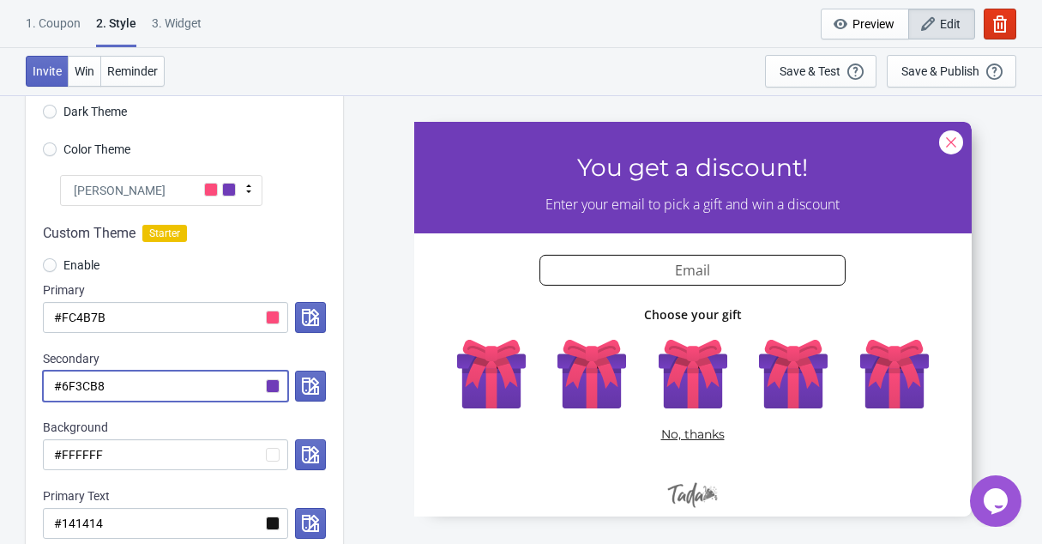
click at [173, 386] on input "#6F3CB8" at bounding box center [165, 385] width 245 height 31
paste input "2A9D86"
radio input "true"
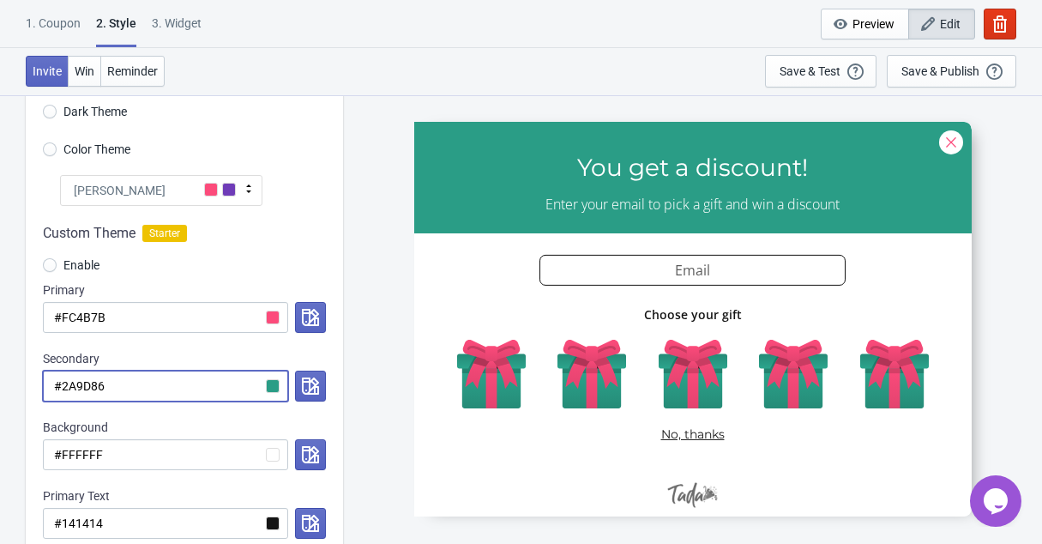
type input "#2A9D86"
click at [206, 329] on input "#FC4B7B" at bounding box center [165, 317] width 245 height 31
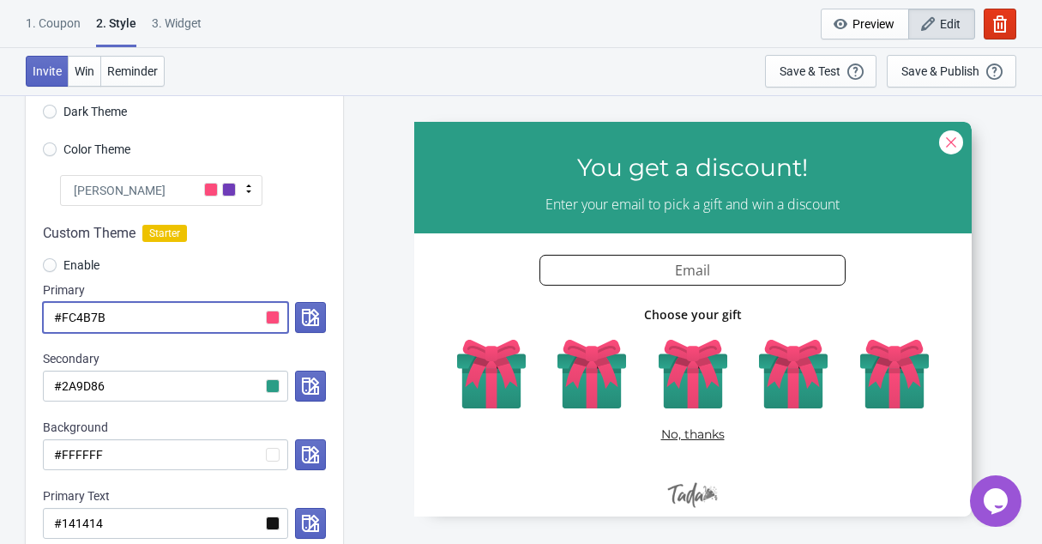
click at [206, 329] on input "#FC4B7B" at bounding box center [165, 317] width 245 height 31
paste input "194F89"
radio input "true"
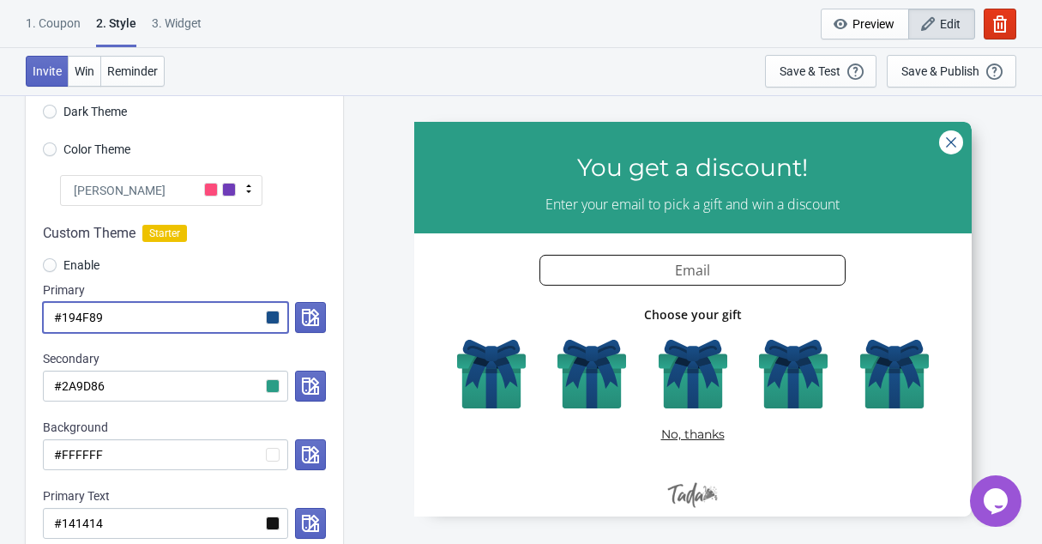
click at [201, 310] on input "#194F89" at bounding box center [165, 317] width 245 height 31
type input "#194F89"
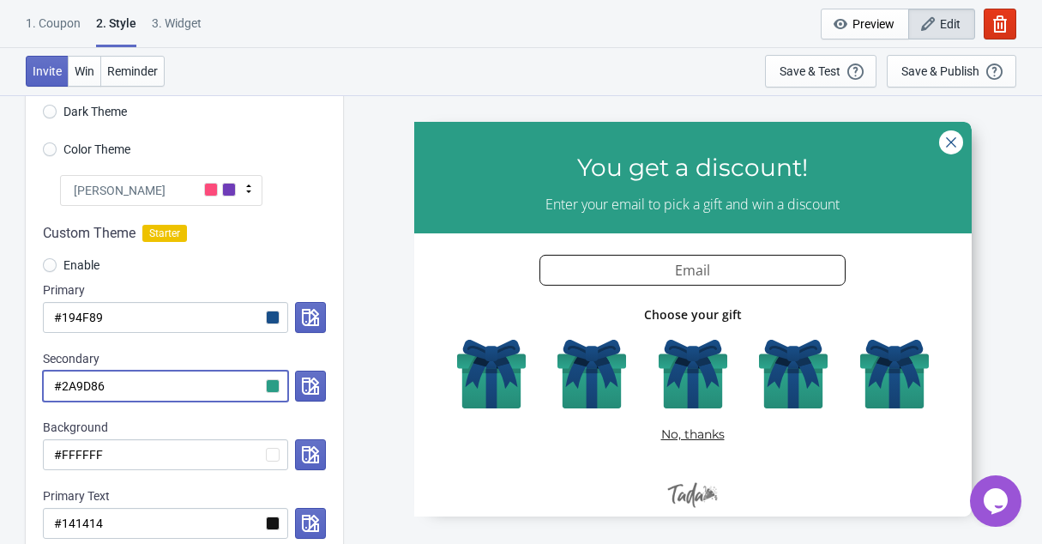
click at [121, 394] on input "#2A9D86" at bounding box center [165, 385] width 245 height 31
click at [119, 322] on input "#194F89" at bounding box center [165, 317] width 245 height 31
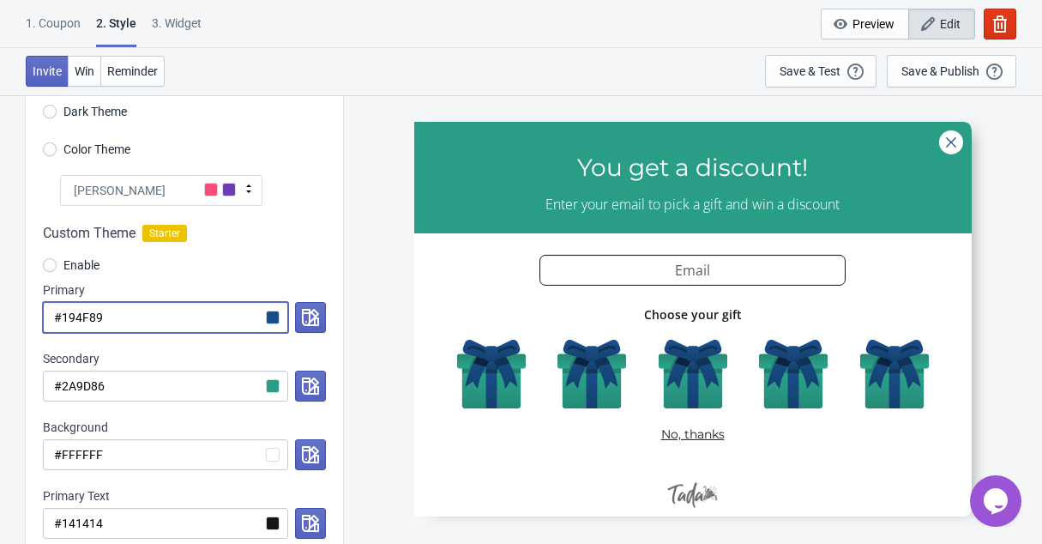
click at [119, 322] on input "#194F89" at bounding box center [165, 317] width 245 height 31
paste input "2A9D86"
radio input "true"
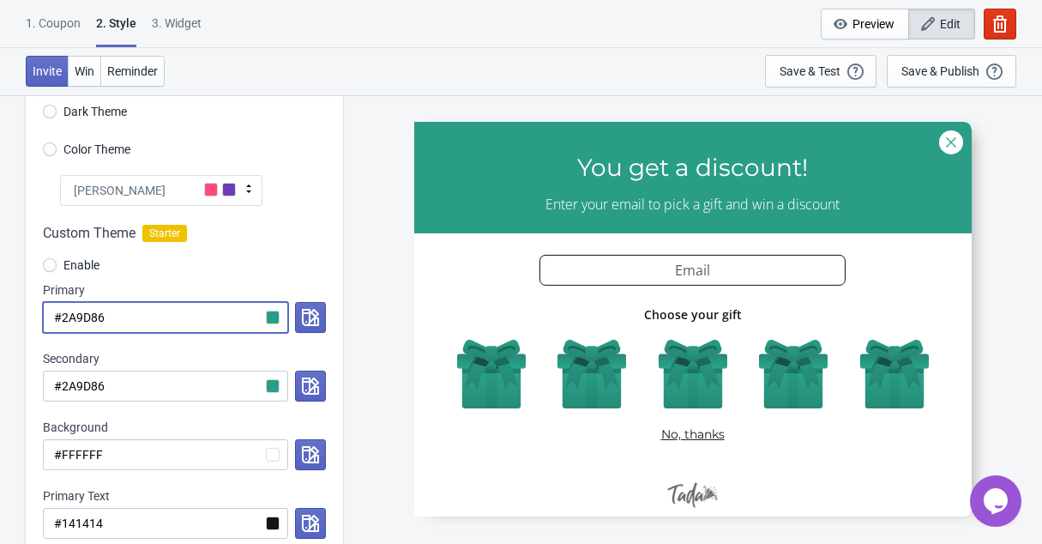
click at [274, 316] on input "#2A9D86" at bounding box center [165, 317] width 245 height 31
type input "#2A9D86"
click at [290, 264] on div "Enable" at bounding box center [184, 267] width 283 height 28
click at [312, 320] on icon "button" at bounding box center [310, 317] width 17 height 17
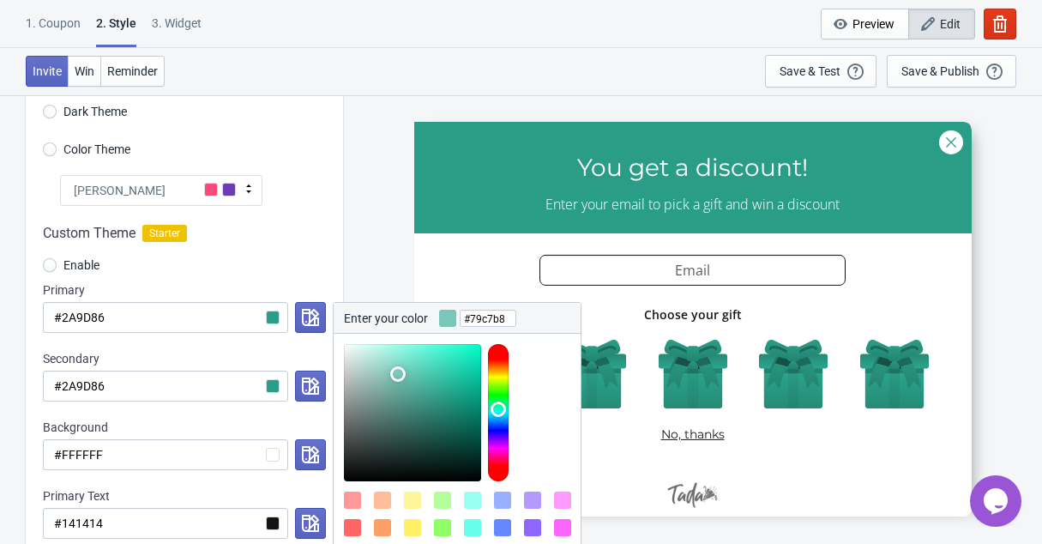
click at [398, 374] on div at bounding box center [412, 412] width 137 height 137
type input "#7ad7c5"
click at [403, 365] on div at bounding box center [412, 412] width 137 height 137
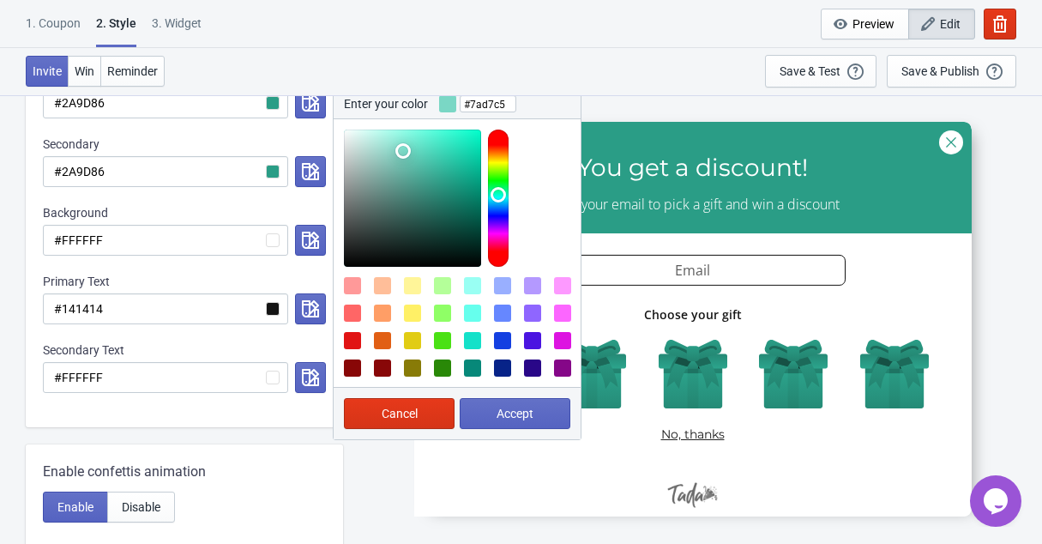
scroll to position [328, 0]
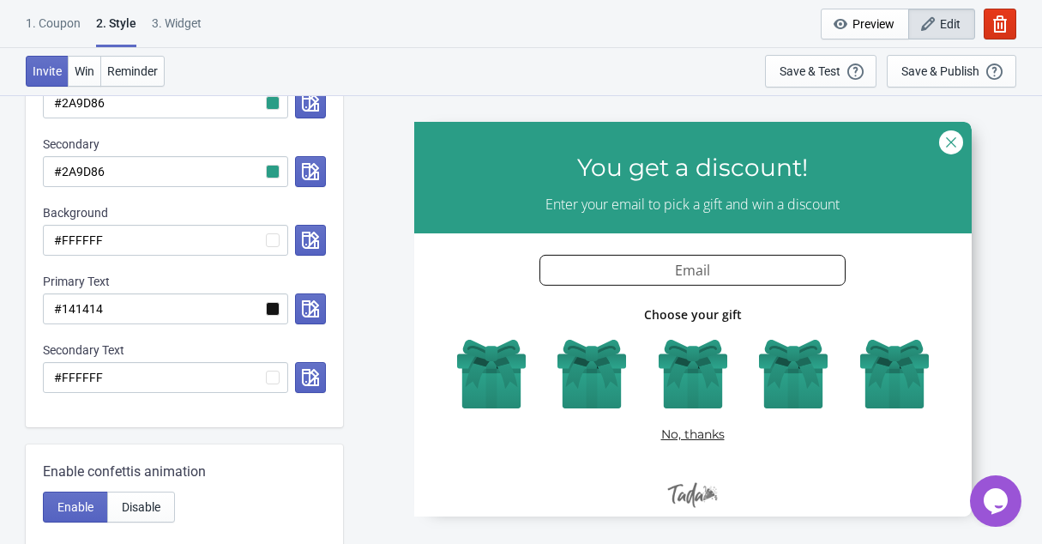
click at [496, 440] on div at bounding box center [692, 318] width 557 height 394
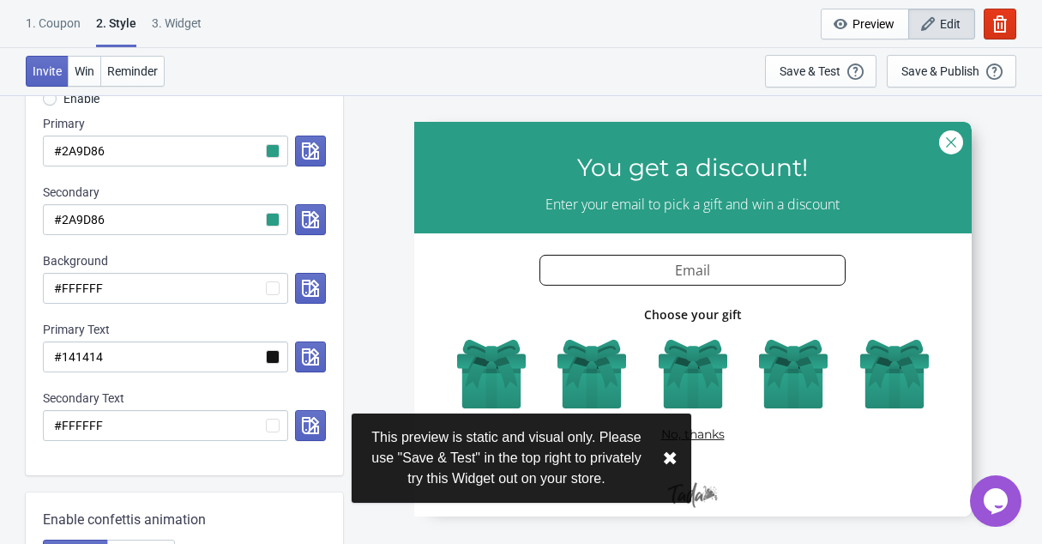
scroll to position [252, 0]
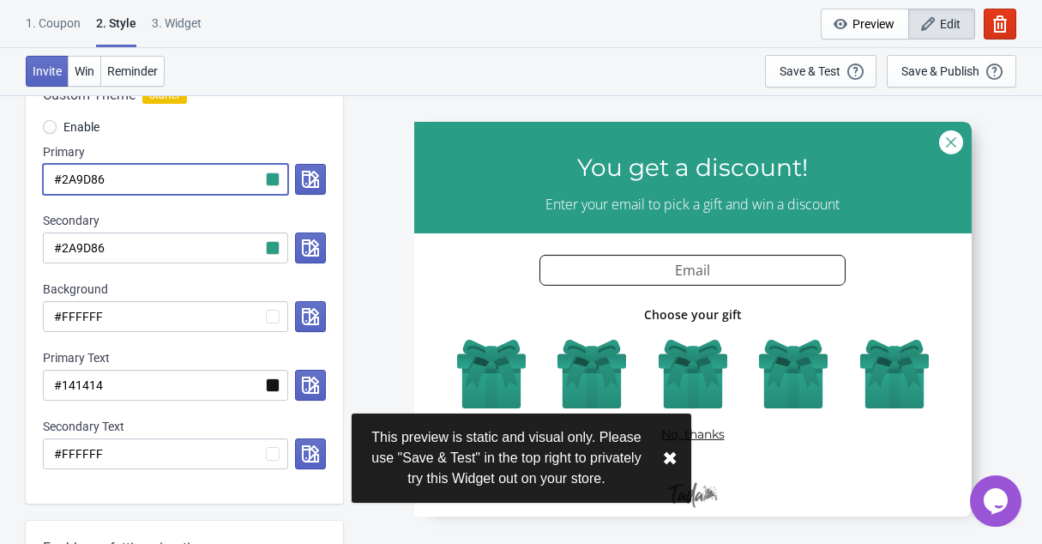
click at [186, 171] on input "#2A9D86" at bounding box center [165, 179] width 245 height 31
radio input "true"
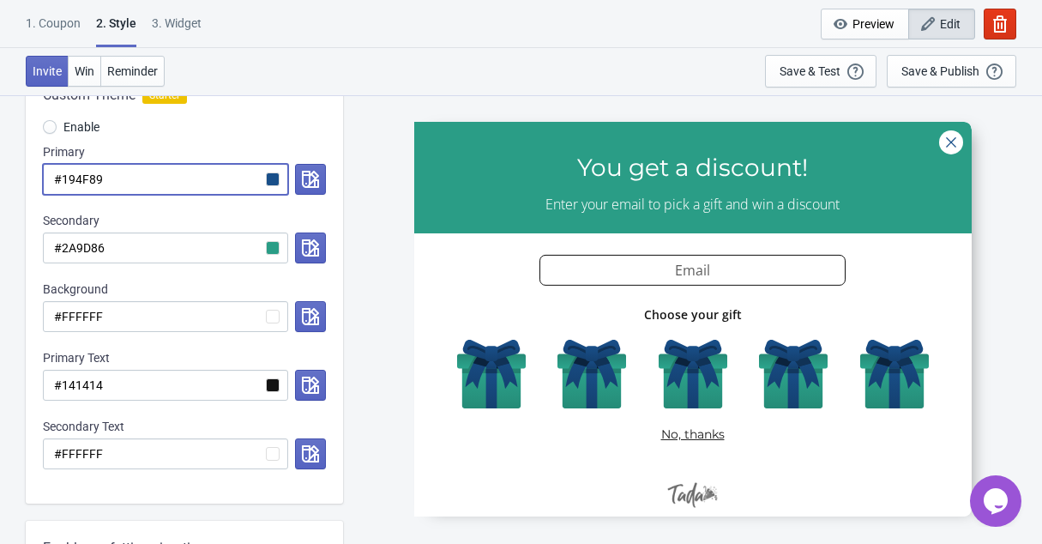
click at [279, 182] on input "#194F89" at bounding box center [165, 179] width 245 height 31
click at [275, 180] on input "#194F89" at bounding box center [165, 179] width 245 height 31
type input "#194F89"
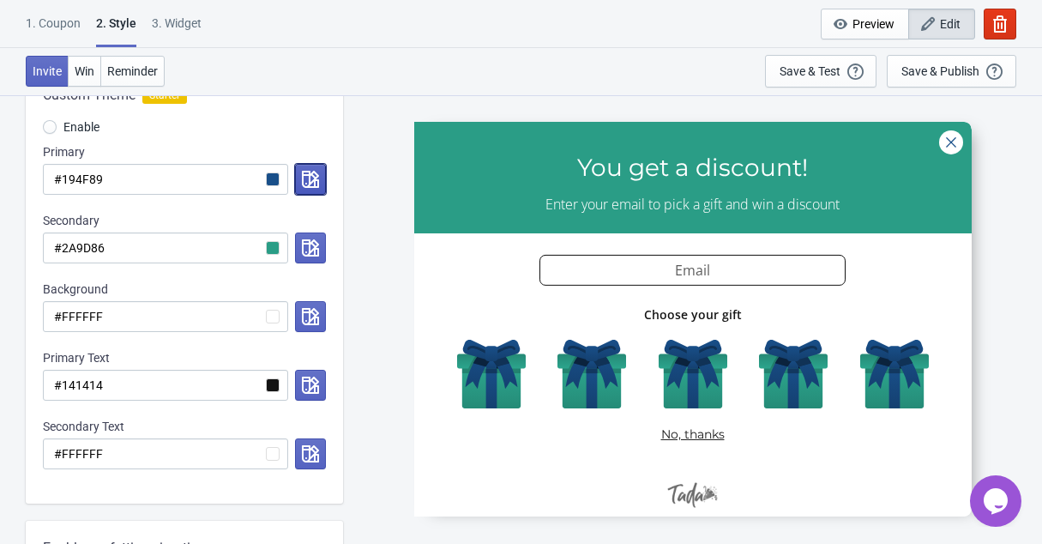
click at [319, 179] on button "button" at bounding box center [310, 179] width 31 height 31
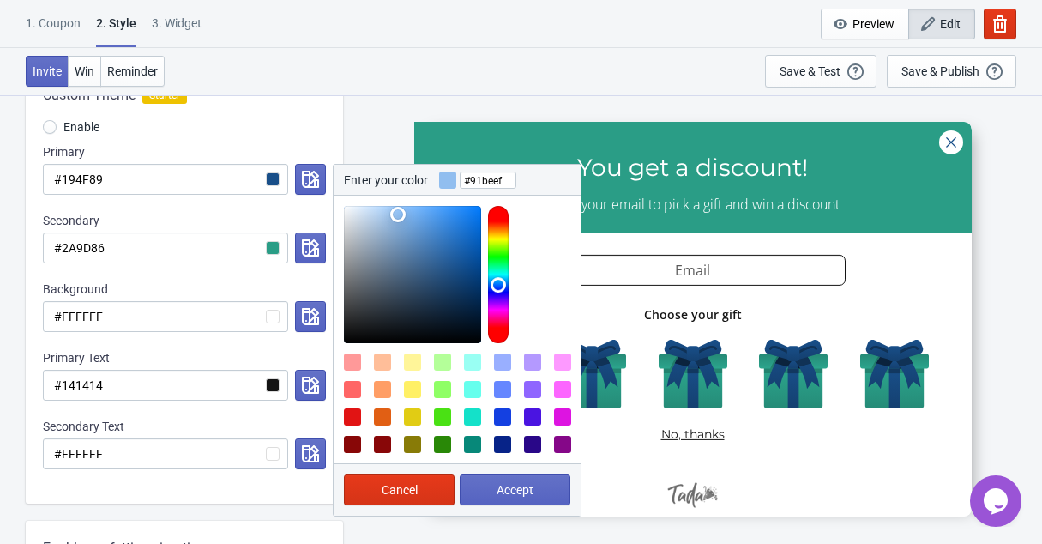
click at [398, 214] on div at bounding box center [412, 274] width 137 height 137
type input "#a8ccf2"
drag, startPoint x: 396, startPoint y: 213, endPoint x: 386, endPoint y: 213, distance: 10.3
click at [386, 213] on div at bounding box center [412, 274] width 137 height 137
click at [524, 486] on span "Accept" at bounding box center [514, 490] width 37 height 14
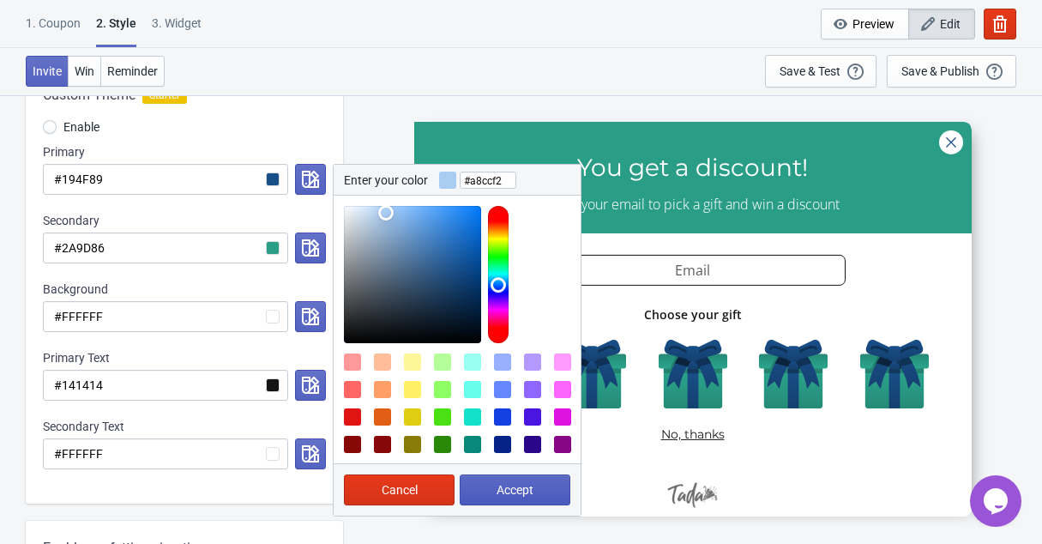
radio input "true"
type input "#a8ccf2"
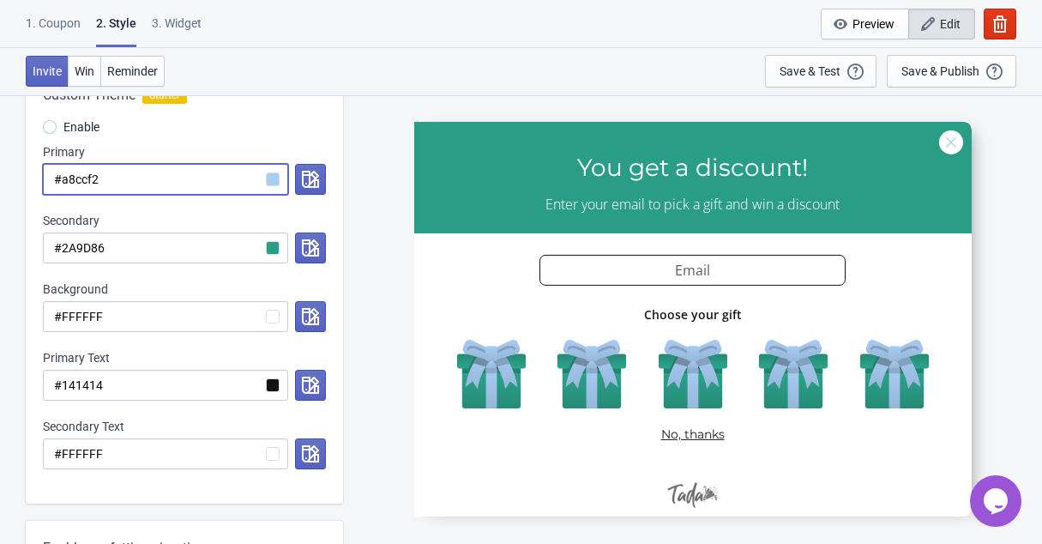
click at [273, 180] on input "#a8ccf2" at bounding box center [165, 179] width 245 height 31
click at [303, 183] on icon "button" at bounding box center [310, 179] width 17 height 17
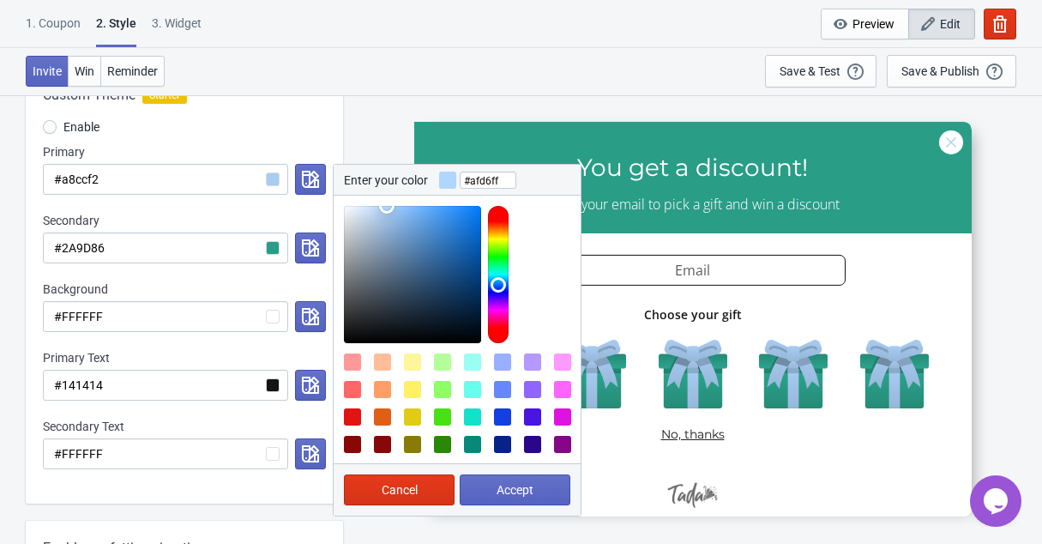
type input "#b1d7ff"
click at [386, 203] on div at bounding box center [456, 268] width 247 height 147
click at [505, 487] on span "Accept" at bounding box center [514, 490] width 37 height 14
radio input "true"
type input "#b1d7ff"
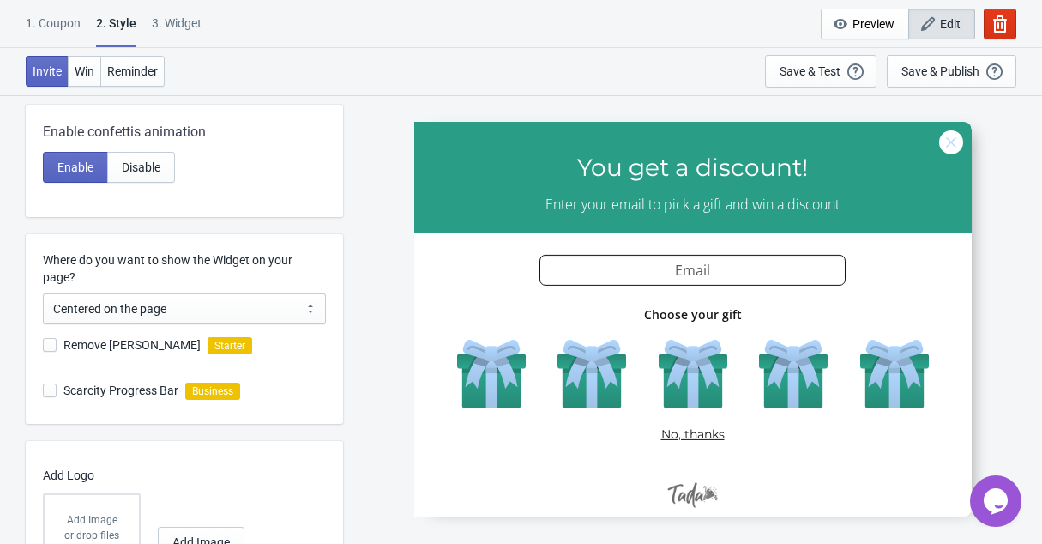
scroll to position [664, 0]
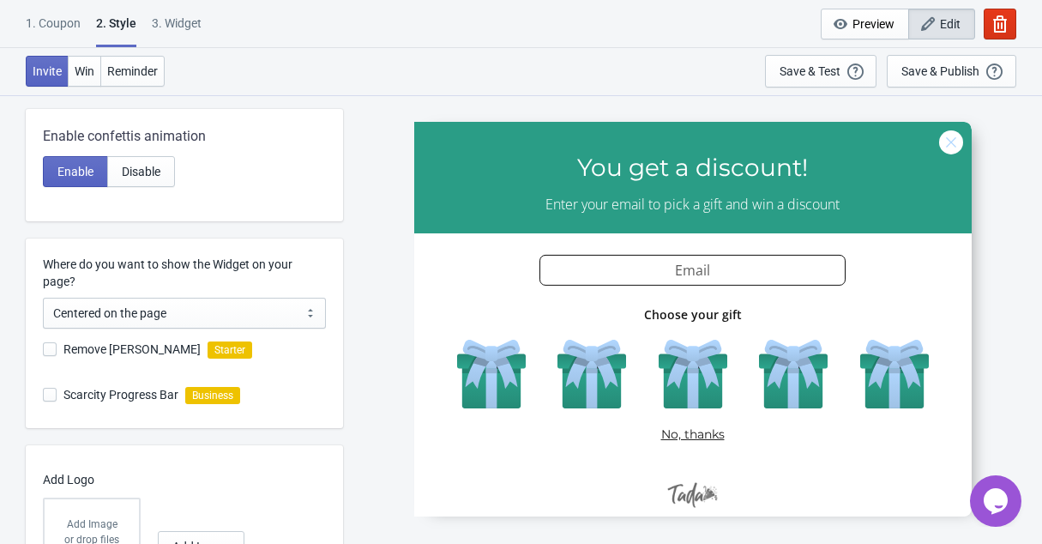
click at [132, 346] on span "Remove [PERSON_NAME]" at bounding box center [131, 348] width 137 height 17
click at [44, 346] on input "Remove [PERSON_NAME]" at bounding box center [43, 357] width 1 height 31
checkbox input "true"
radio input "true"
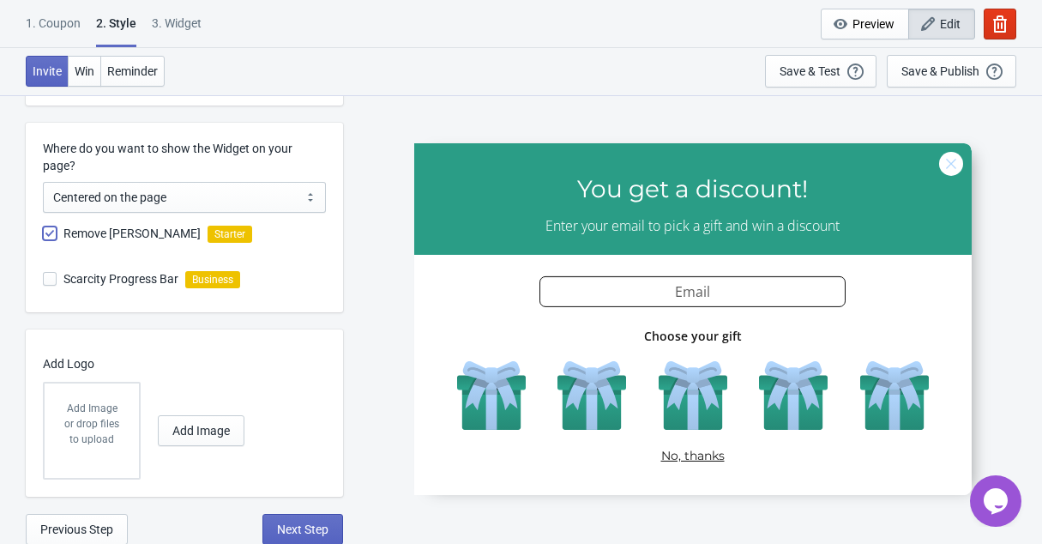
scroll to position [780, 0]
click at [51, 279] on span at bounding box center [50, 278] width 14 height 14
click at [44, 279] on input "Scarcity Progress Bar" at bounding box center [43, 286] width 1 height 31
checkbox input "true"
radio input "true"
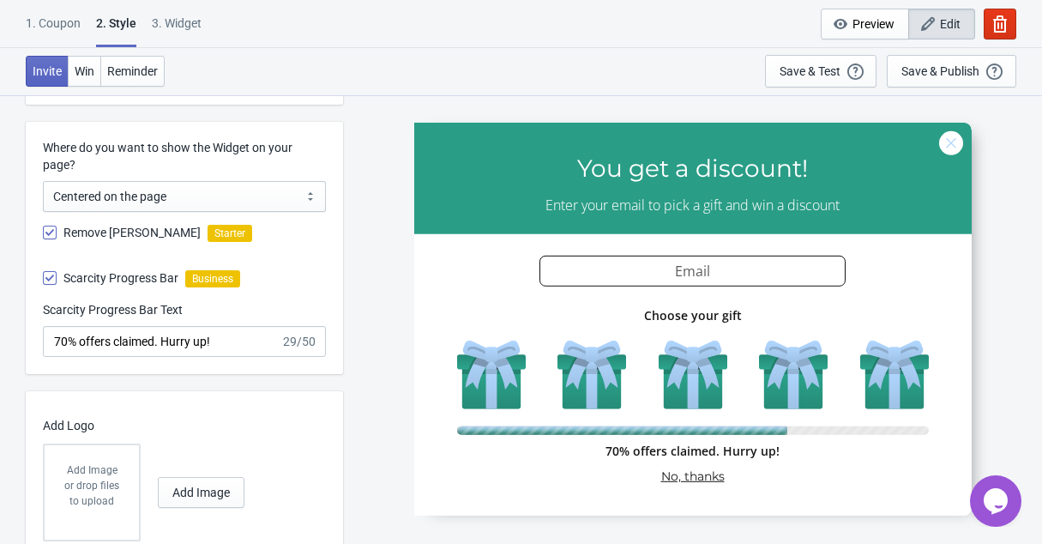
click at [51, 279] on span at bounding box center [50, 278] width 14 height 14
click at [44, 279] on input "Scarcity Progress Bar" at bounding box center [43, 286] width 1 height 31
checkbox input "false"
radio input "true"
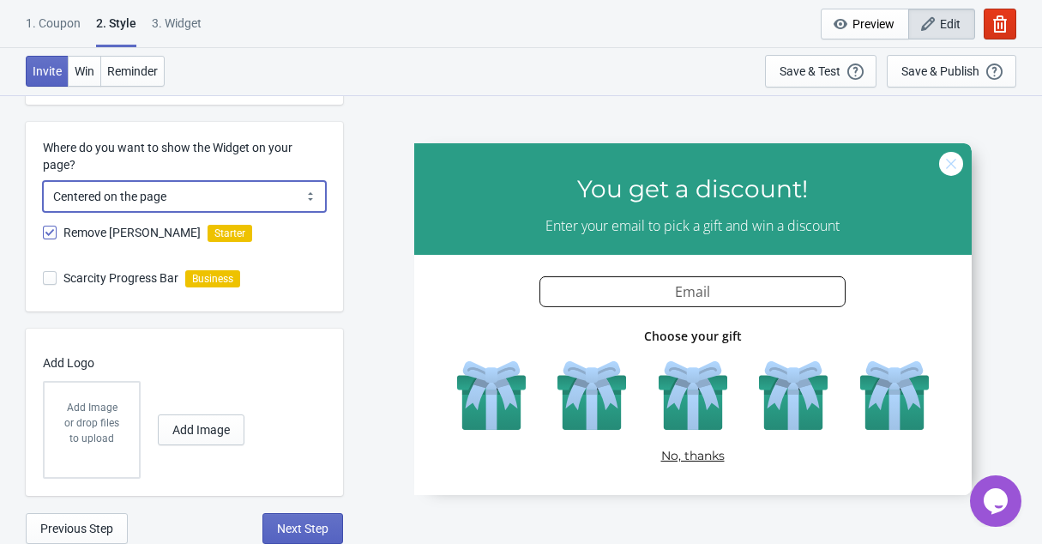
click at [102, 198] on select "Centered on the page Left side of the page" at bounding box center [184, 196] width 283 height 31
click at [43, 181] on select "Centered on the page Left side of the page" at bounding box center [184, 196] width 283 height 31
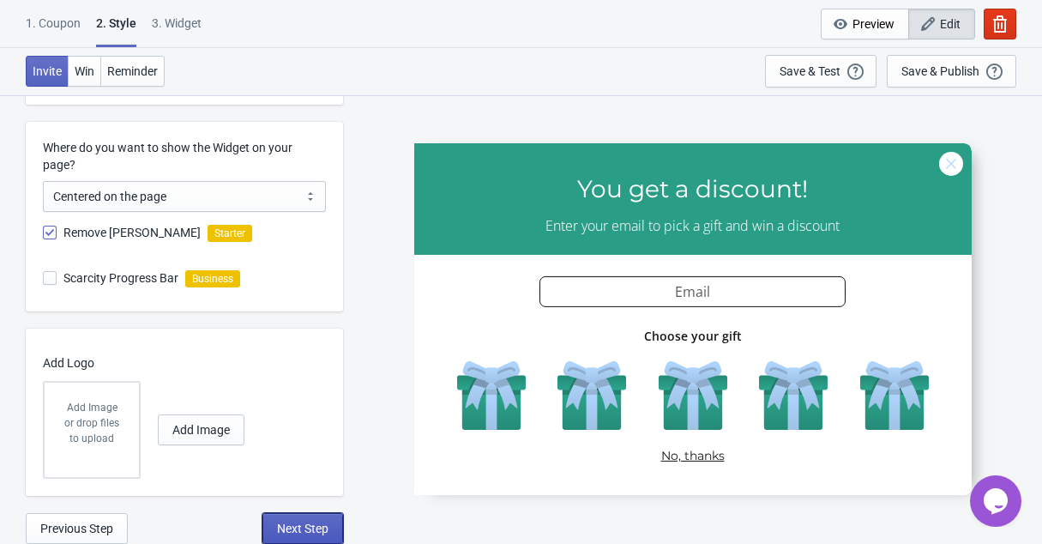
click at [309, 524] on span "Next Step" at bounding box center [302, 528] width 51 height 14
select select "once"
select select "1"
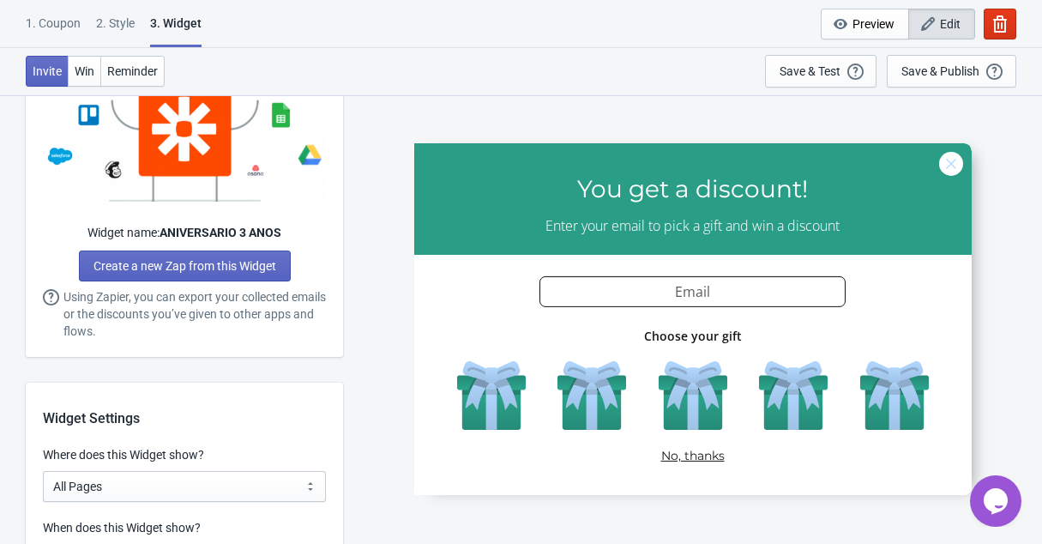
scroll to position [1050, 0]
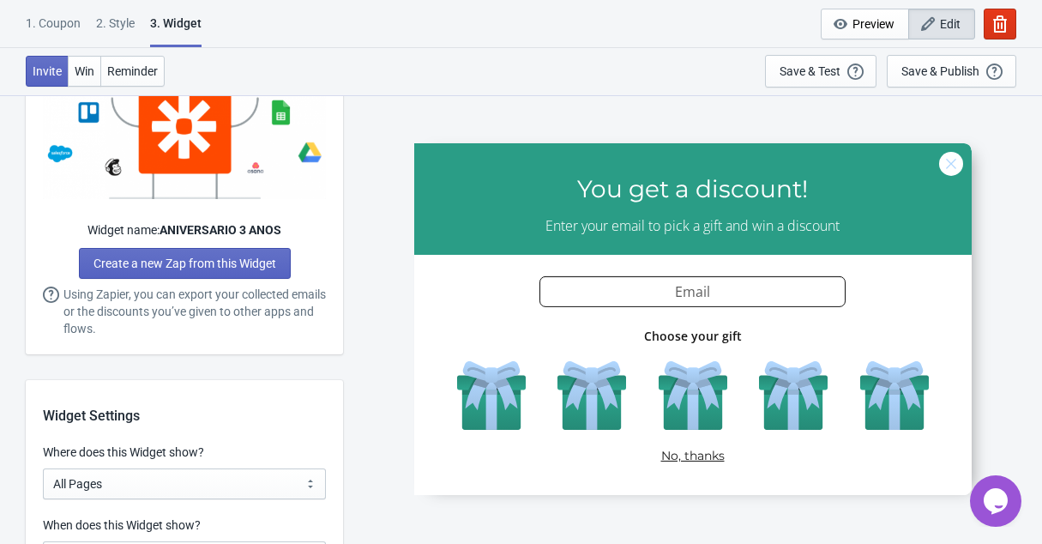
click at [400, 59] on div "Invite Win Reminder Save & Test Open a Widget Preview of your site so that you …" at bounding box center [521, 71] width 1042 height 47
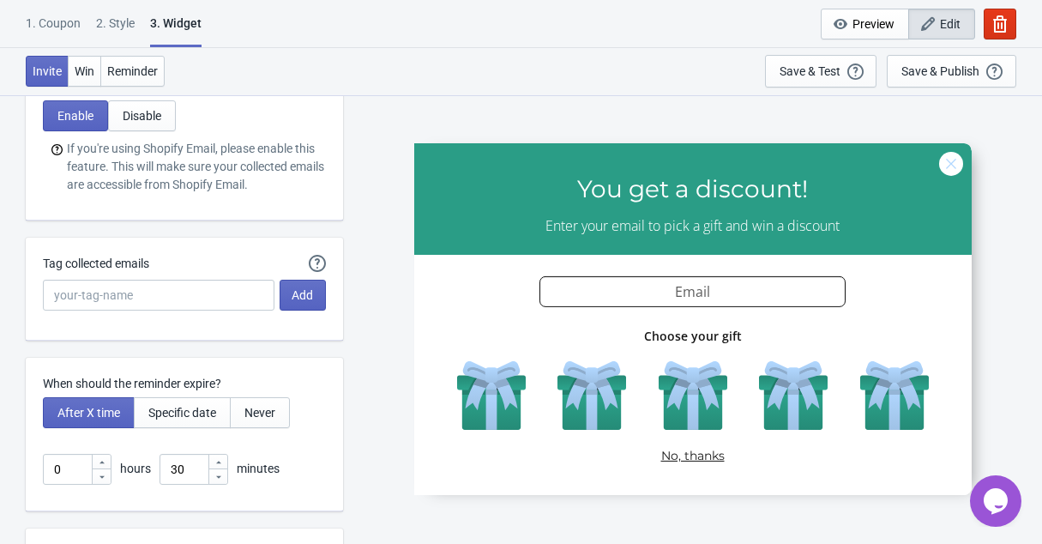
scroll to position [4383, 0]
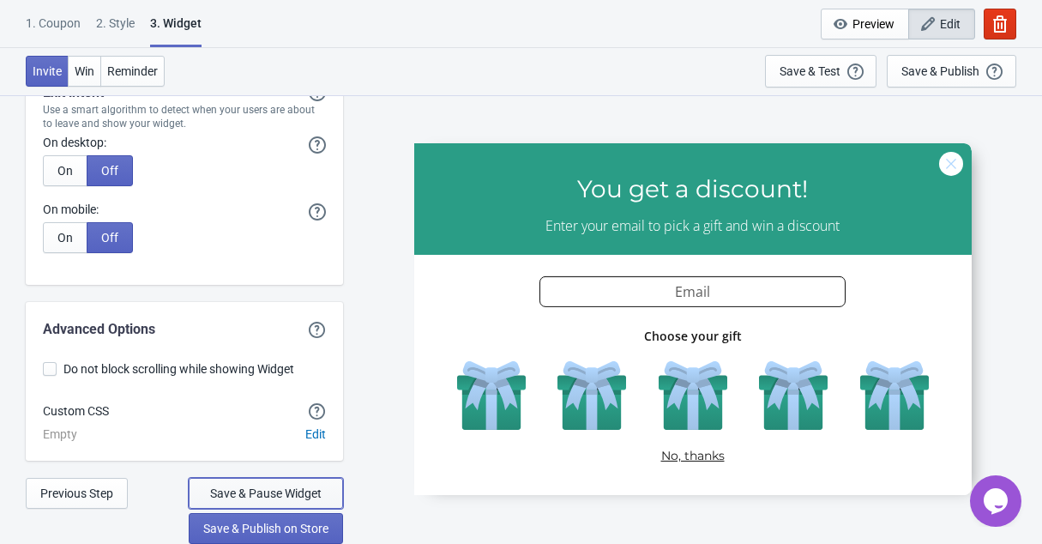
click at [275, 498] on span "Save & Pause Widget" at bounding box center [265, 493] width 111 height 14
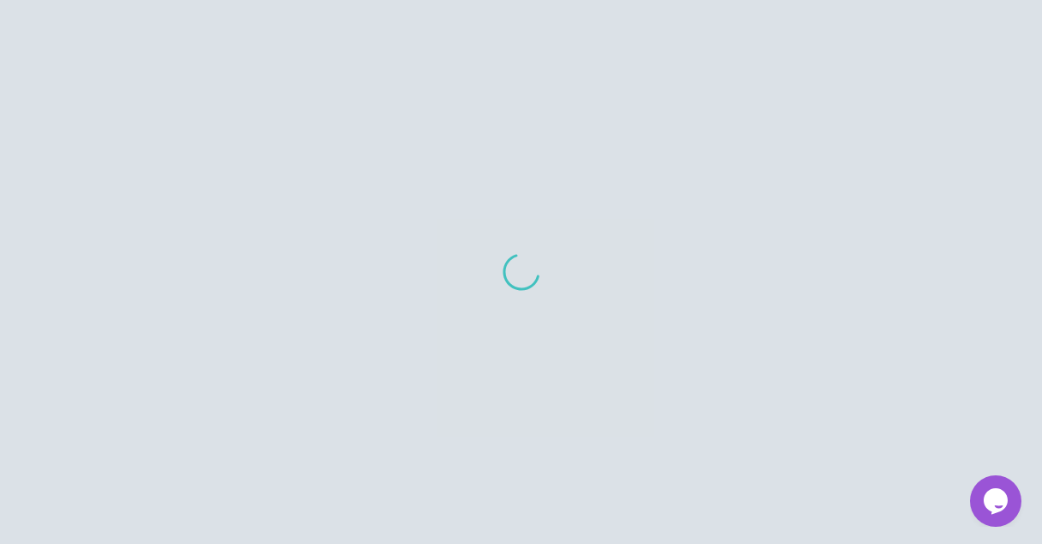
scroll to position [1415, 0]
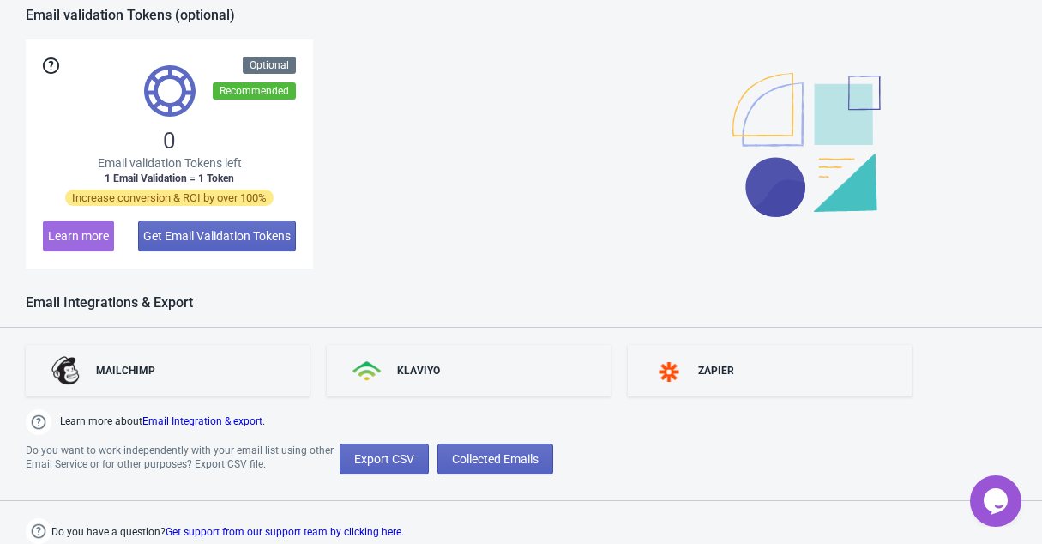
click at [543, 89] on div "0 Email validation Tokens left 1 Email Validation = 1 Token Increase conversion…" at bounding box center [521, 153] width 990 height 229
